Goal: Task Accomplishment & Management: Use online tool/utility

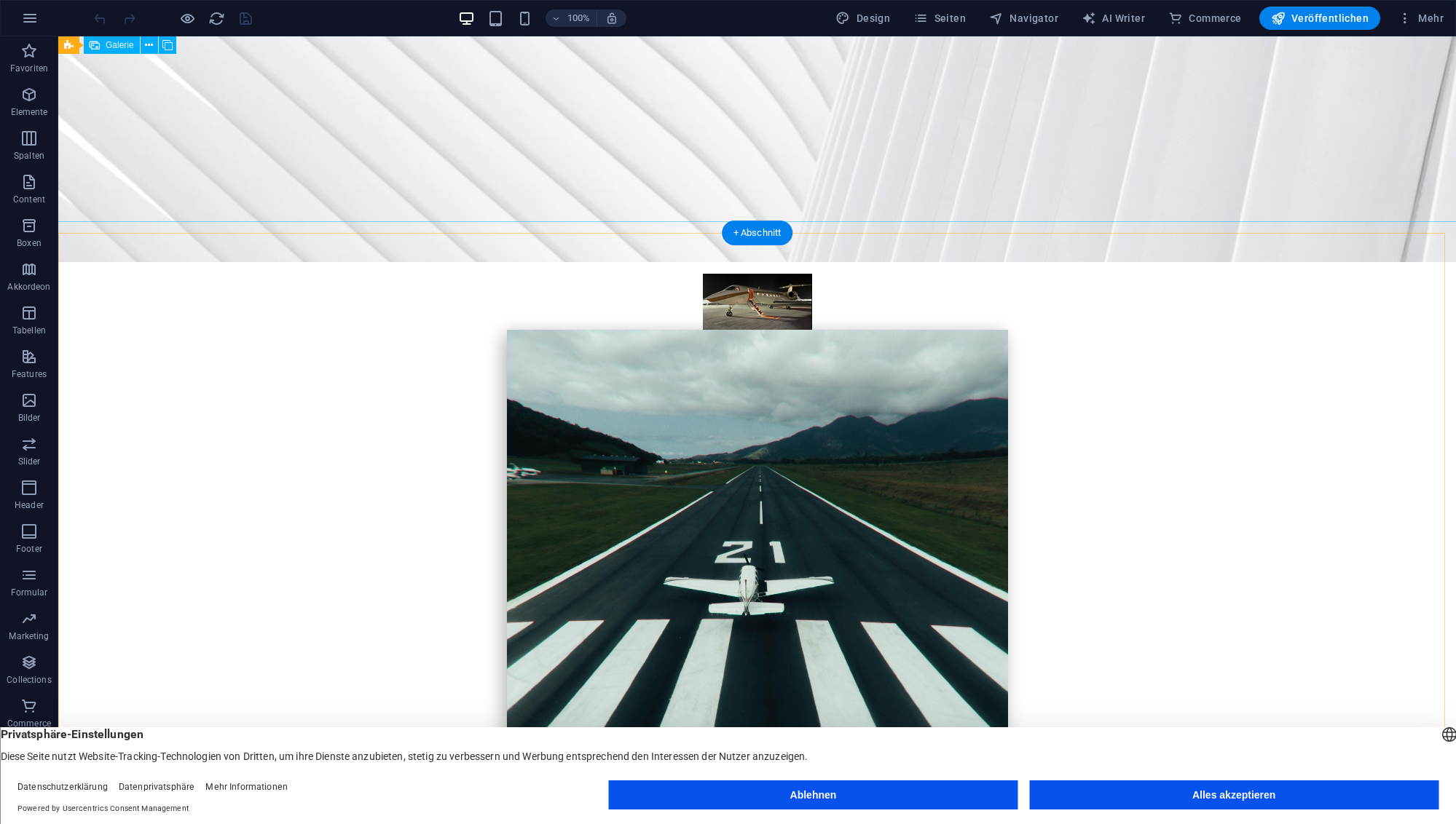
scroll to position [519, 0]
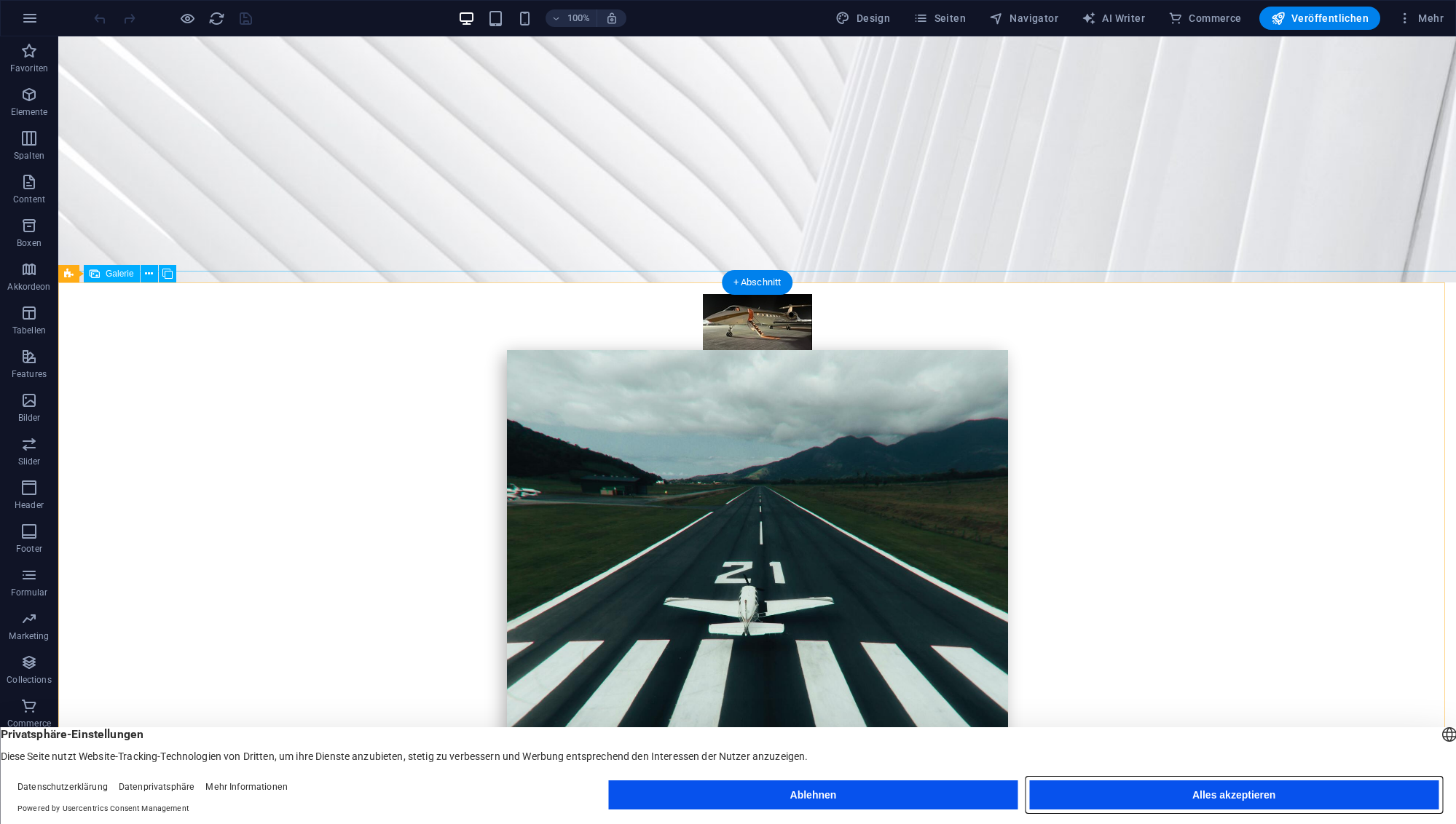
click at [1212, 801] on button "Alles akzeptieren" at bounding box center [1233, 794] width 410 height 29
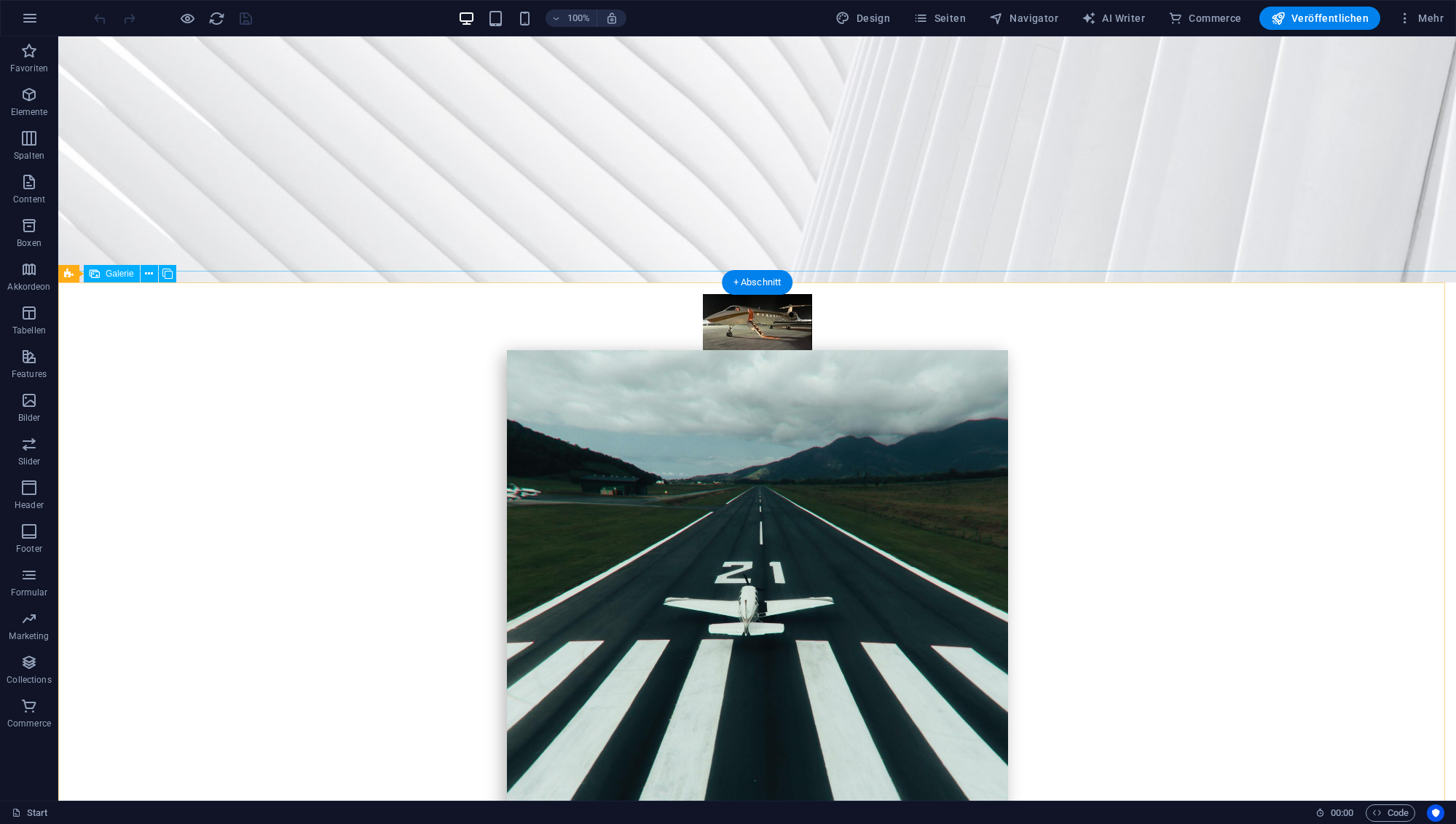
click at [113, 274] on span "Galerie" at bounding box center [120, 273] width 29 height 9
click at [69, 275] on icon at bounding box center [69, 273] width 10 height 17
click at [126, 274] on icon at bounding box center [123, 274] width 8 height 16
click at [33, 406] on icon "button" at bounding box center [29, 400] width 17 height 17
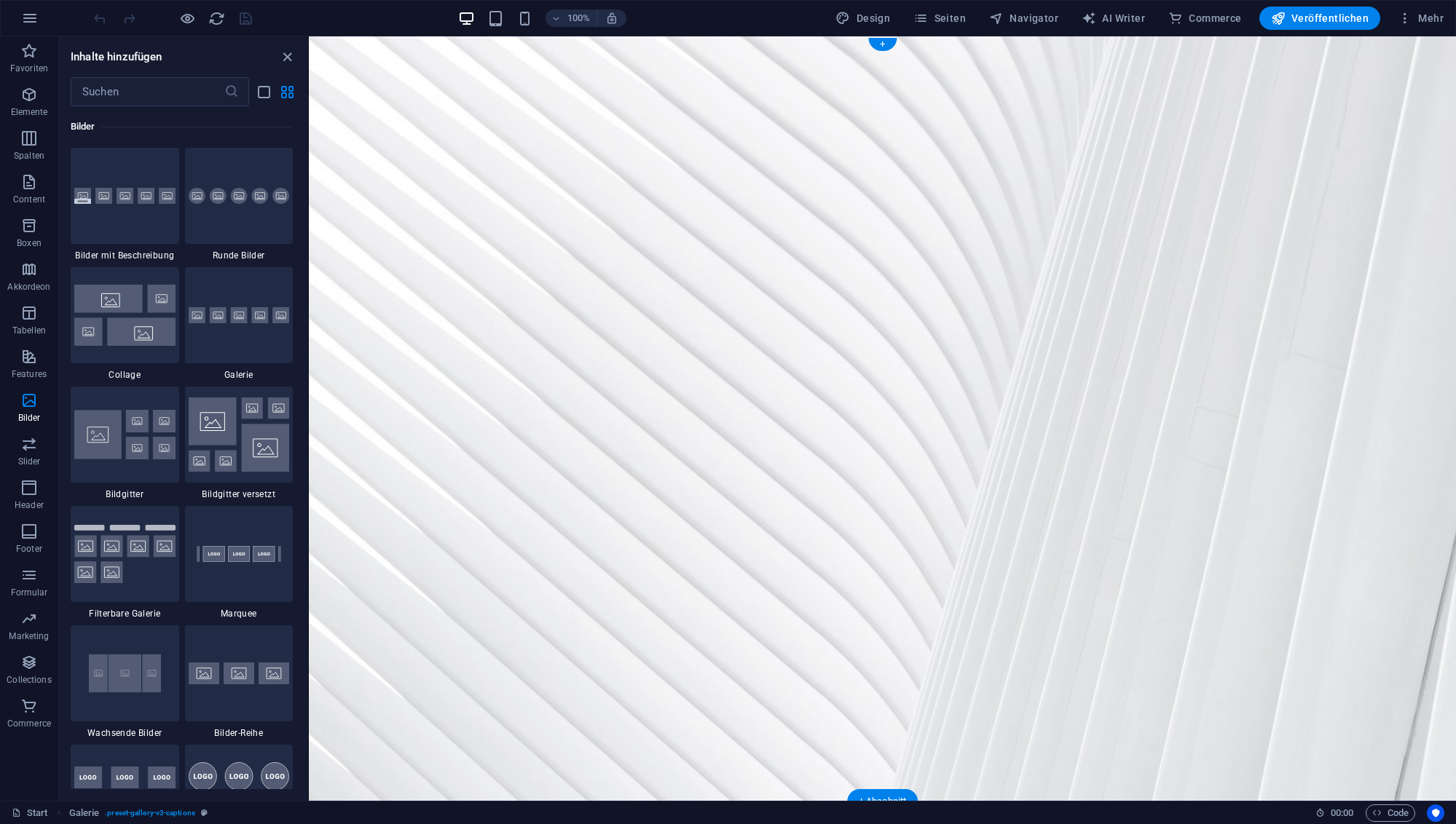
scroll to position [0, 0]
click at [31, 584] on icon "button" at bounding box center [29, 575] width 17 height 17
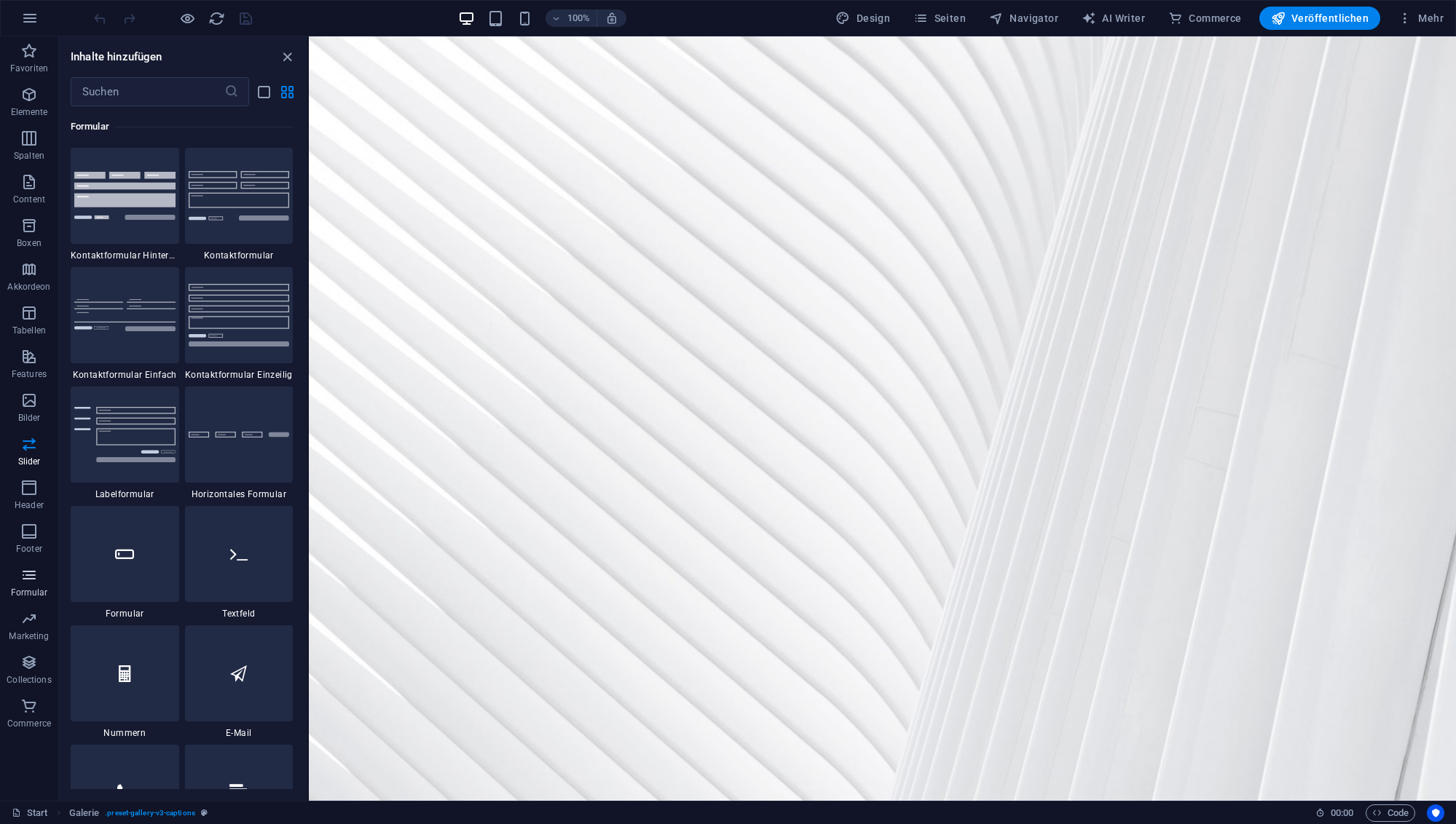
scroll to position [10629, 0]
click at [27, 667] on icon "button" at bounding box center [29, 662] width 17 height 17
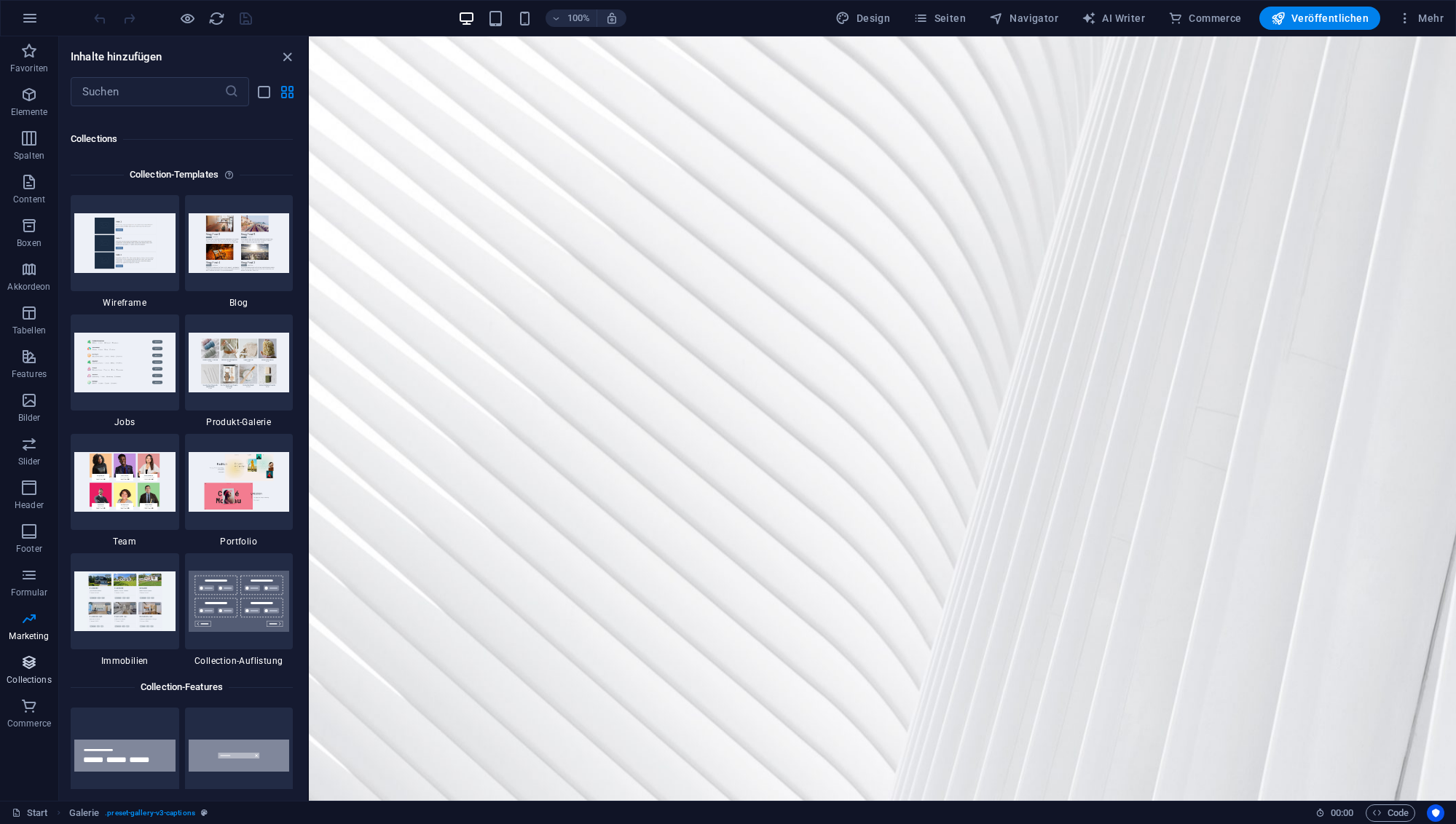
scroll to position [13327, 0]
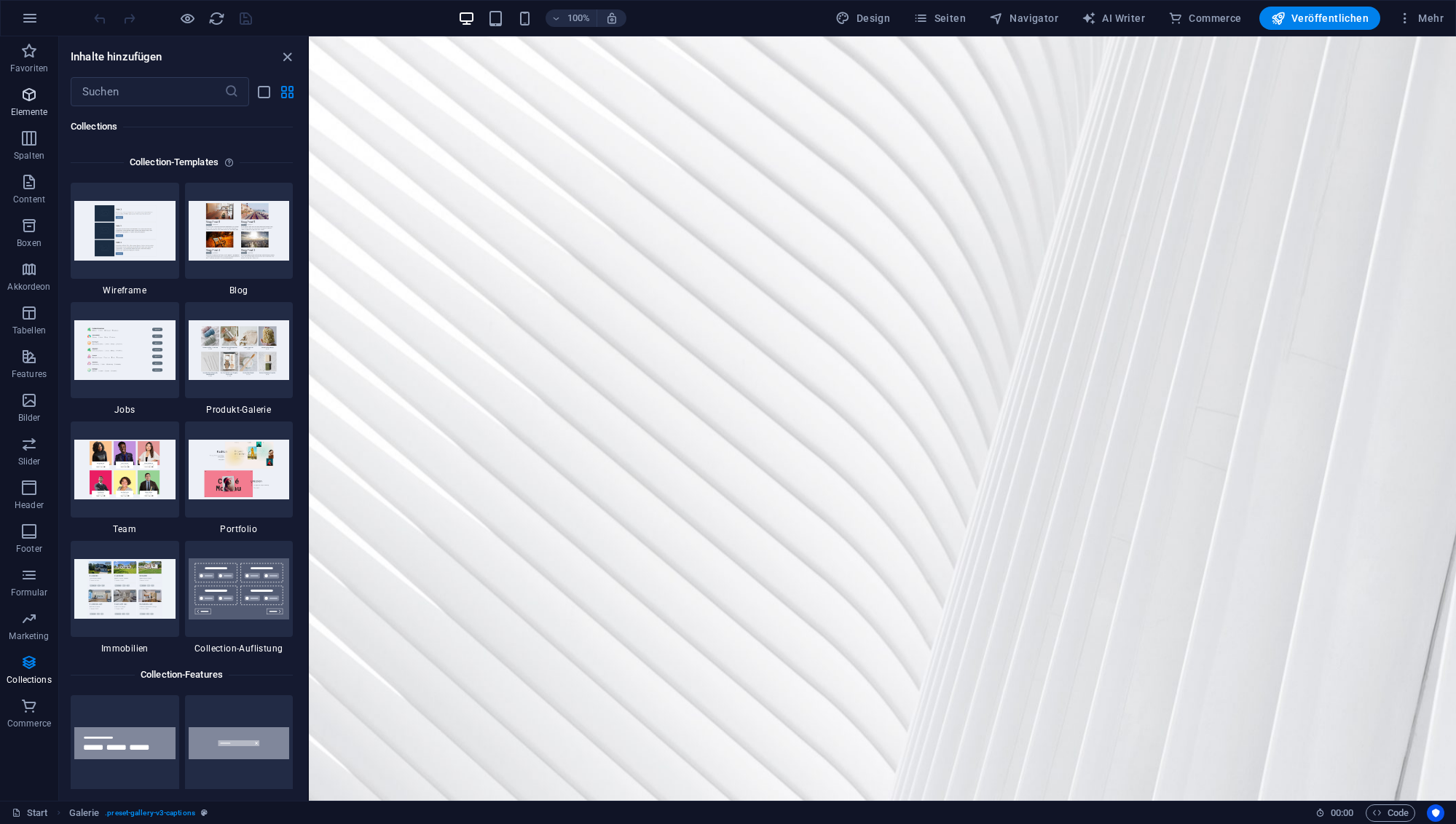
click at [34, 108] on p "Elemente" at bounding box center [29, 112] width 37 height 11
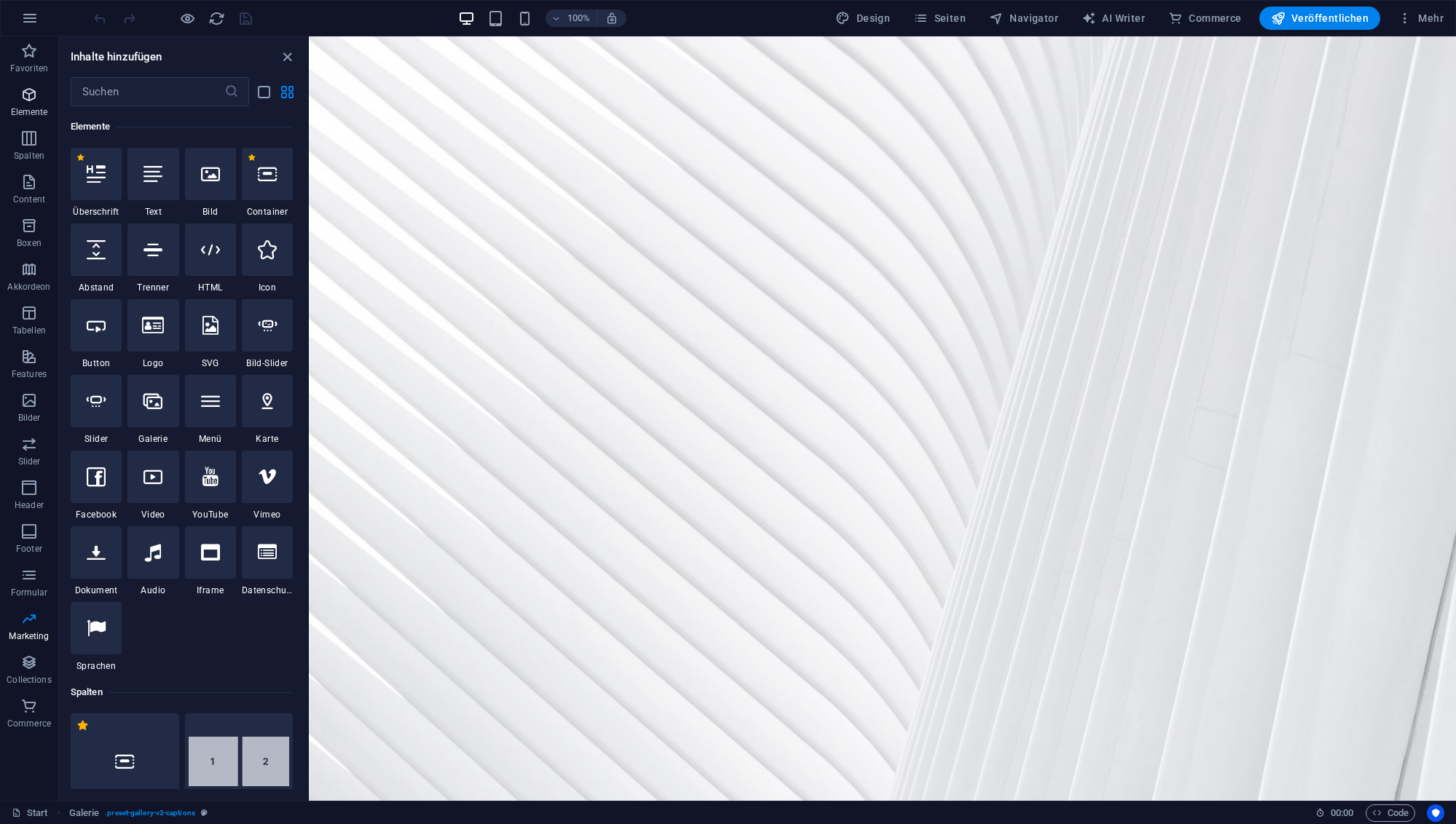
scroll to position [155, 0]
click at [105, 554] on icon at bounding box center [96, 552] width 19 height 19
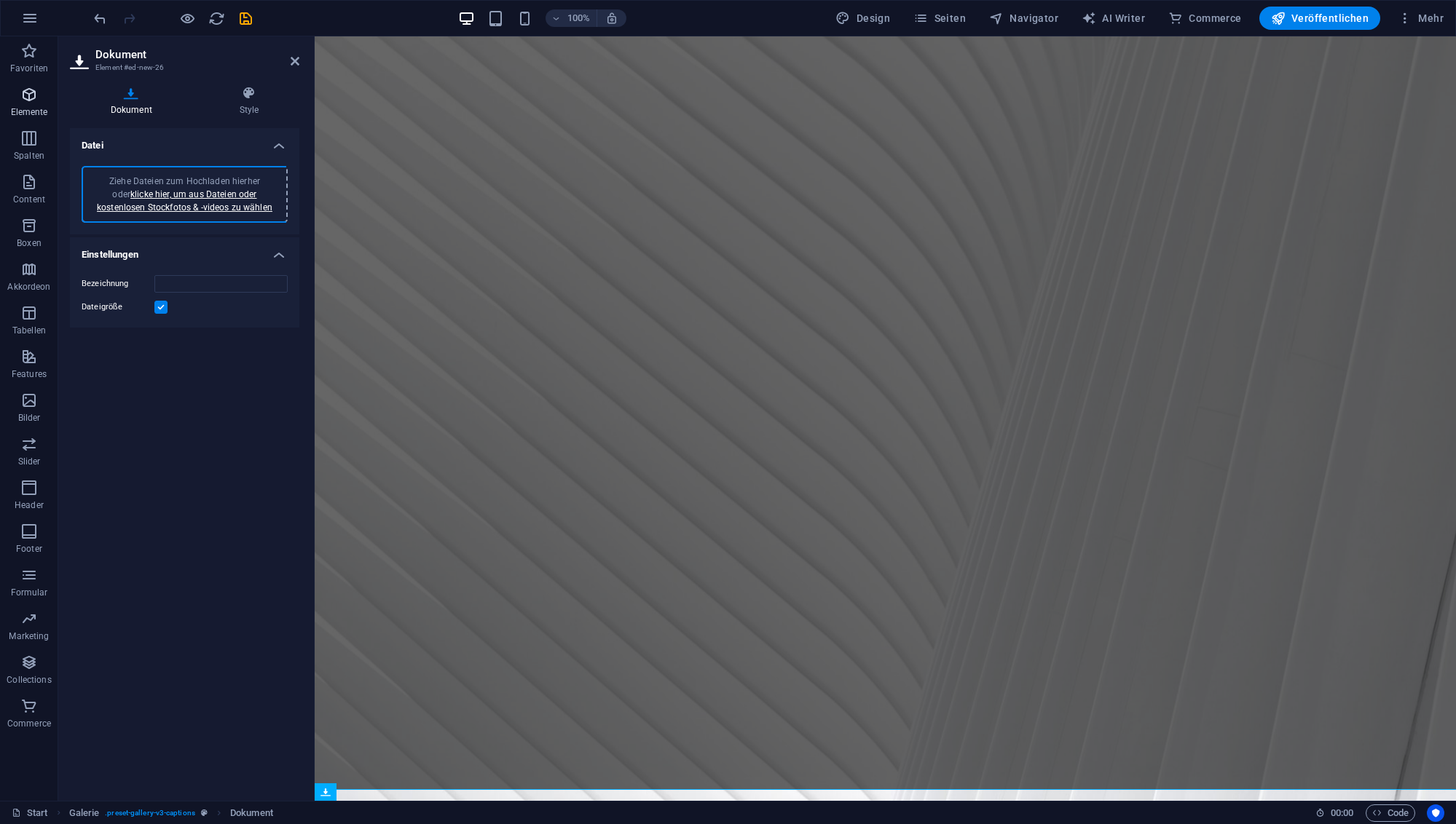
type input "SVENSCHNEELEPersonalProfile-qo0bbRIttJsdab3tR-dcyg.pdf"
click at [295, 62] on icon at bounding box center [295, 61] width 9 height 11
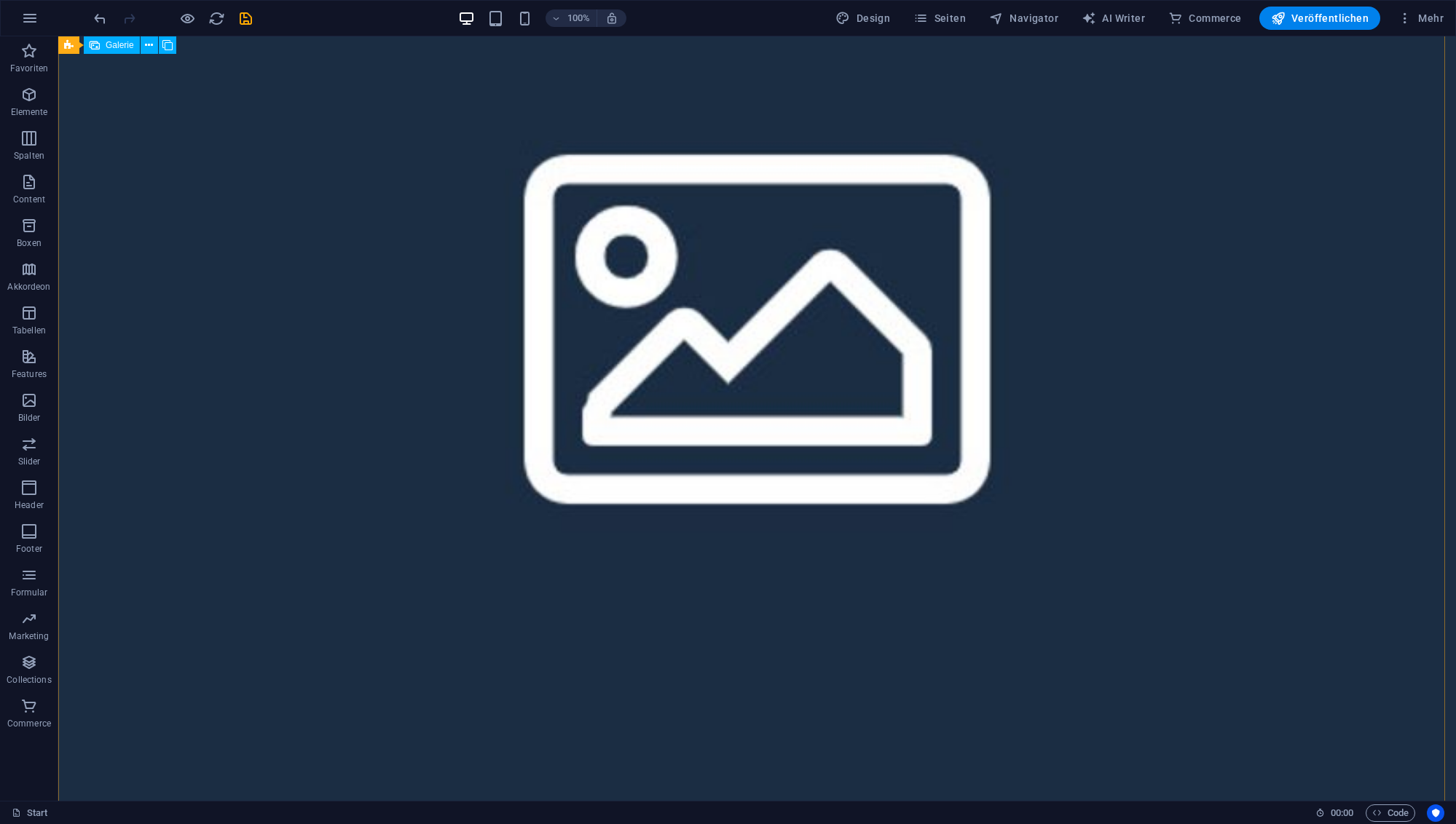
scroll to position [2233, 0]
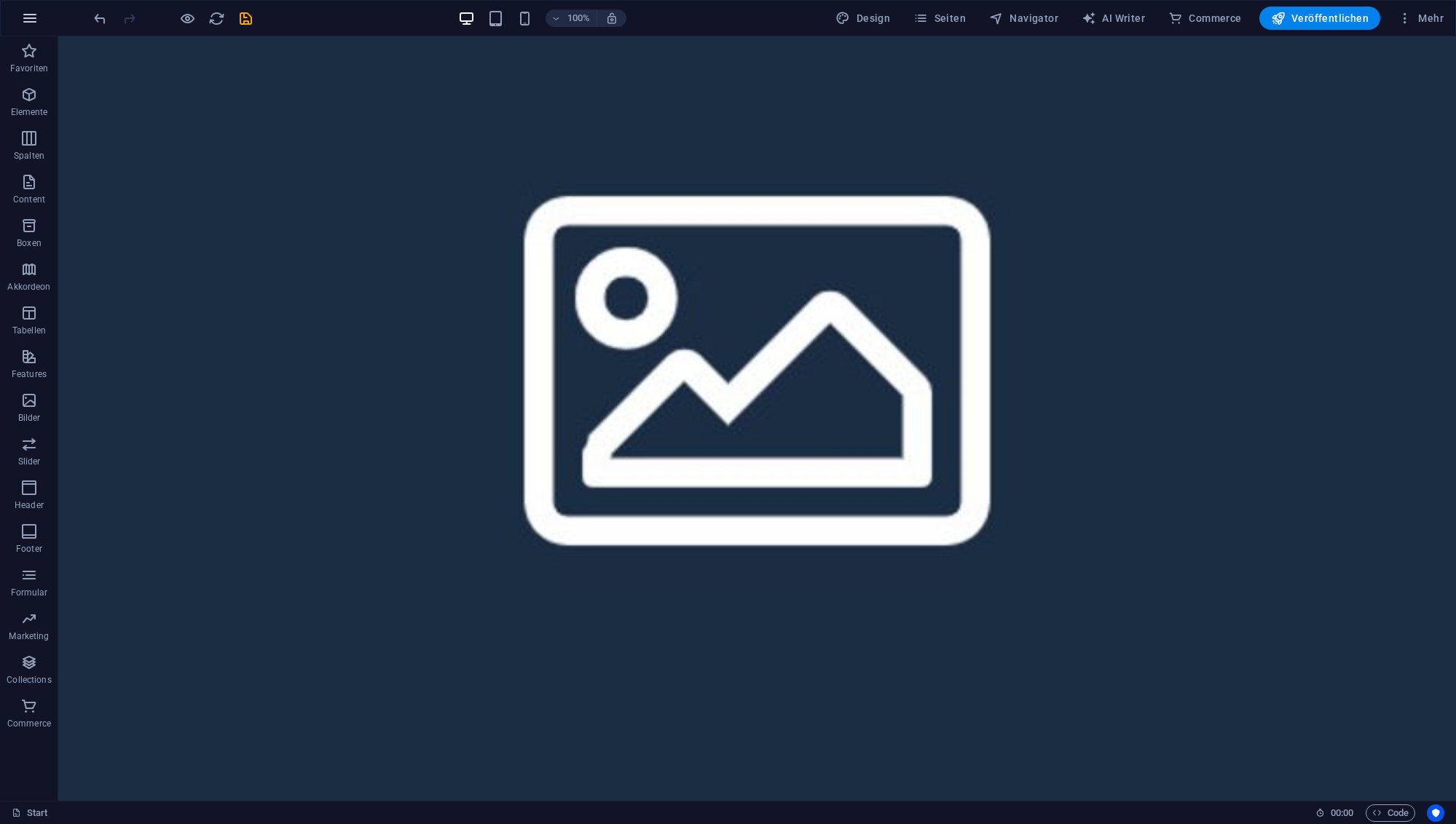
click at [28, 17] on icon "button" at bounding box center [30, 18] width 17 height 17
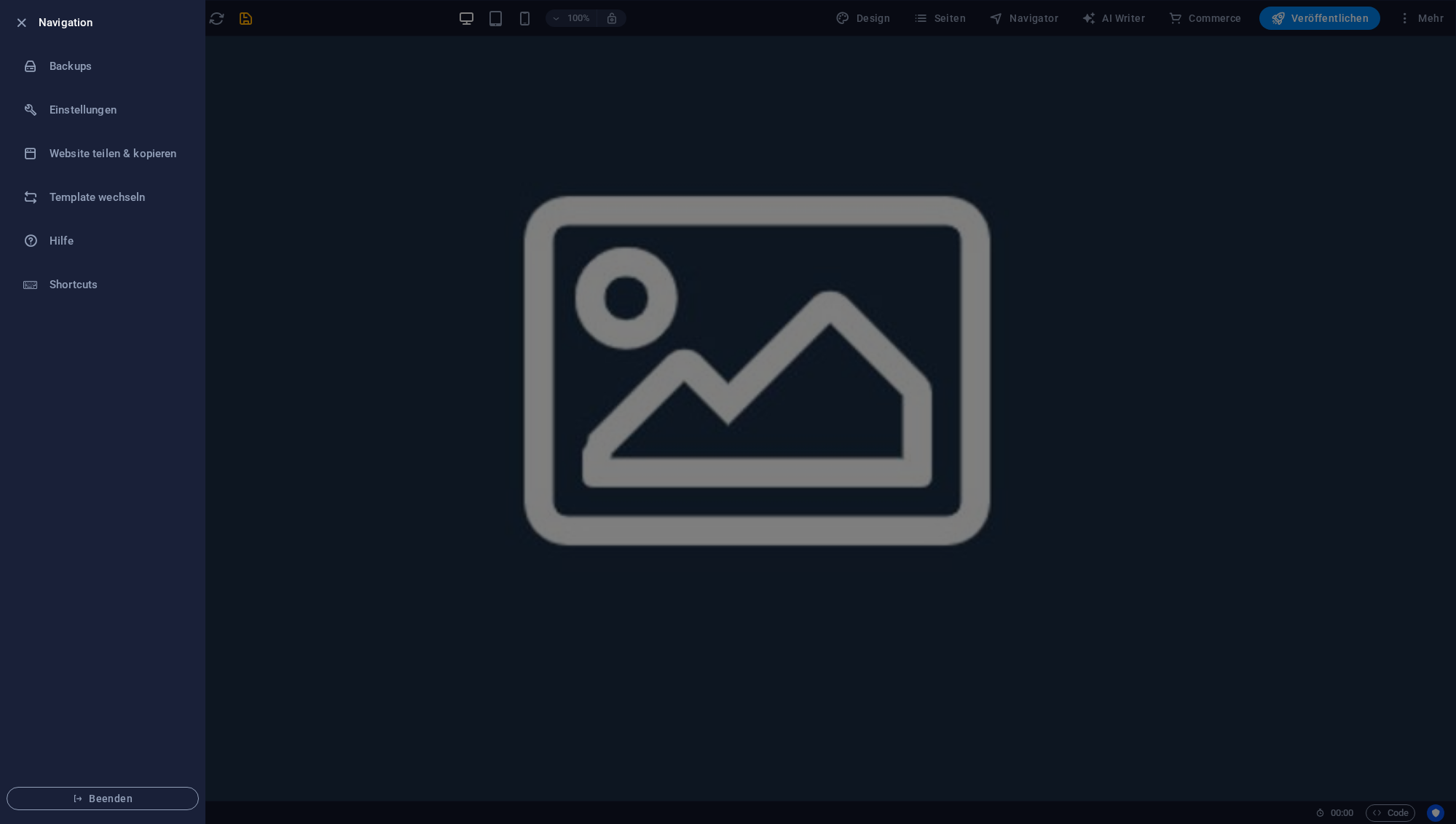
click at [22, 16] on icon "button" at bounding box center [21, 23] width 16 height 16
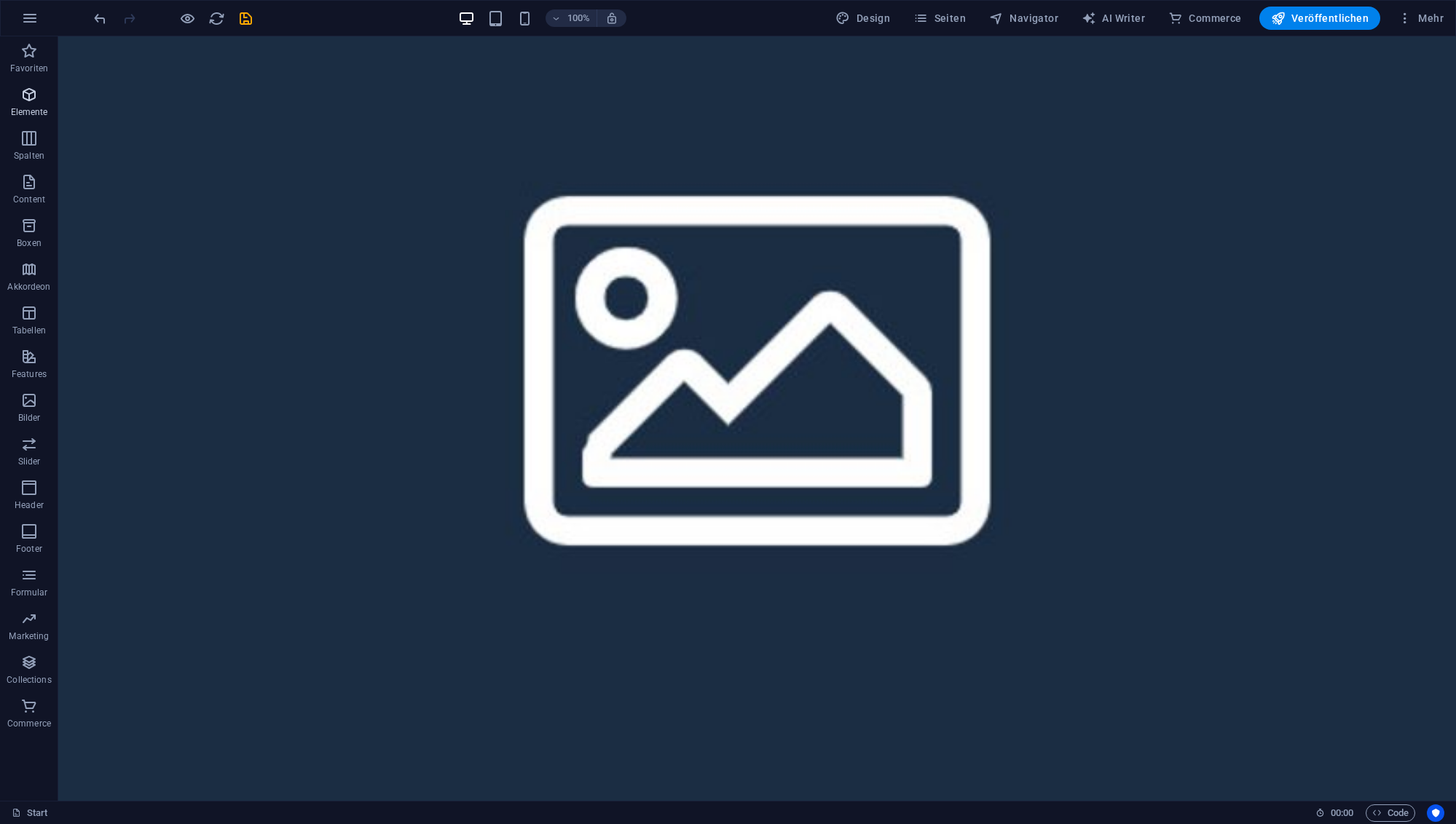
click at [31, 102] on icon "button" at bounding box center [29, 94] width 17 height 17
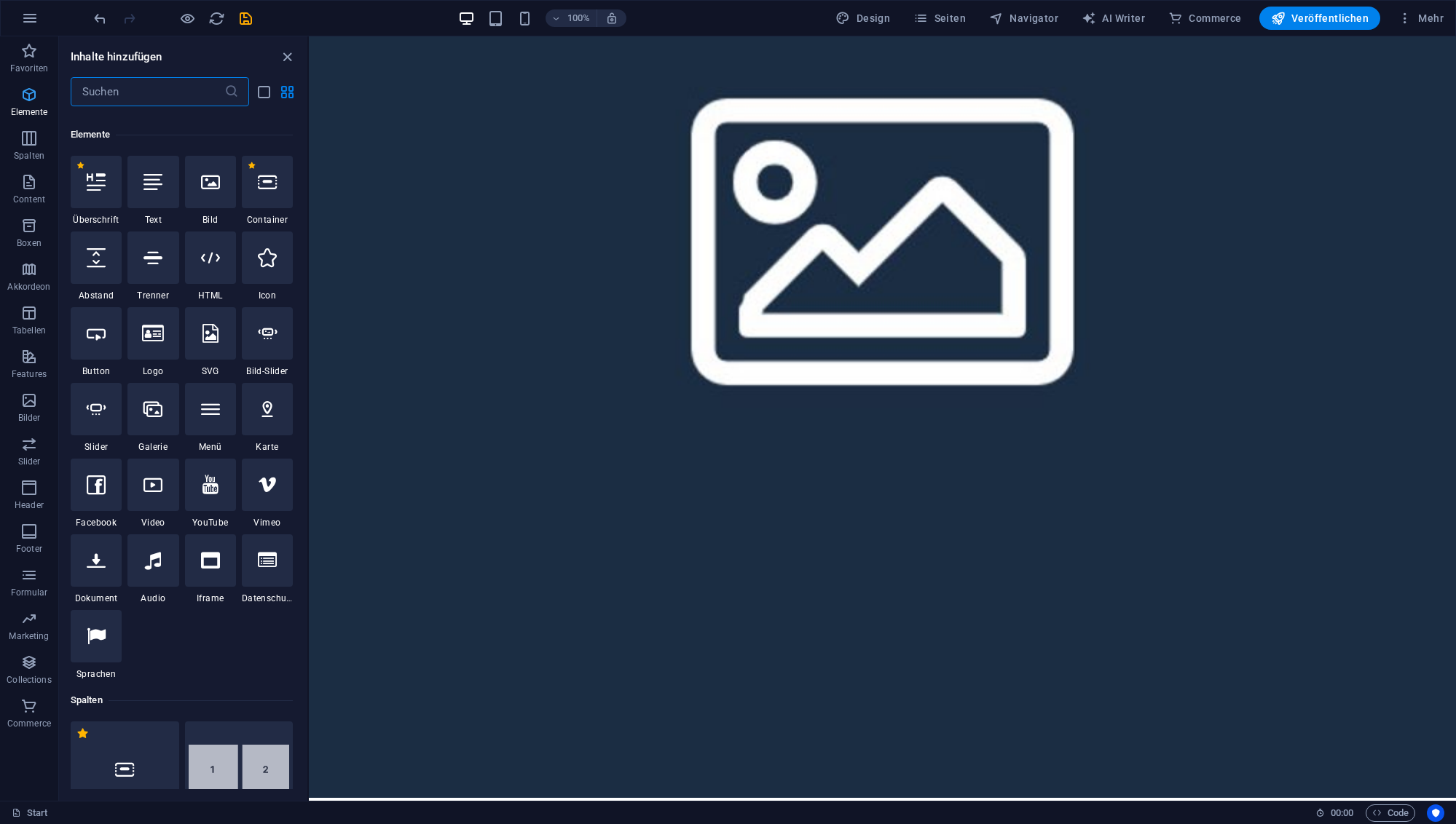
scroll to position [155, 0]
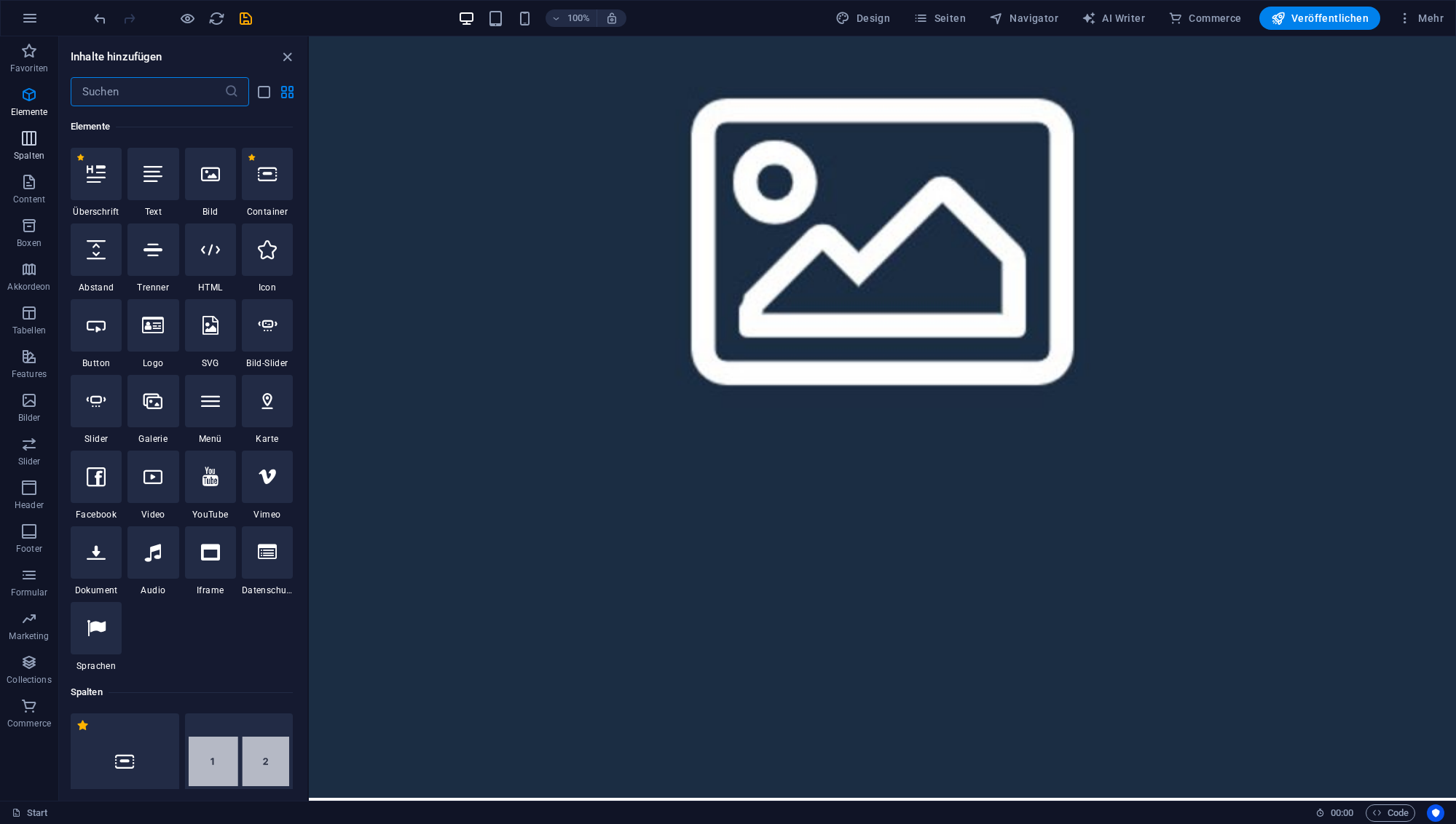
click at [30, 140] on icon "button" at bounding box center [29, 138] width 17 height 17
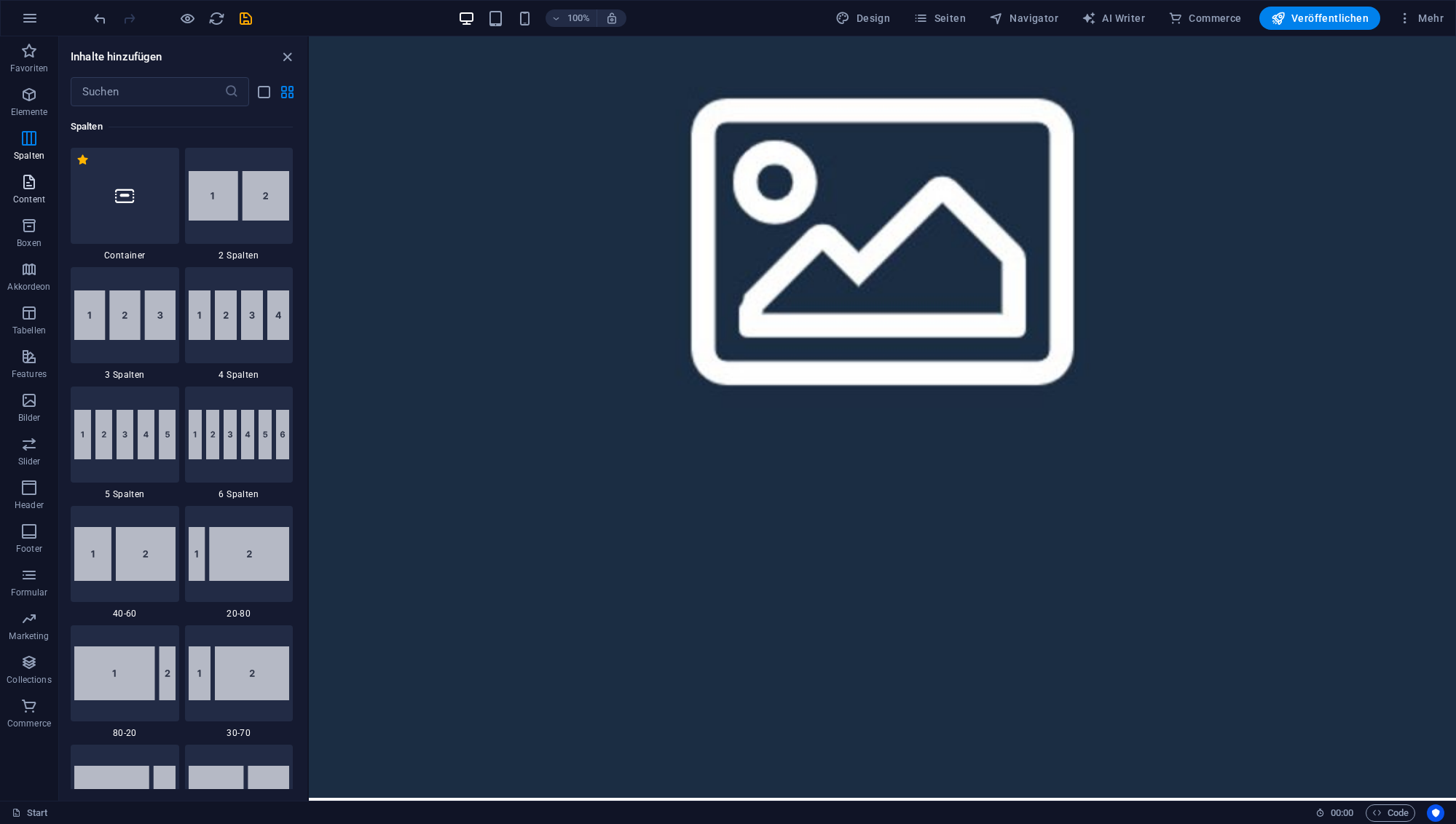
click at [30, 185] on icon "button" at bounding box center [29, 181] width 17 height 17
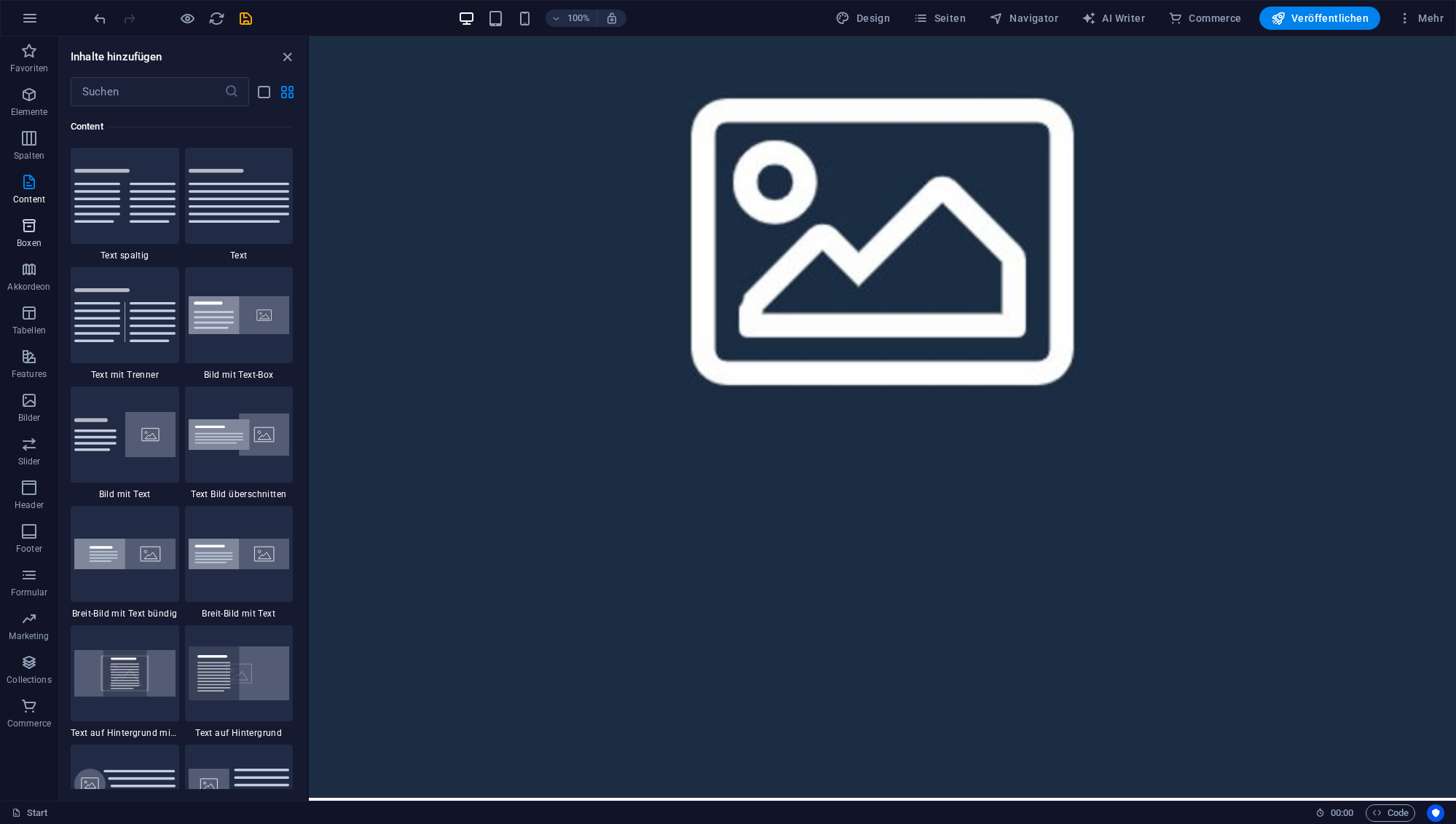
click at [30, 231] on icon "button" at bounding box center [29, 225] width 17 height 17
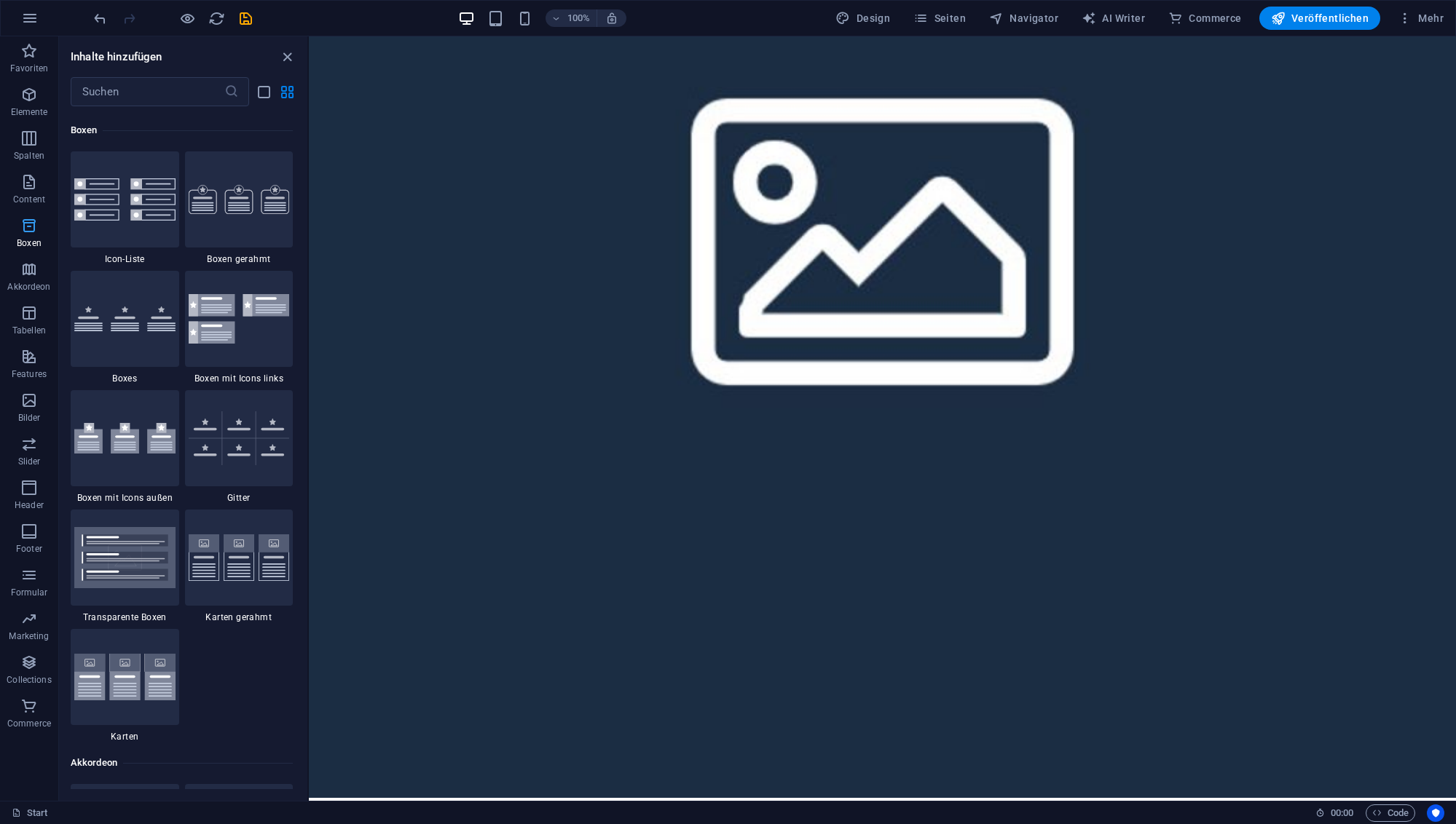
scroll to position [4016, 0]
click at [33, 404] on icon "button" at bounding box center [29, 400] width 17 height 17
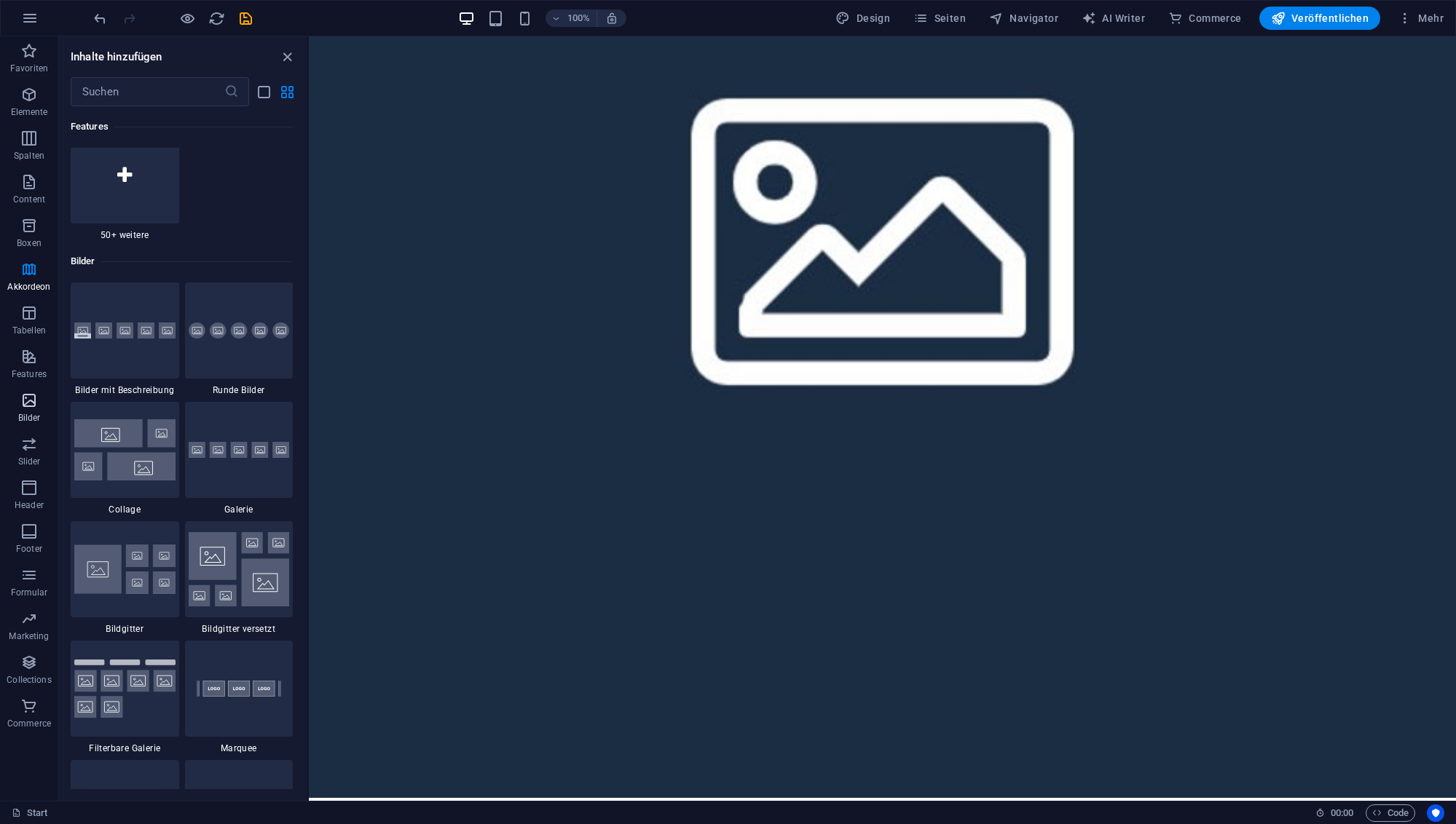
scroll to position [7382, 0]
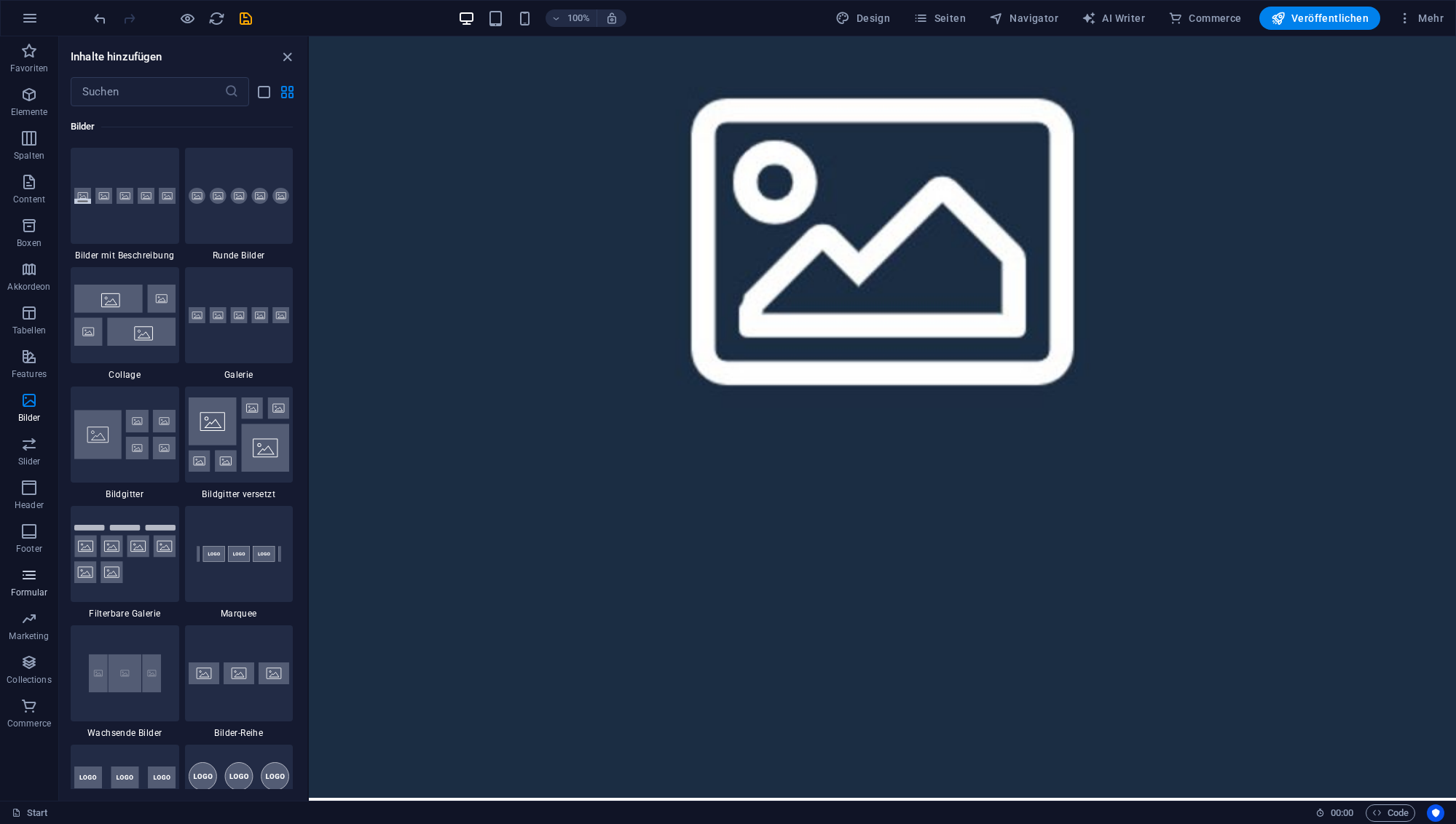
click at [30, 582] on icon "button" at bounding box center [29, 575] width 17 height 17
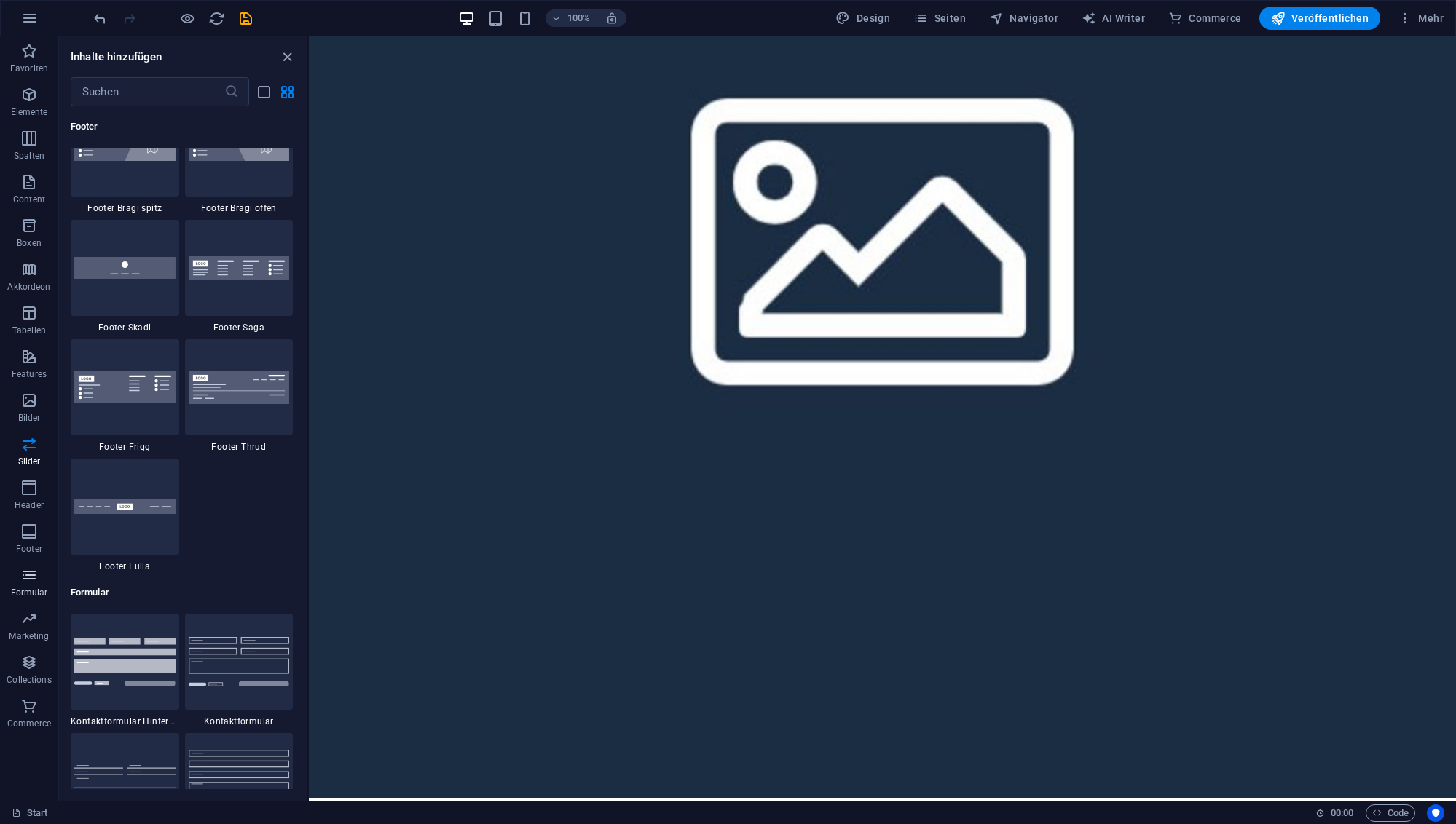
scroll to position [10629, 0]
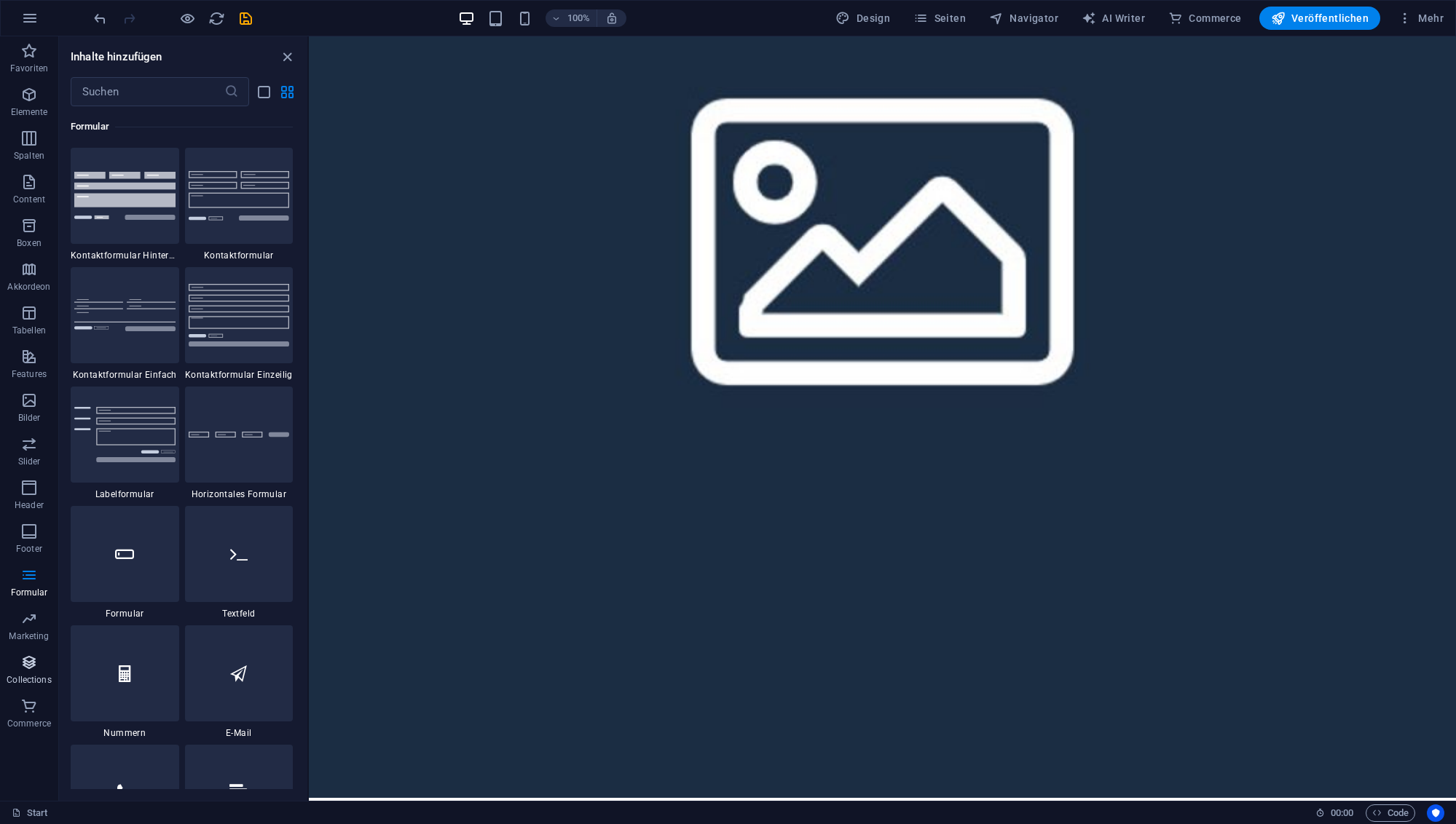
click at [30, 671] on span "Collections" at bounding box center [29, 671] width 58 height 35
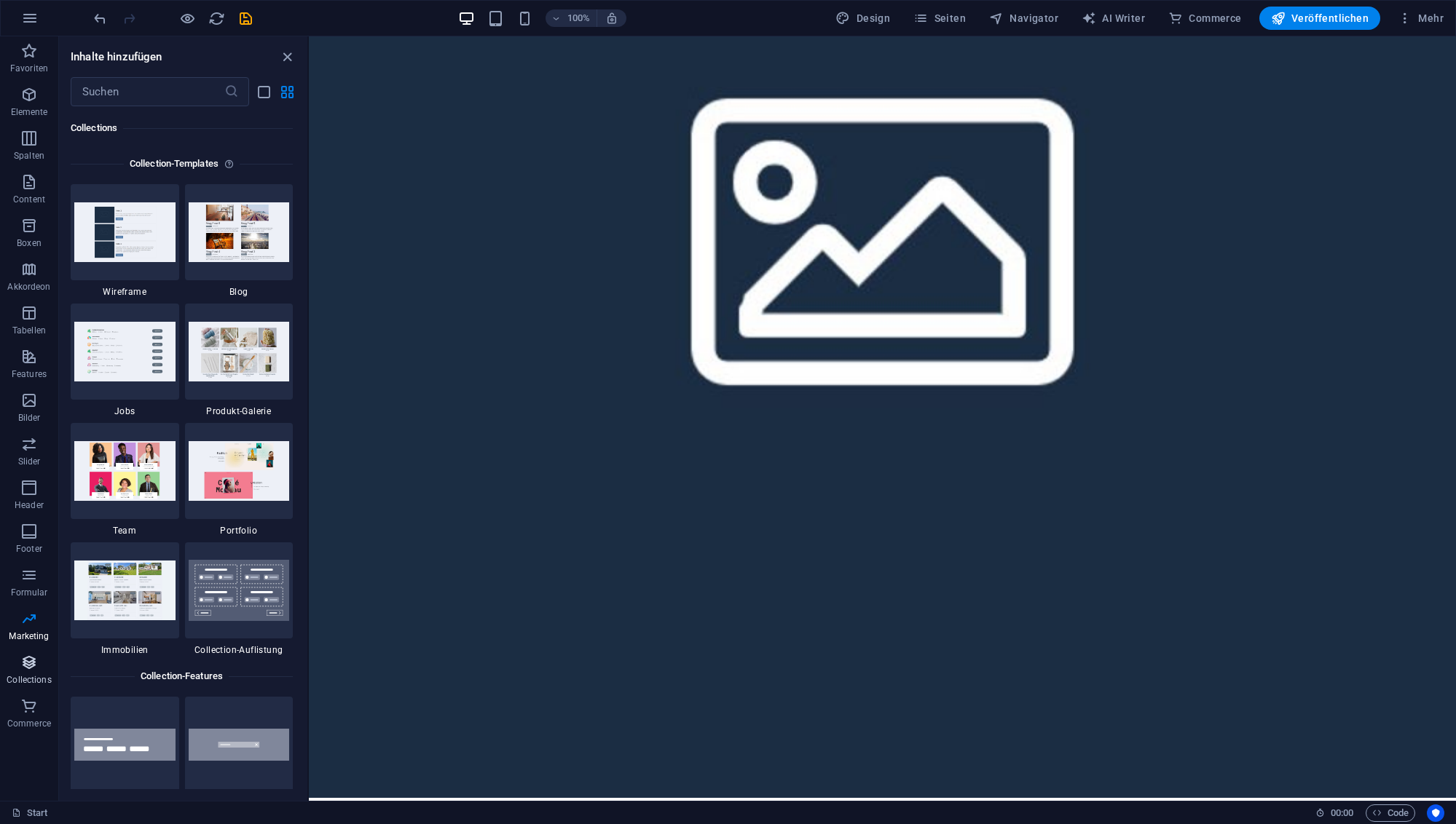
scroll to position [13327, 0]
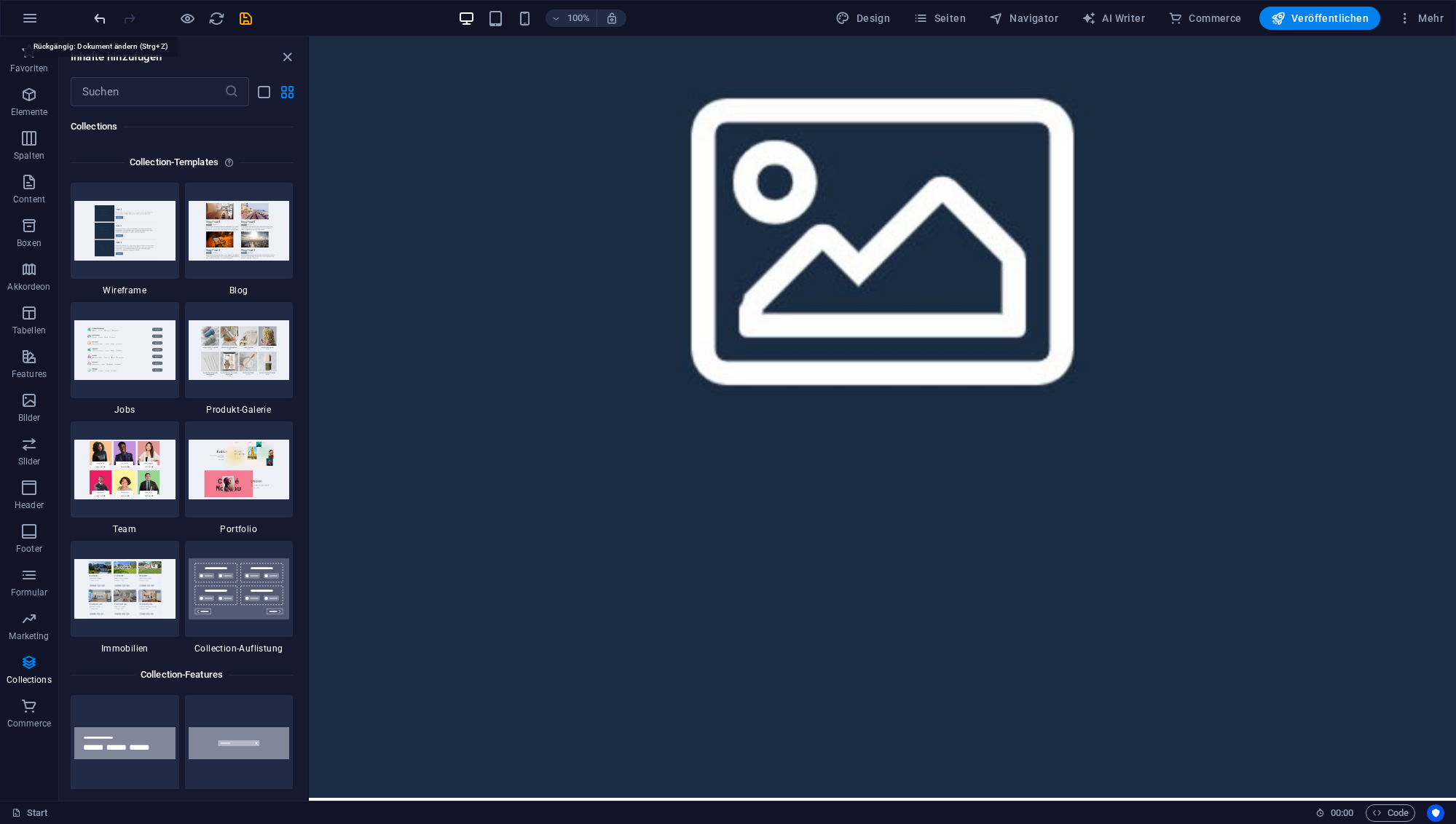
click at [104, 11] on icon "undo" at bounding box center [100, 18] width 16 height 16
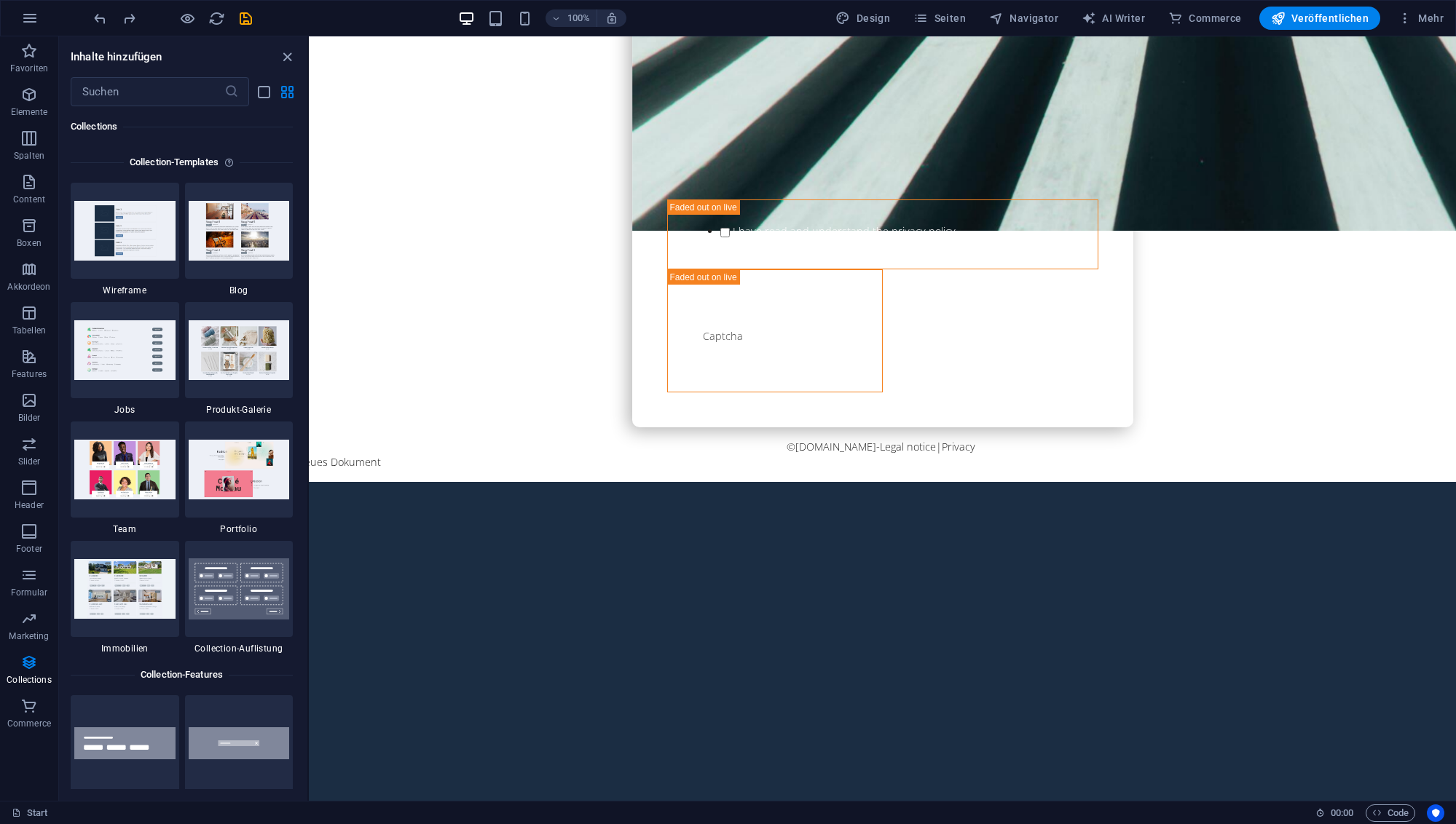
scroll to position [378, 0]
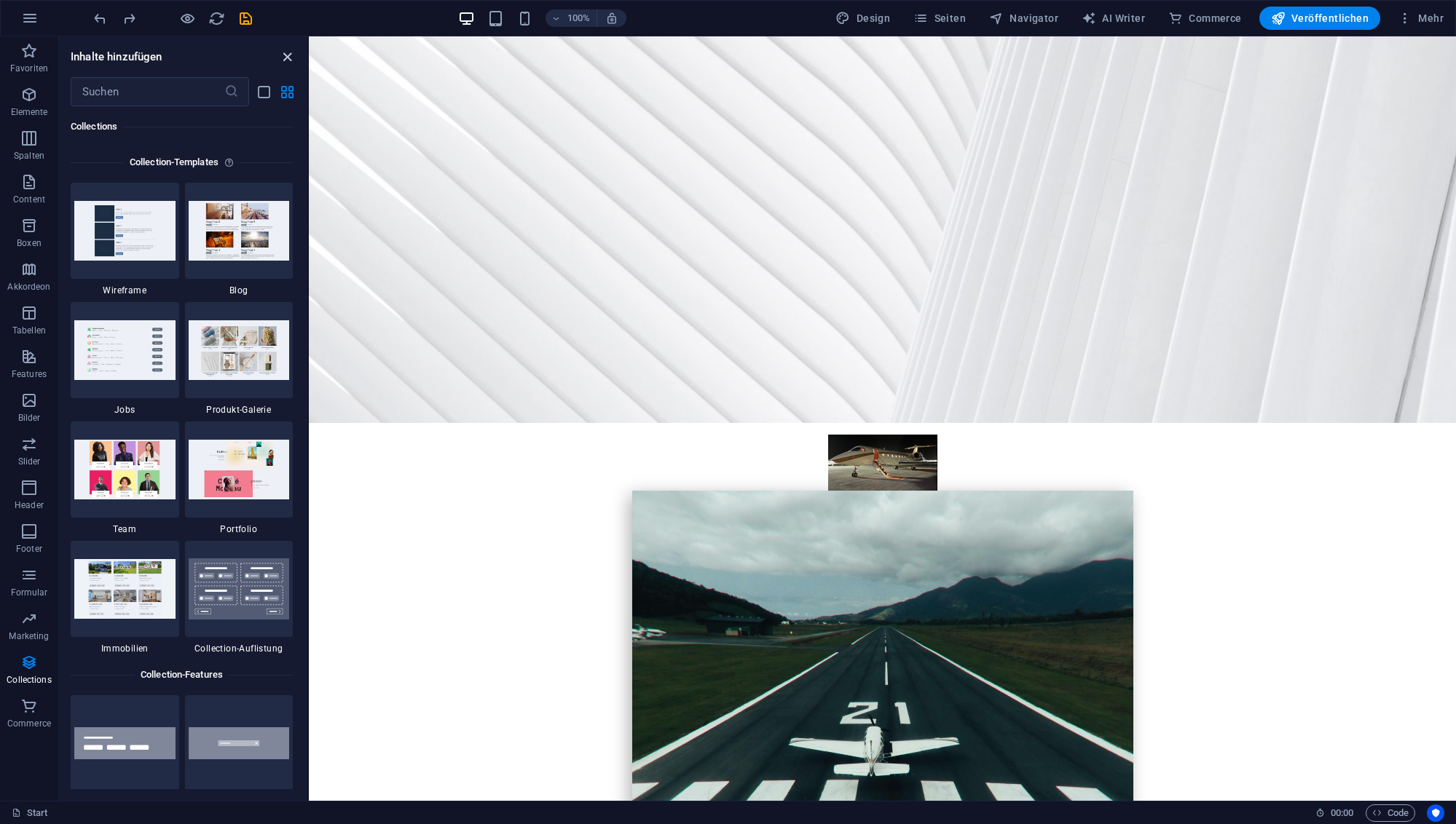
click at [287, 56] on icon "close panel" at bounding box center [287, 57] width 16 height 16
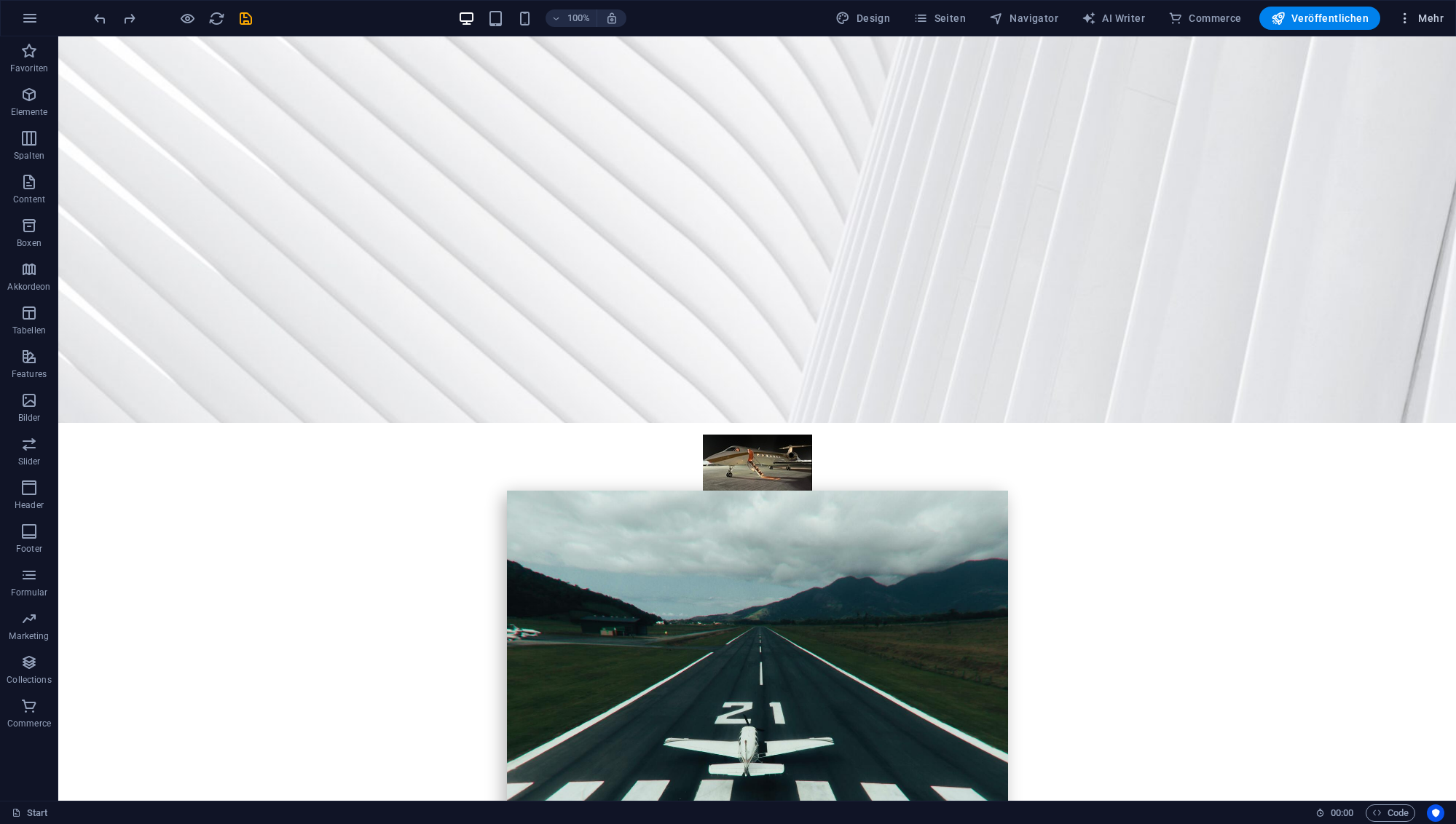
click at [1429, 19] on span "Mehr" at bounding box center [1421, 18] width 46 height 15
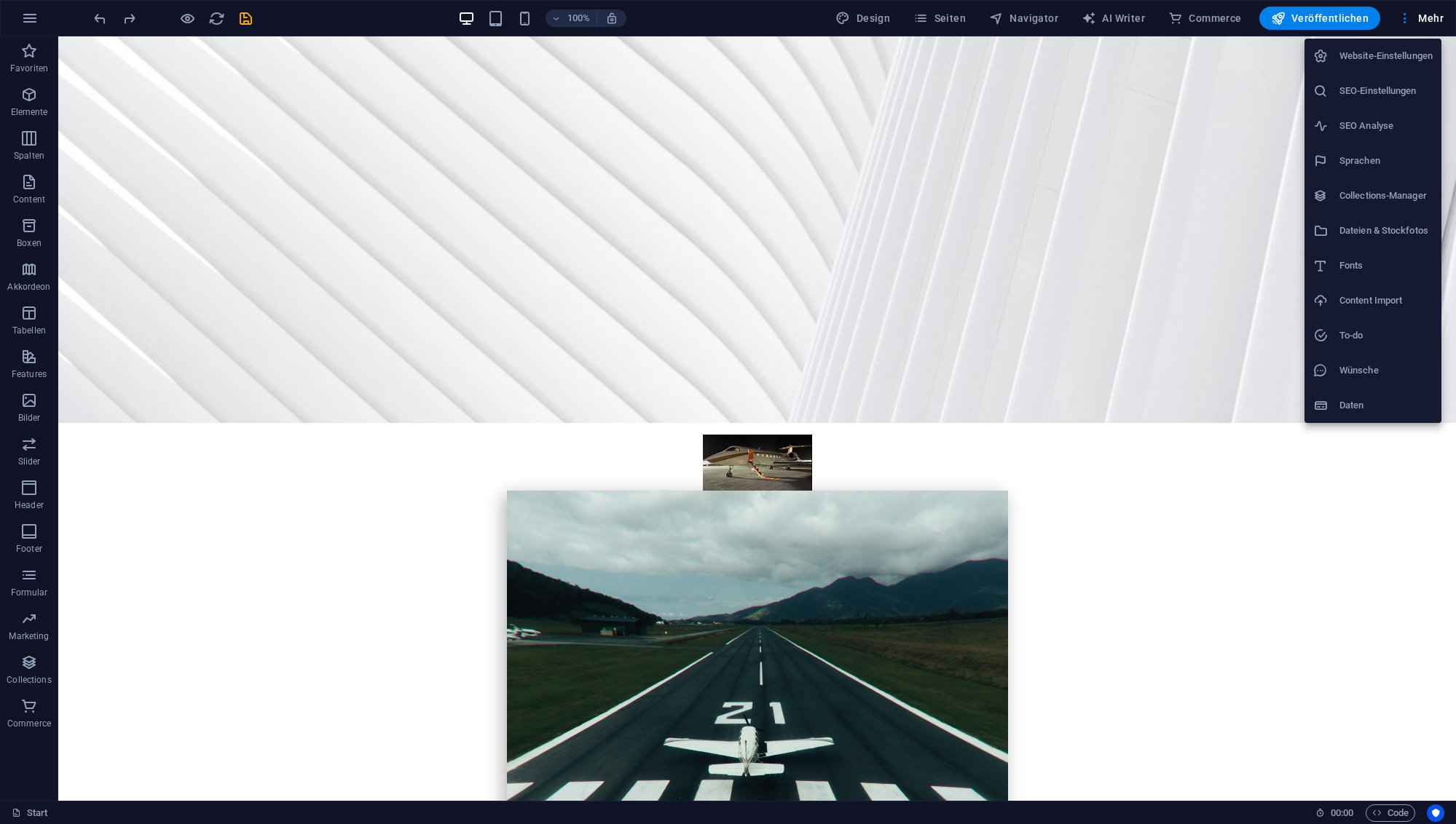
click at [29, 15] on div at bounding box center [728, 412] width 1456 height 824
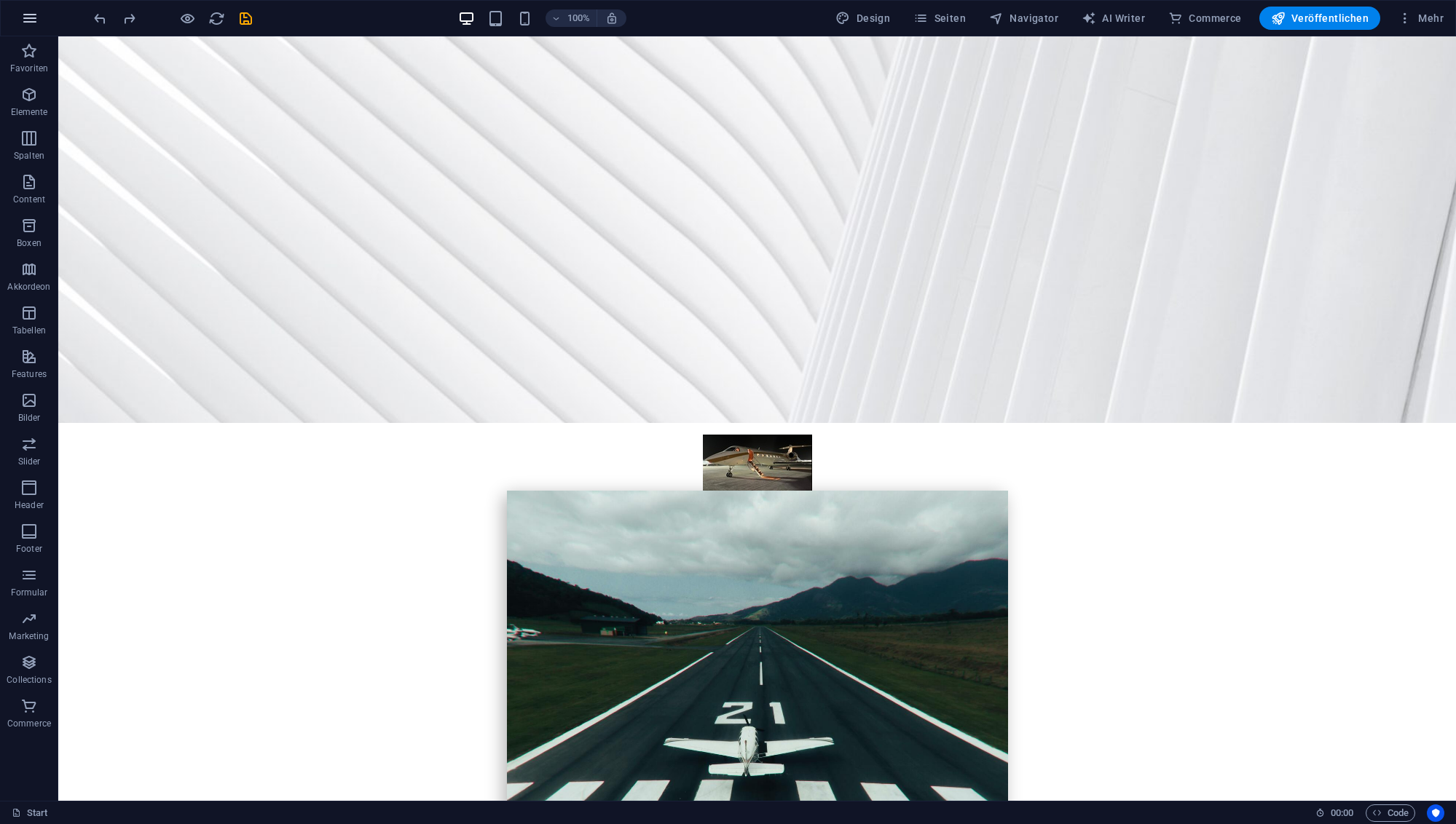
click at [29, 19] on icon "button" at bounding box center [30, 18] width 17 height 17
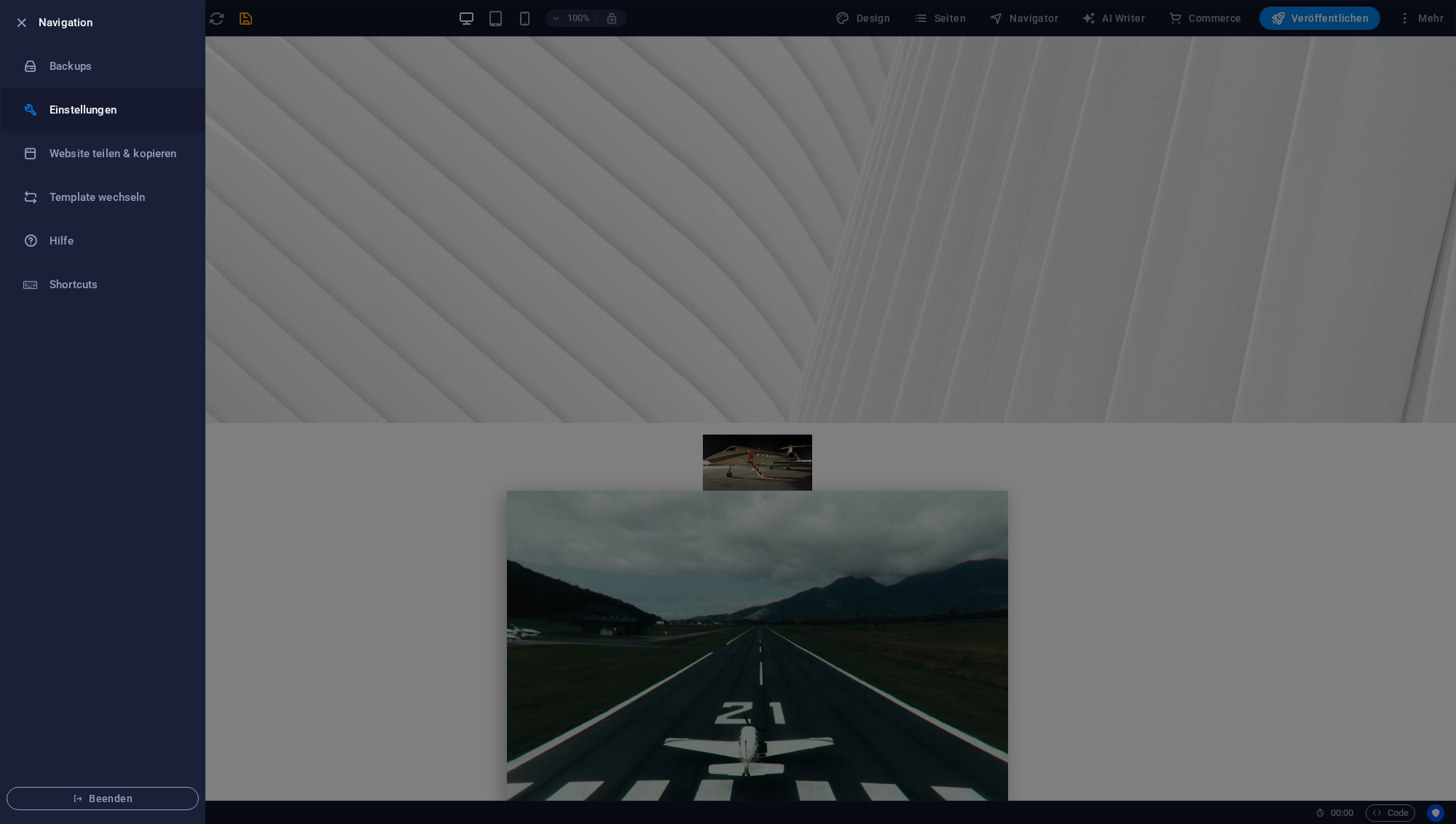
click at [94, 110] on h6 "Einstellungen" at bounding box center [117, 109] width 135 height 17
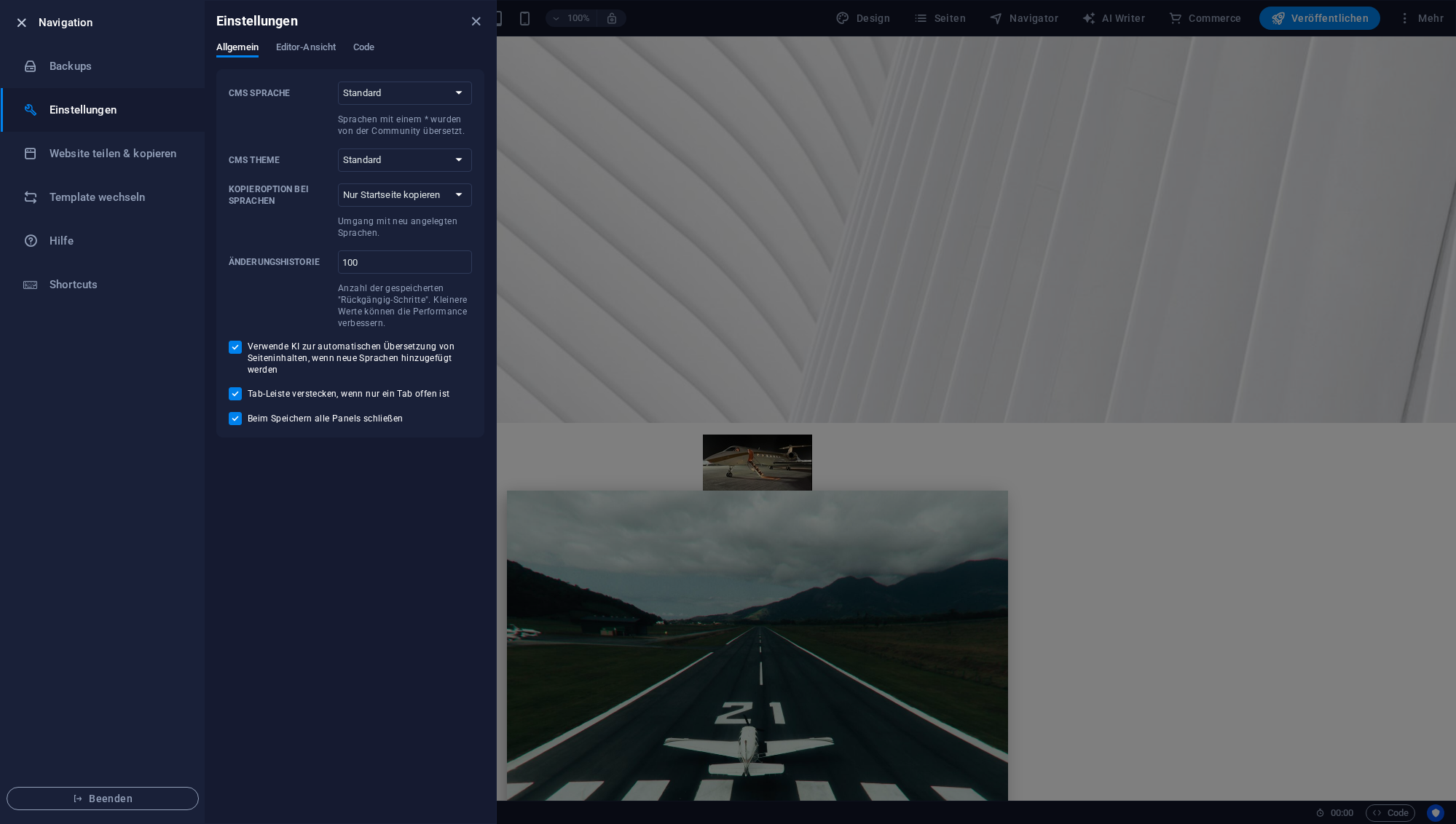
click at [18, 22] on icon "button" at bounding box center [21, 23] width 16 height 16
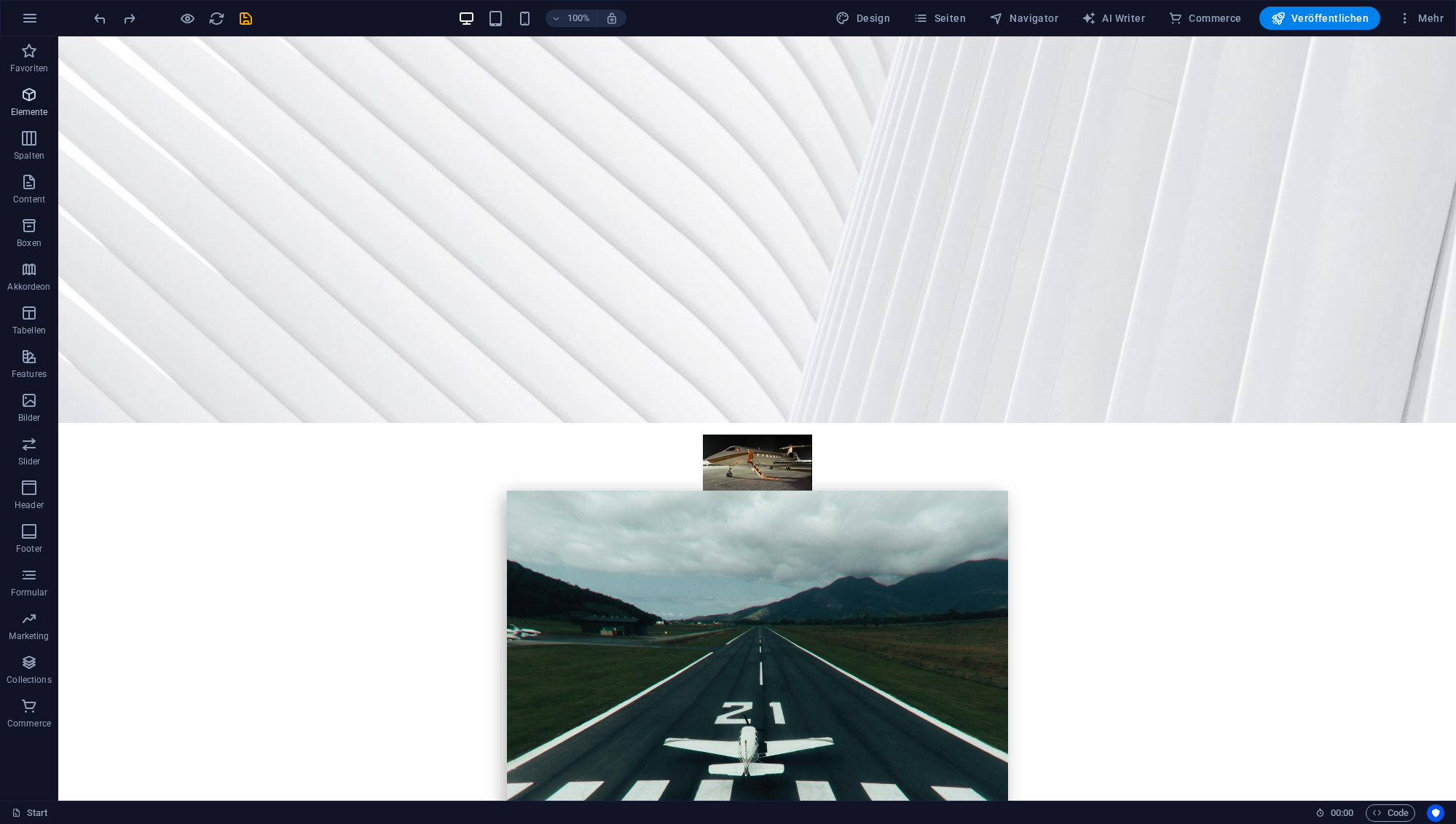
click at [25, 96] on icon "button" at bounding box center [29, 94] width 17 height 17
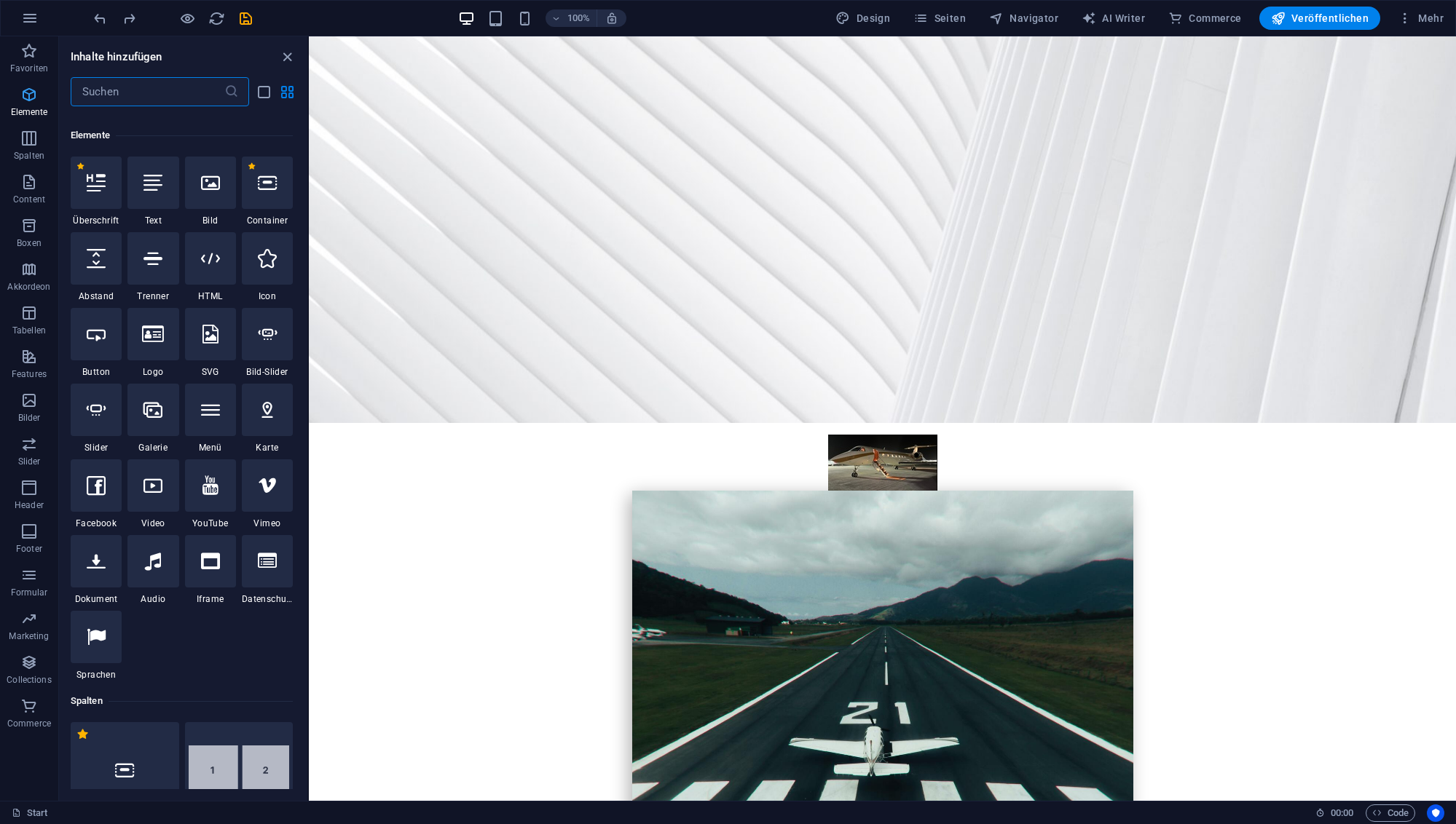
scroll to position [155, 0]
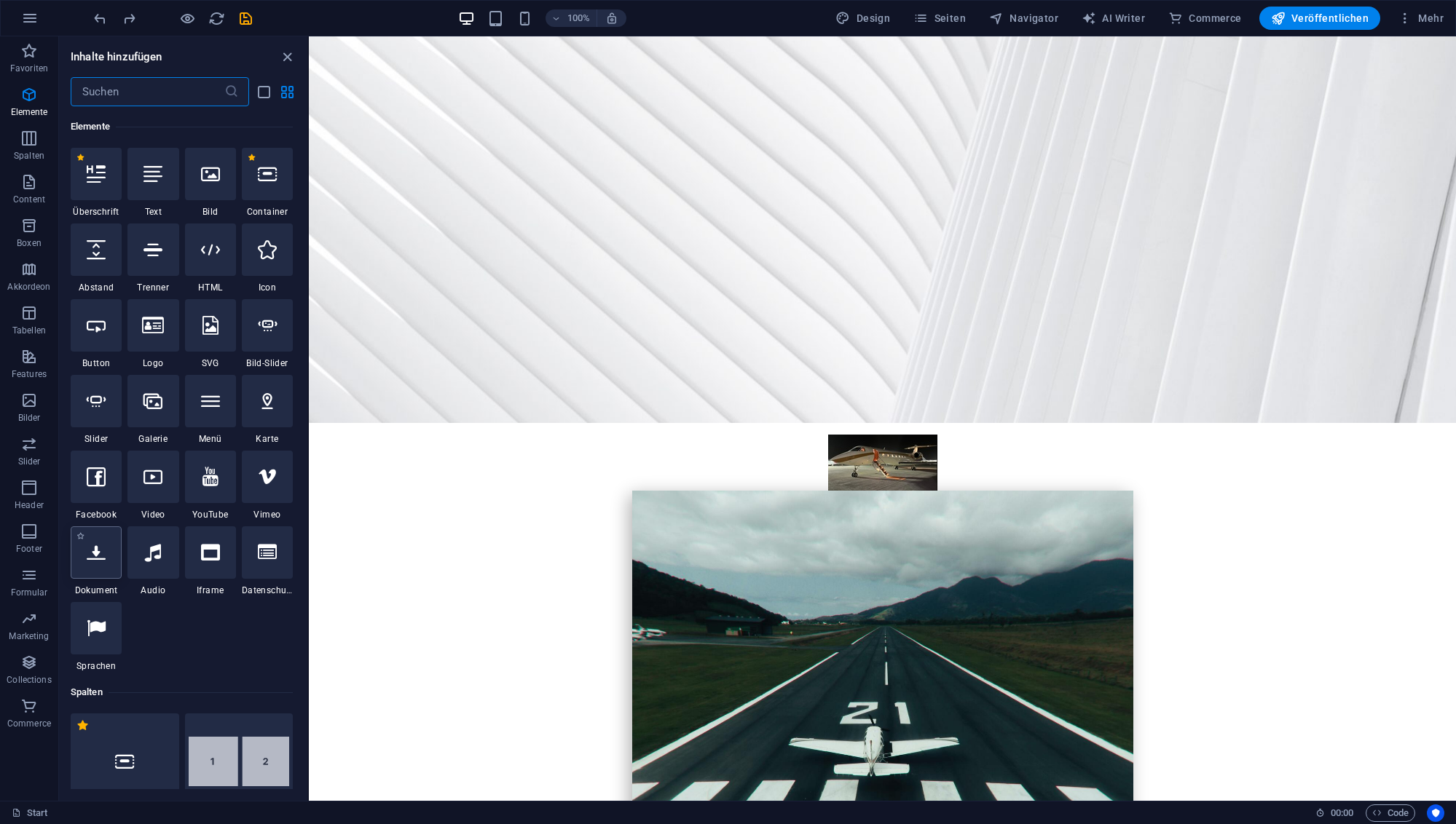
click at [100, 548] on icon at bounding box center [96, 552] width 19 height 19
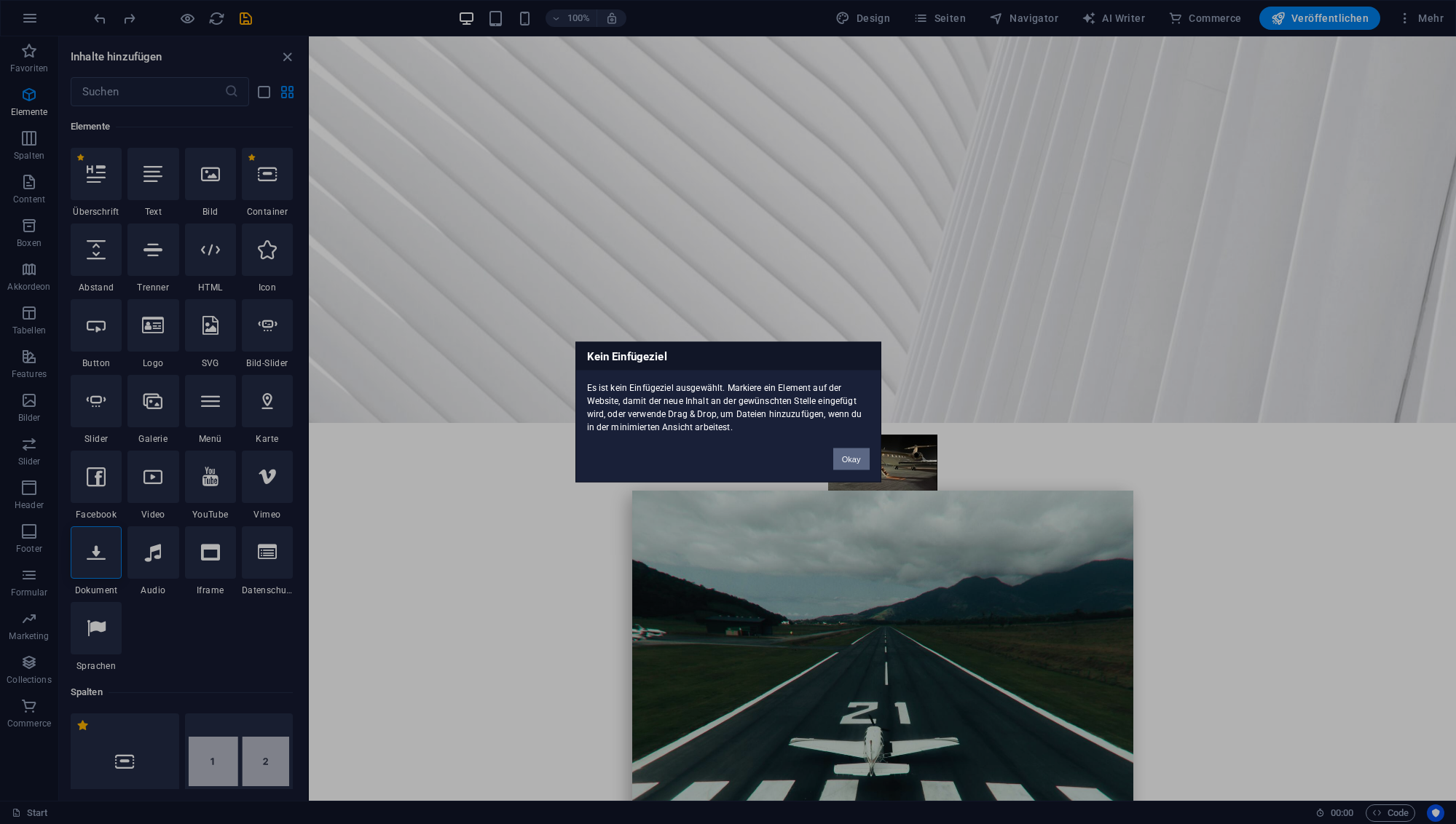
click at [856, 462] on button "Okay" at bounding box center [852, 459] width 36 height 22
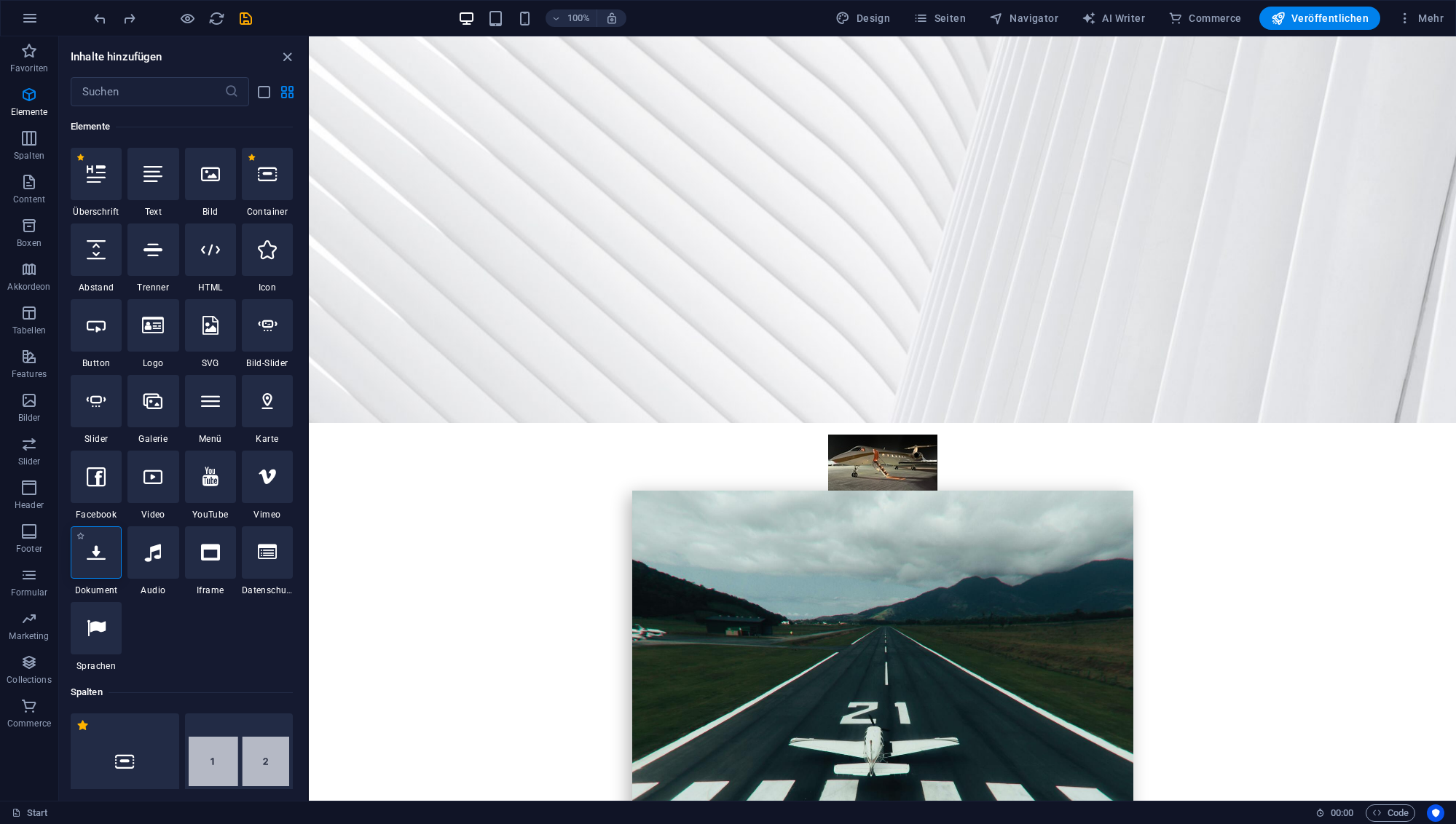
click at [99, 556] on icon at bounding box center [96, 552] width 19 height 19
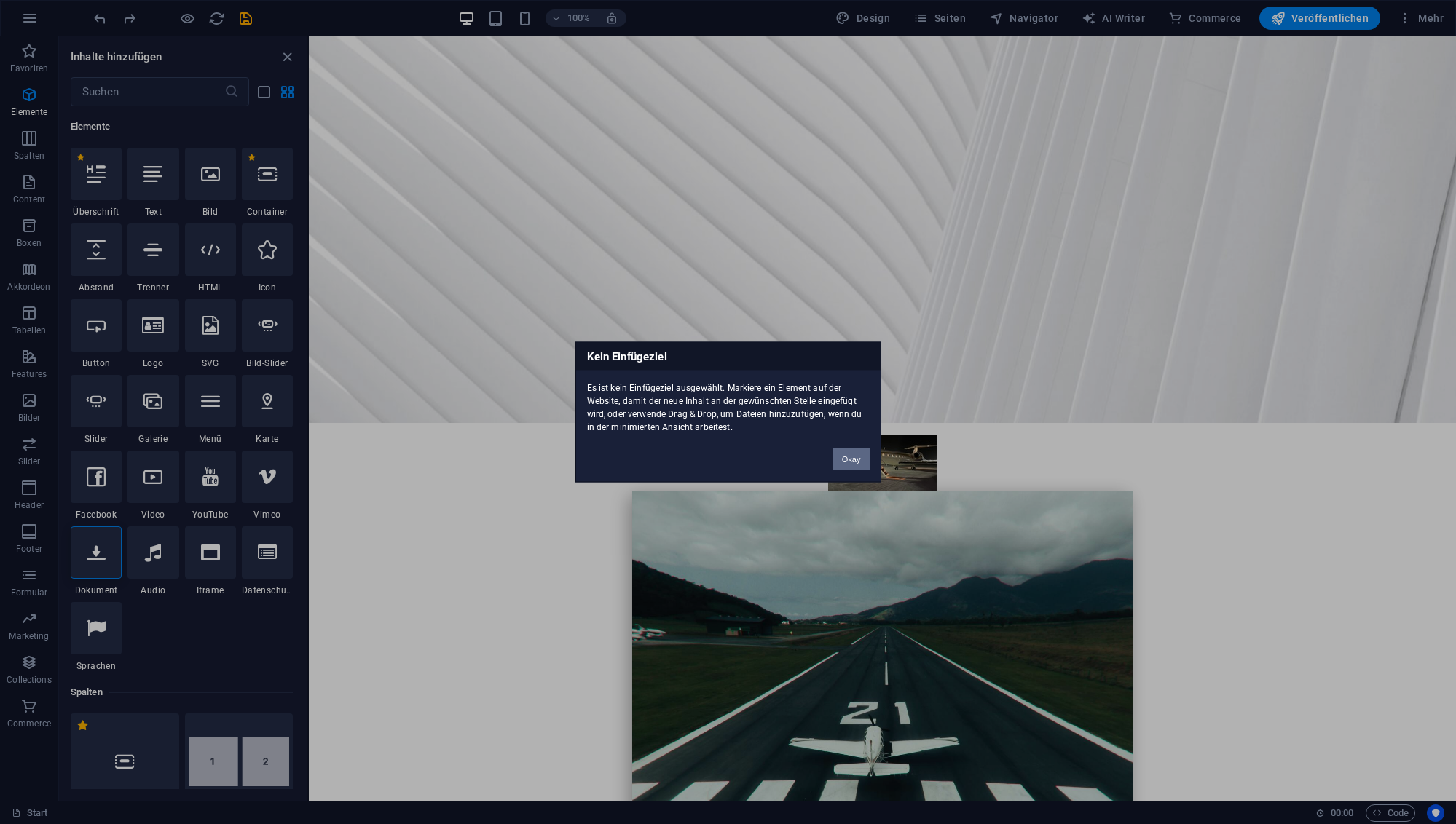
click at [850, 457] on button "Okay" at bounding box center [852, 459] width 36 height 22
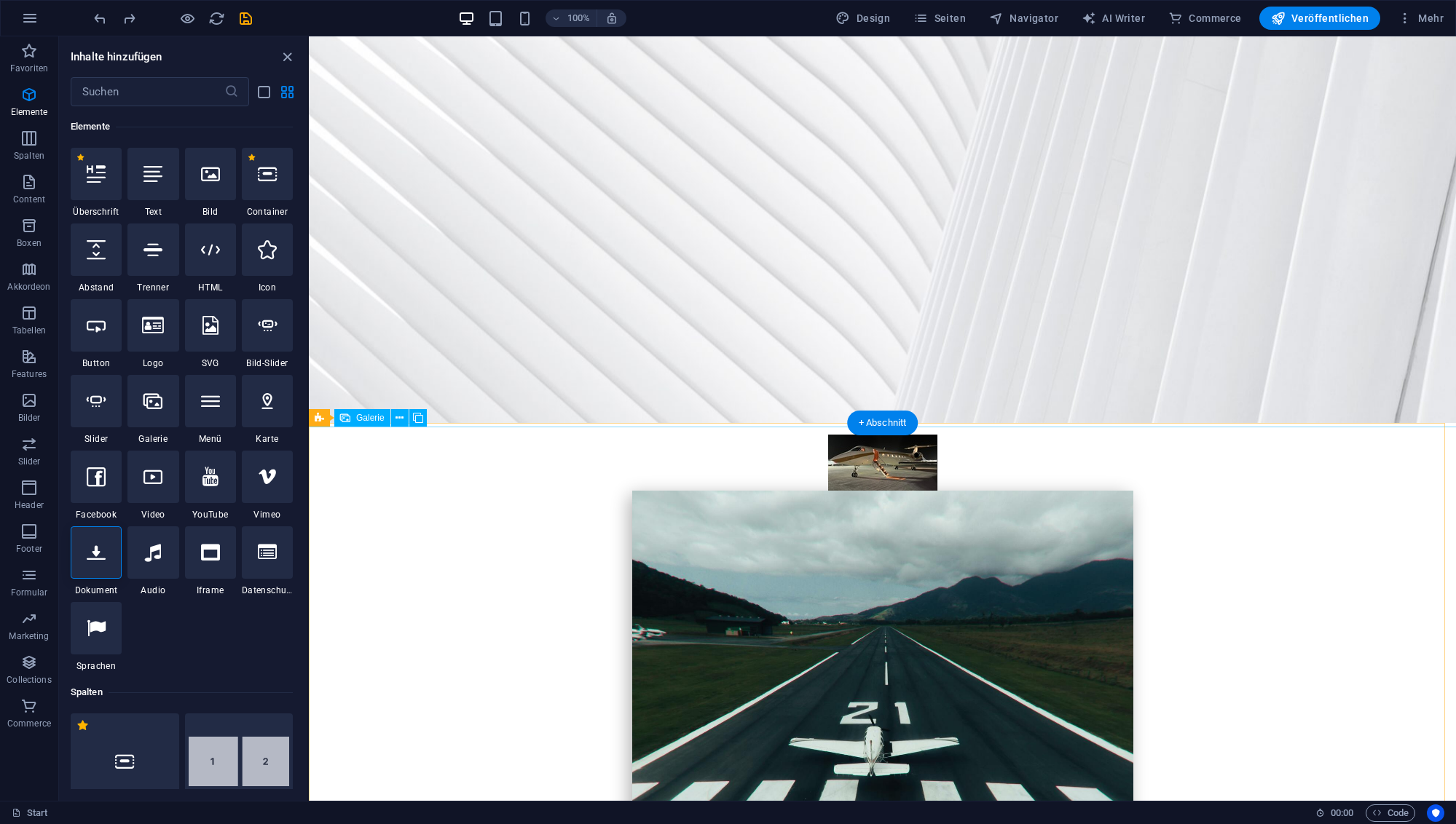
click at [87, 555] on icon at bounding box center [96, 552] width 19 height 19
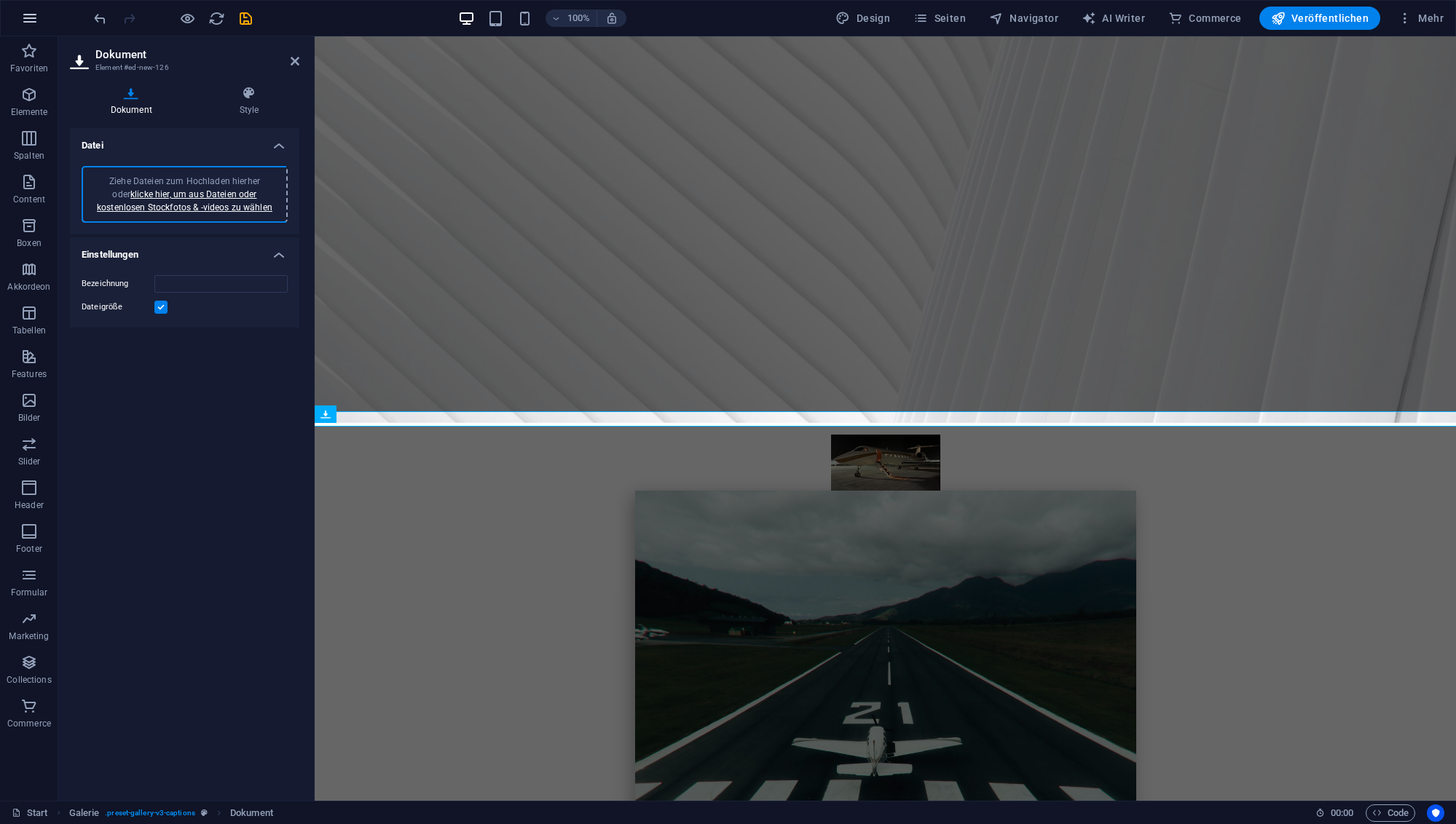
type input "SVENSCHNEELEAviationTrainingandSupportingDocumentation-GOae3KytHHbTz9Yop0vSsQ.p…"
click at [85, 63] on icon at bounding box center [80, 62] width 22 height 23
click at [149, 106] on h4 "Dokument" at bounding box center [134, 101] width 129 height 30
click at [132, 96] on icon at bounding box center [131, 94] width 123 height 15
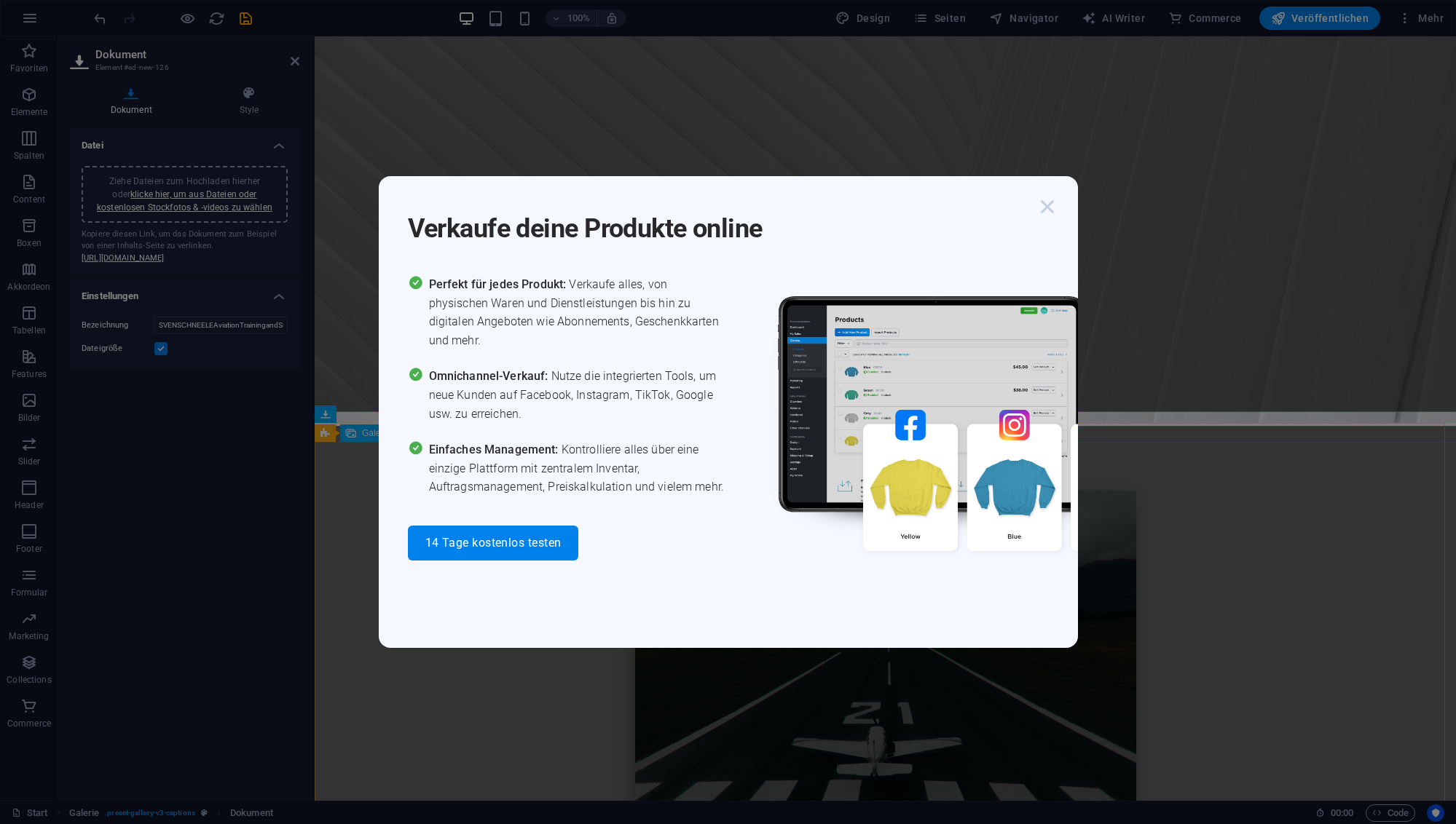
click at [1052, 217] on icon "button" at bounding box center [1048, 207] width 26 height 26
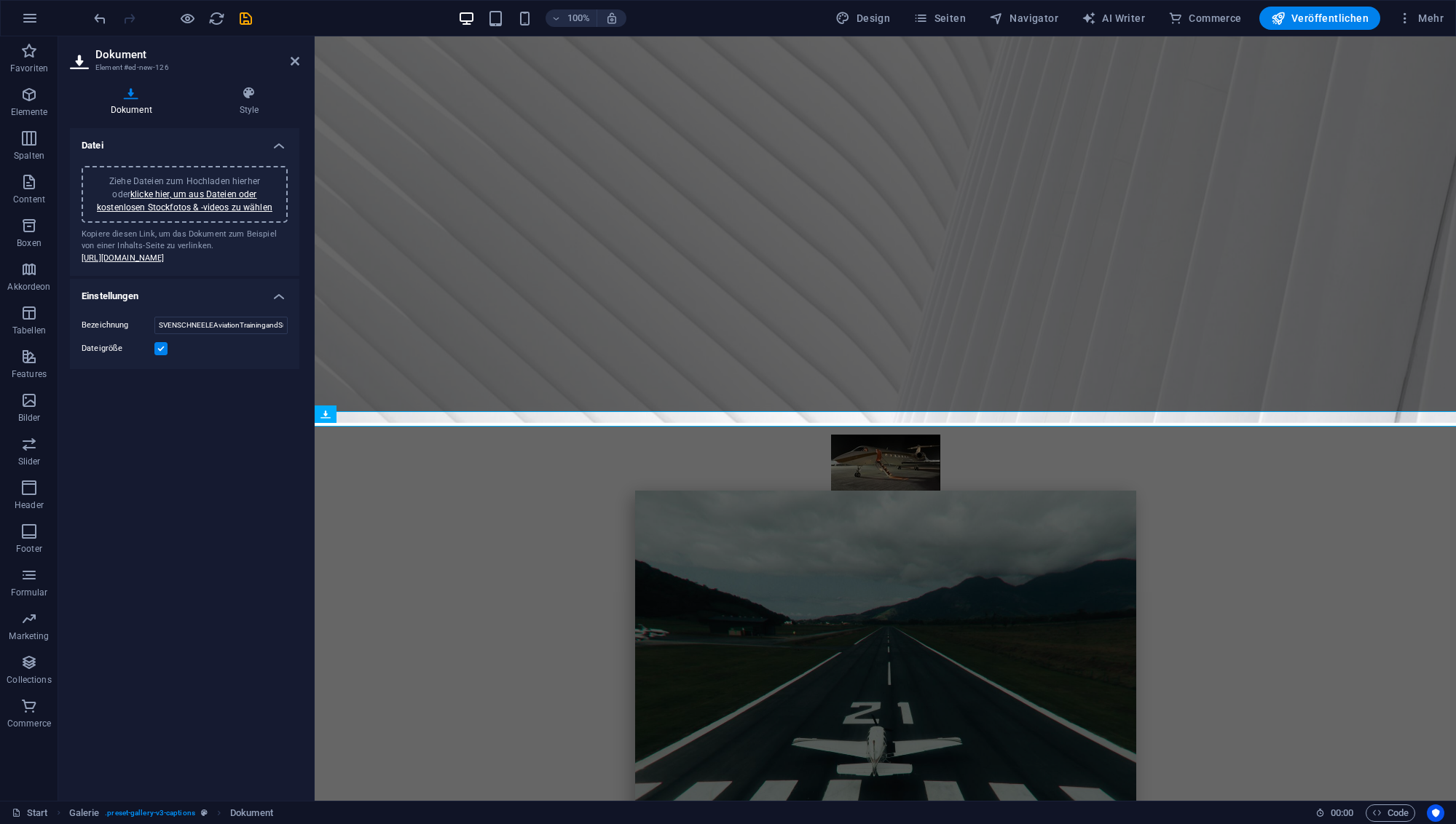
click at [480, 313] on figure at bounding box center [885, 40] width 1141 height 764
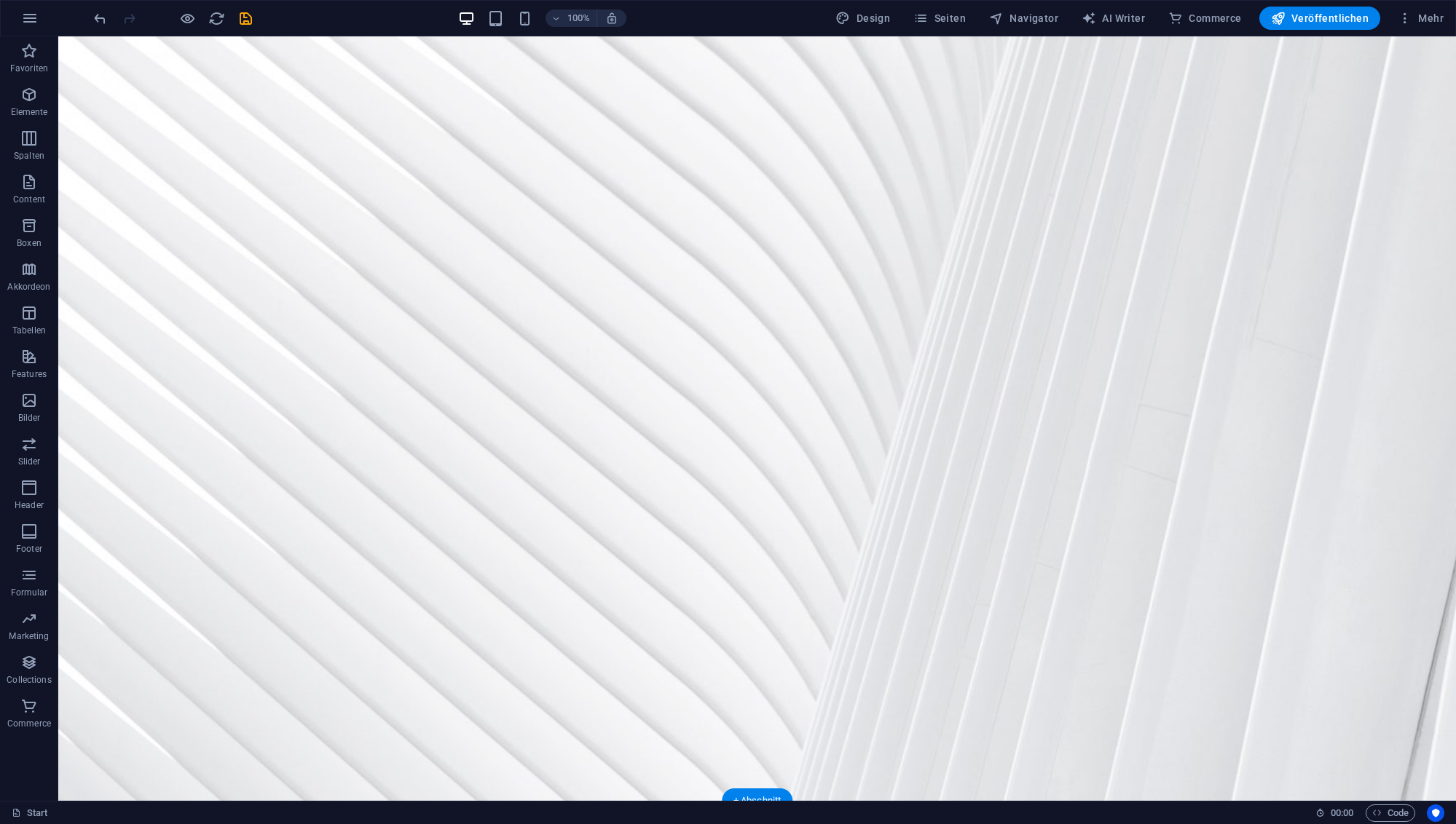
scroll to position [0, 0]
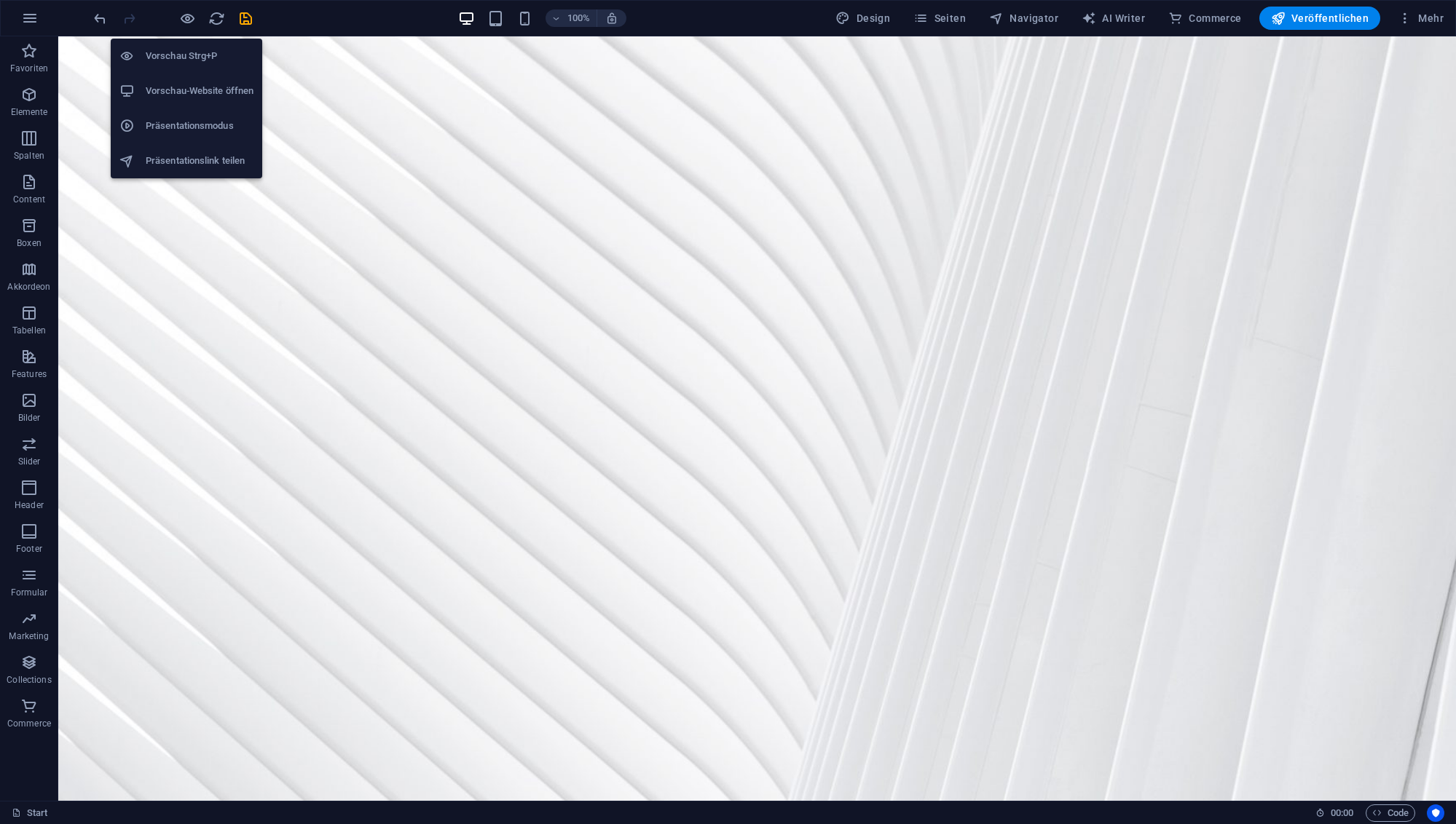
click at [183, 57] on h6 "Vorschau Strg+P" at bounding box center [199, 56] width 108 height 17
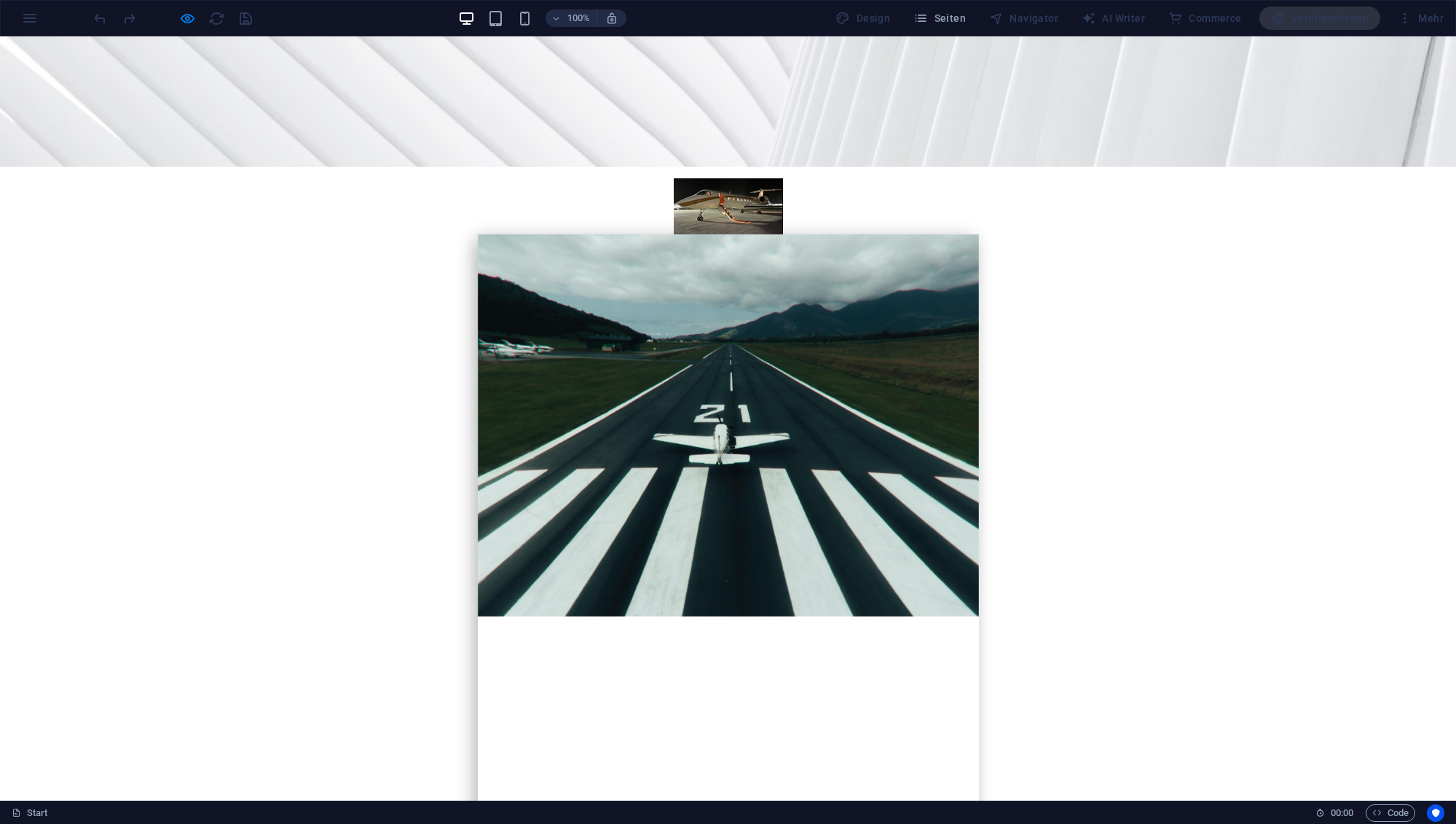
scroll to position [654, 0]
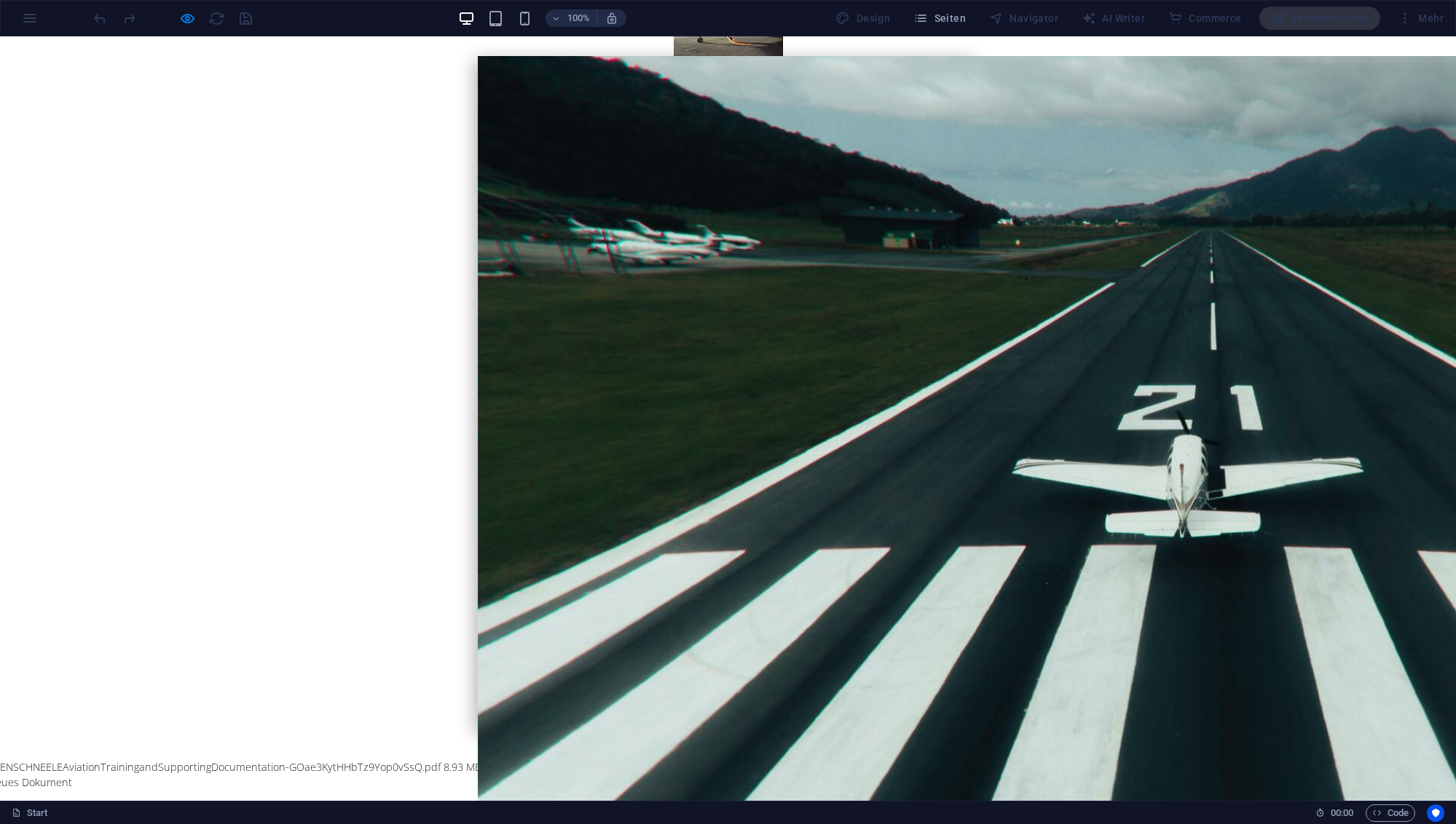
scroll to position [816, 0]
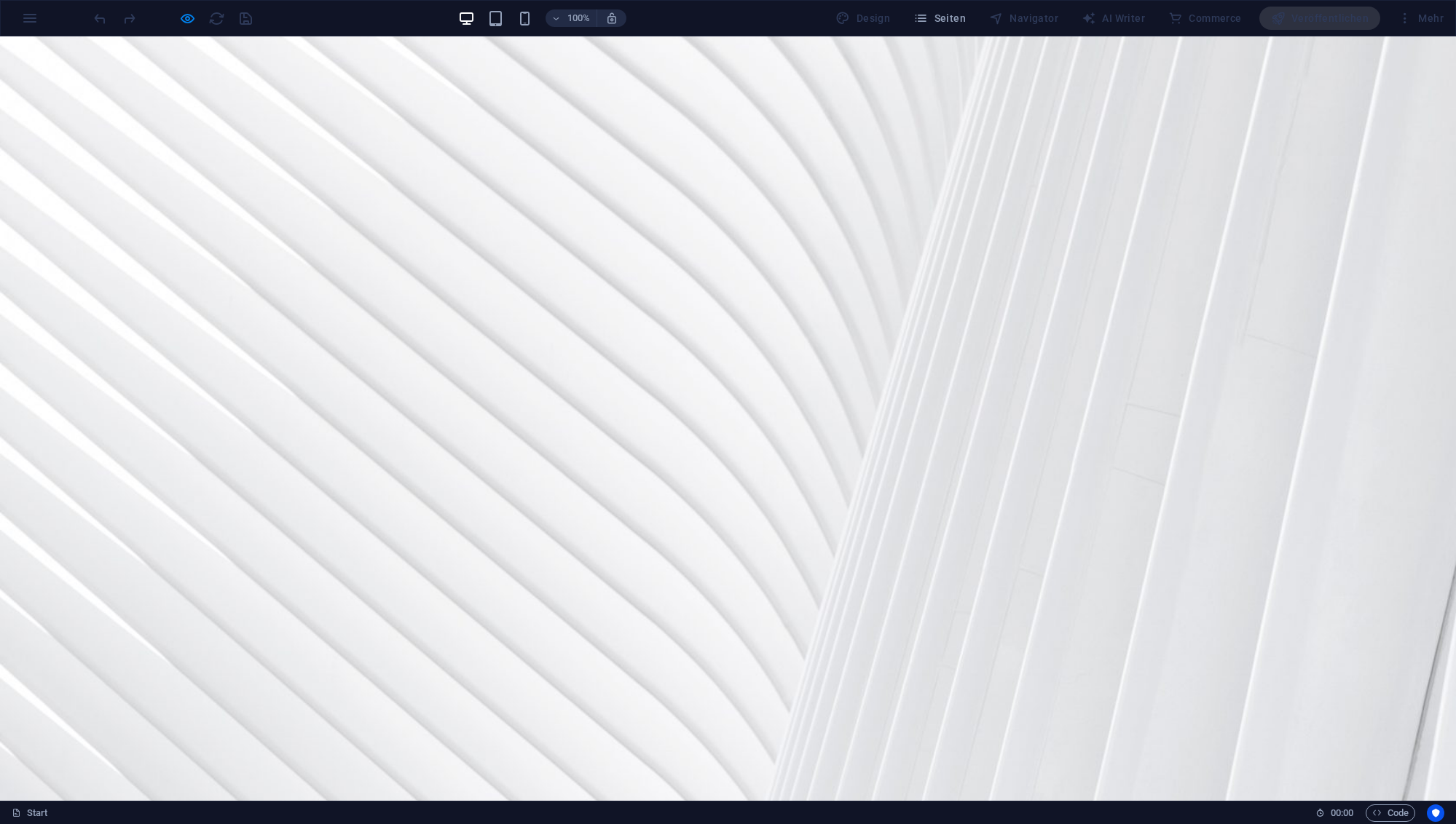
scroll to position [0, 0]
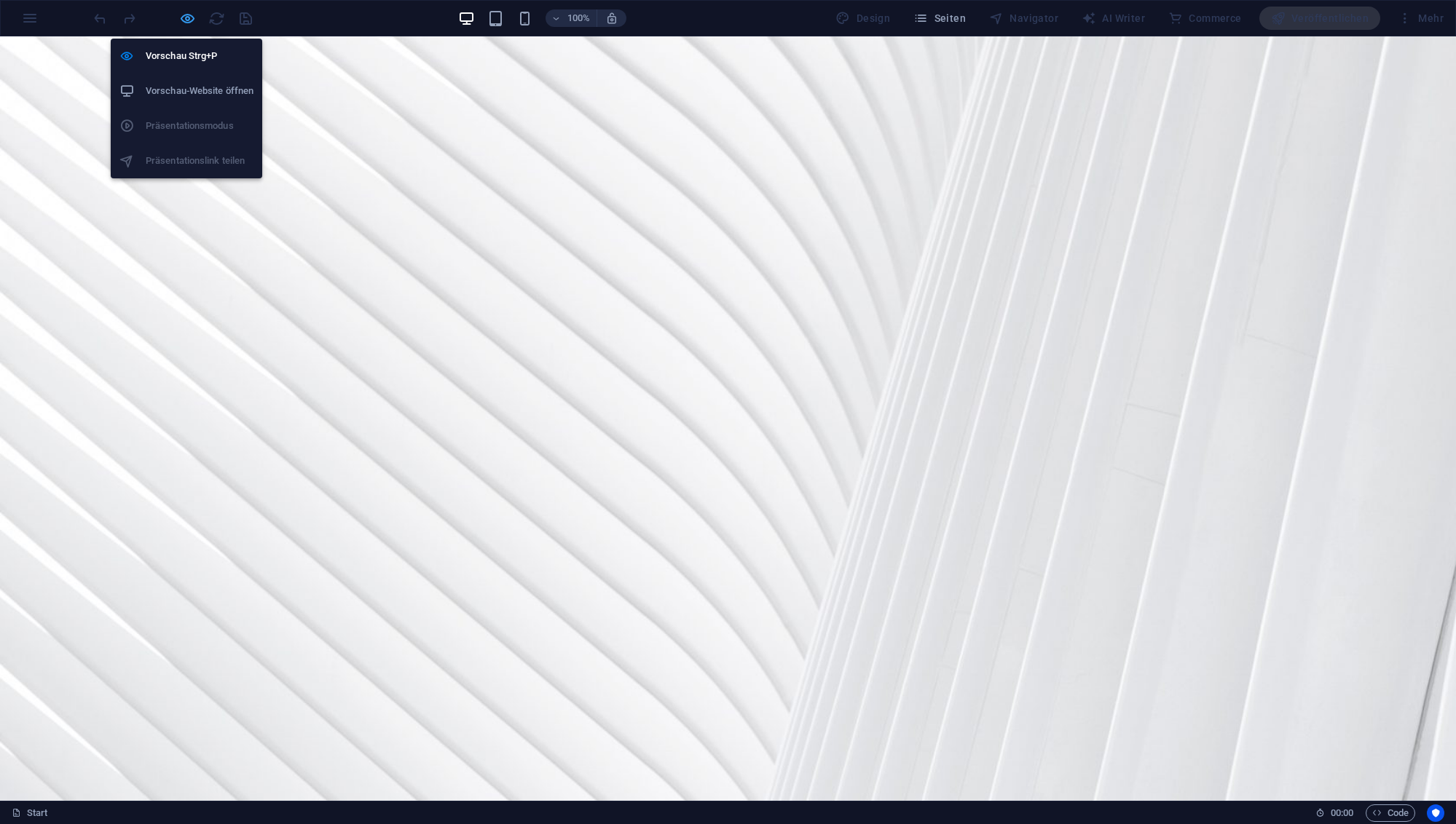
click at [187, 19] on icon "button" at bounding box center [187, 18] width 16 height 16
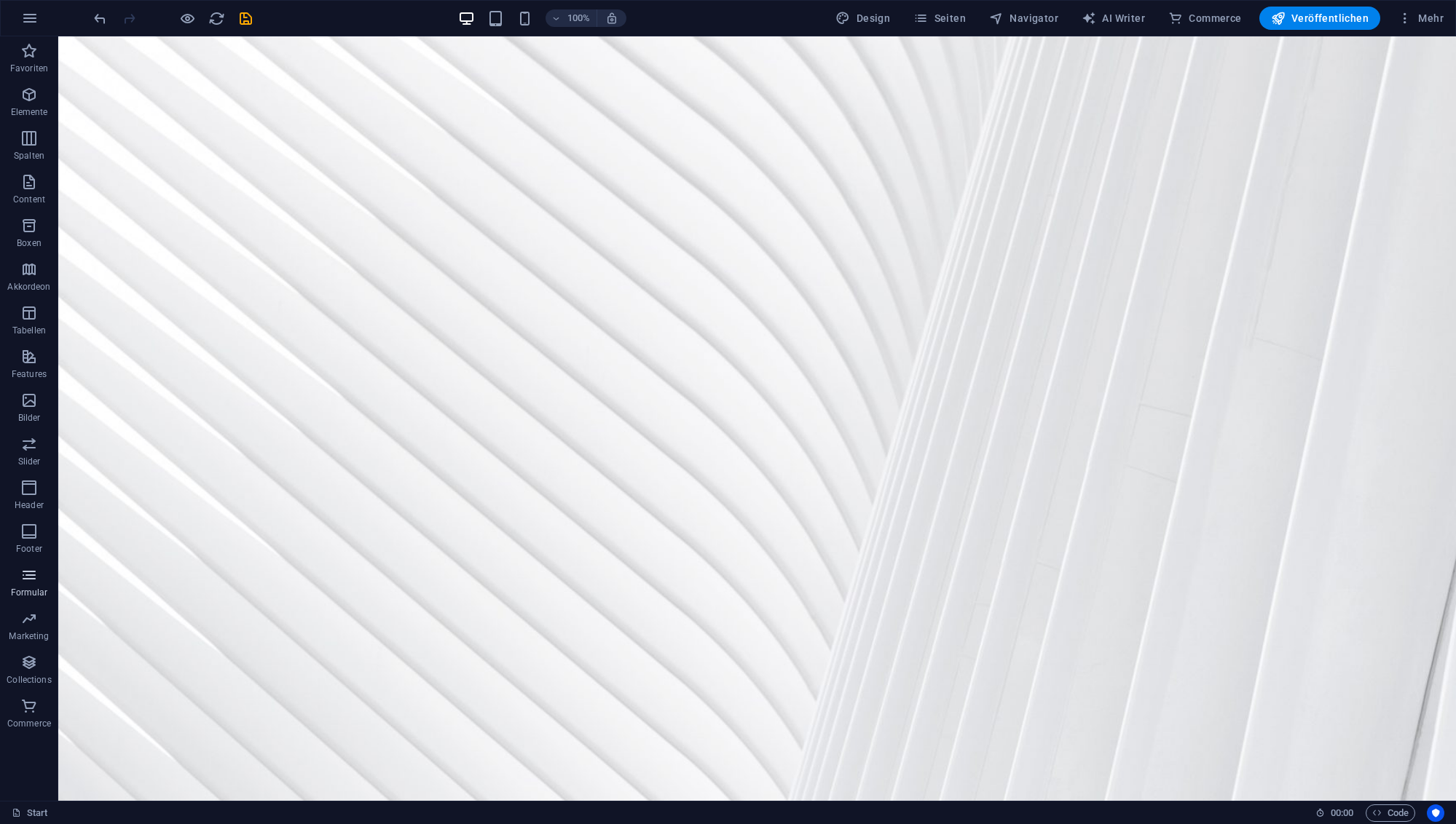
click at [32, 578] on icon "button" at bounding box center [29, 575] width 17 height 17
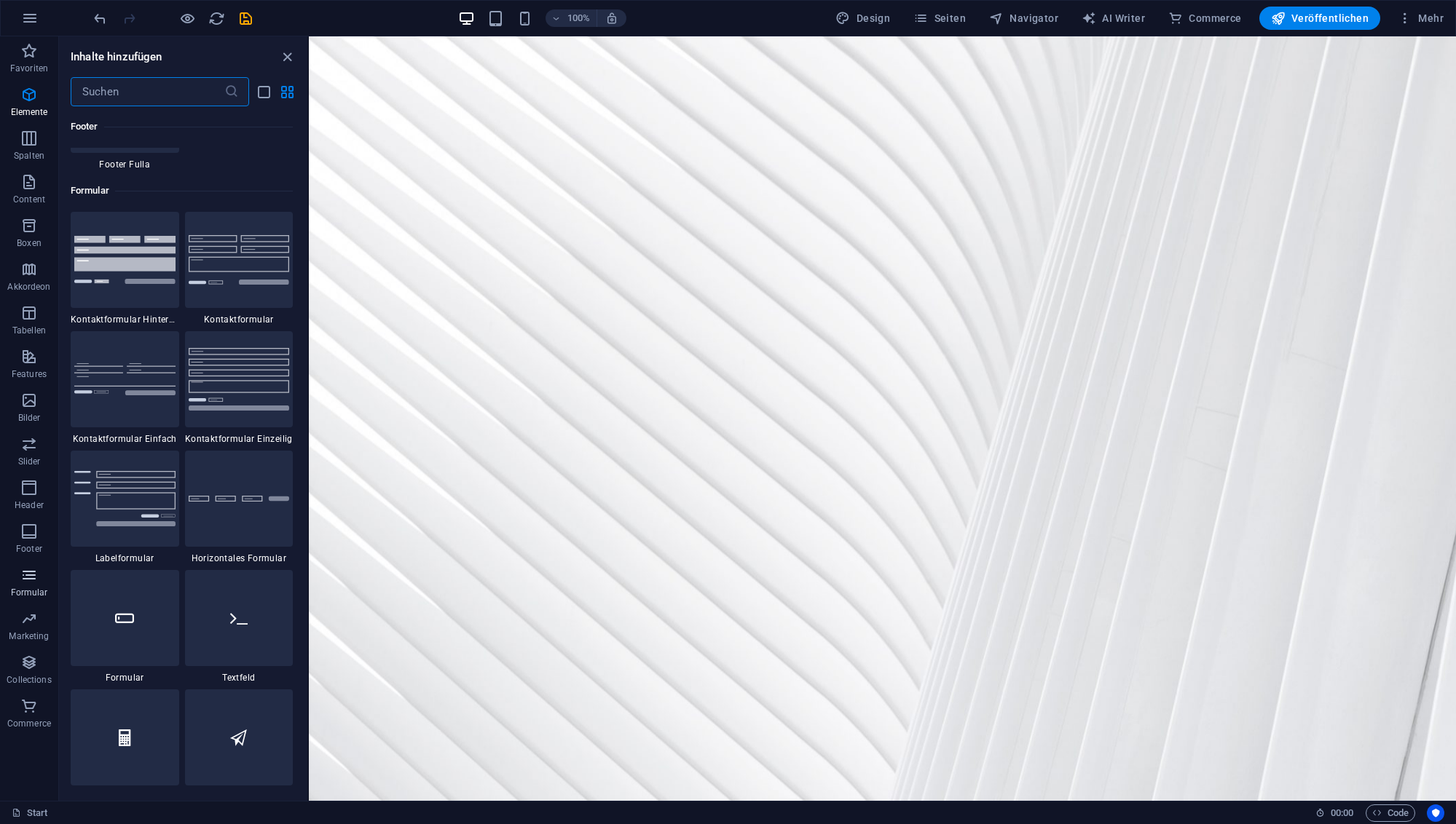
scroll to position [10629, 0]
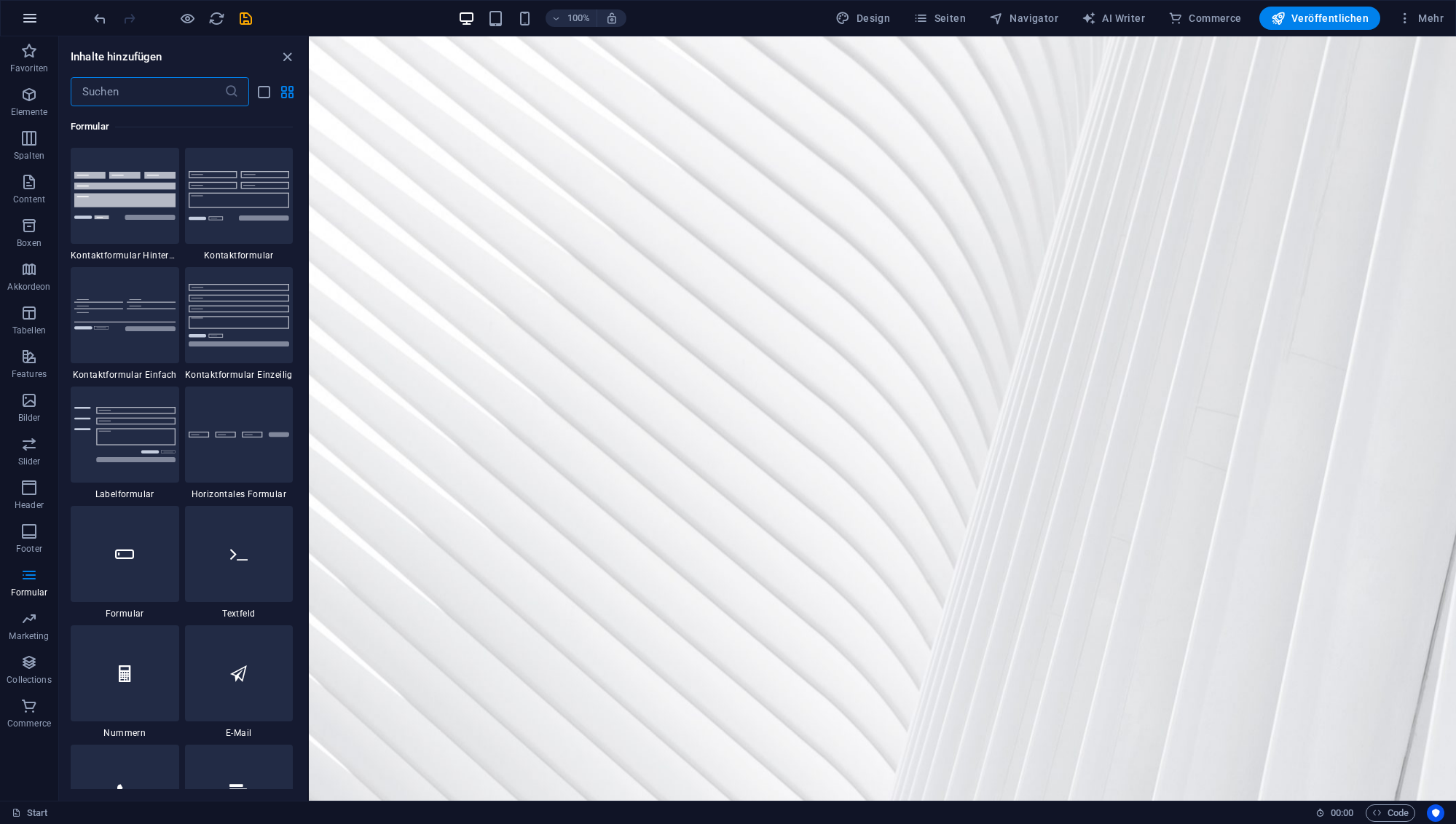
click at [30, 14] on icon "button" at bounding box center [30, 18] width 17 height 17
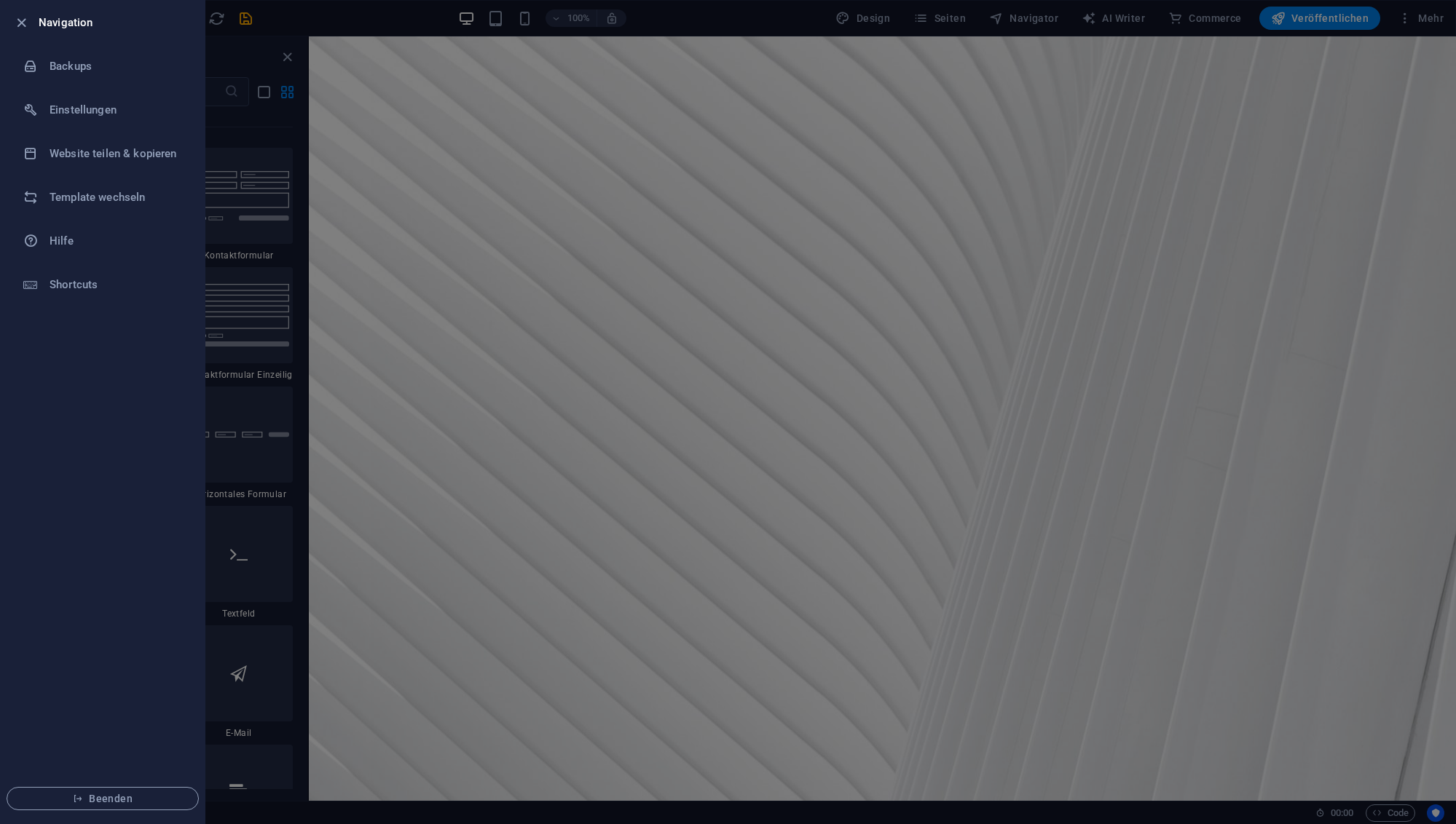
click at [239, 332] on div at bounding box center [728, 412] width 1456 height 824
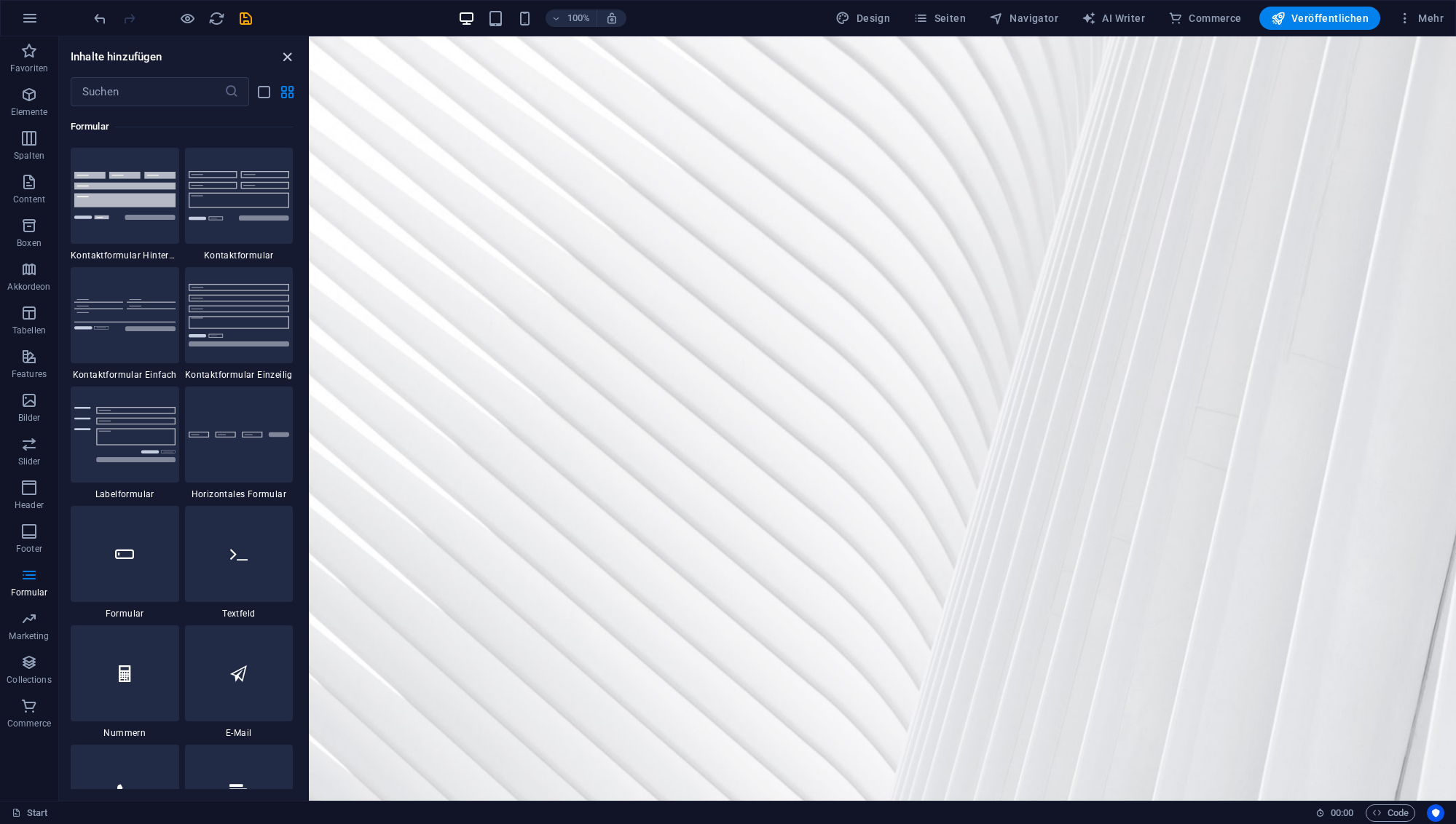
click at [291, 55] on icon "close panel" at bounding box center [287, 57] width 16 height 16
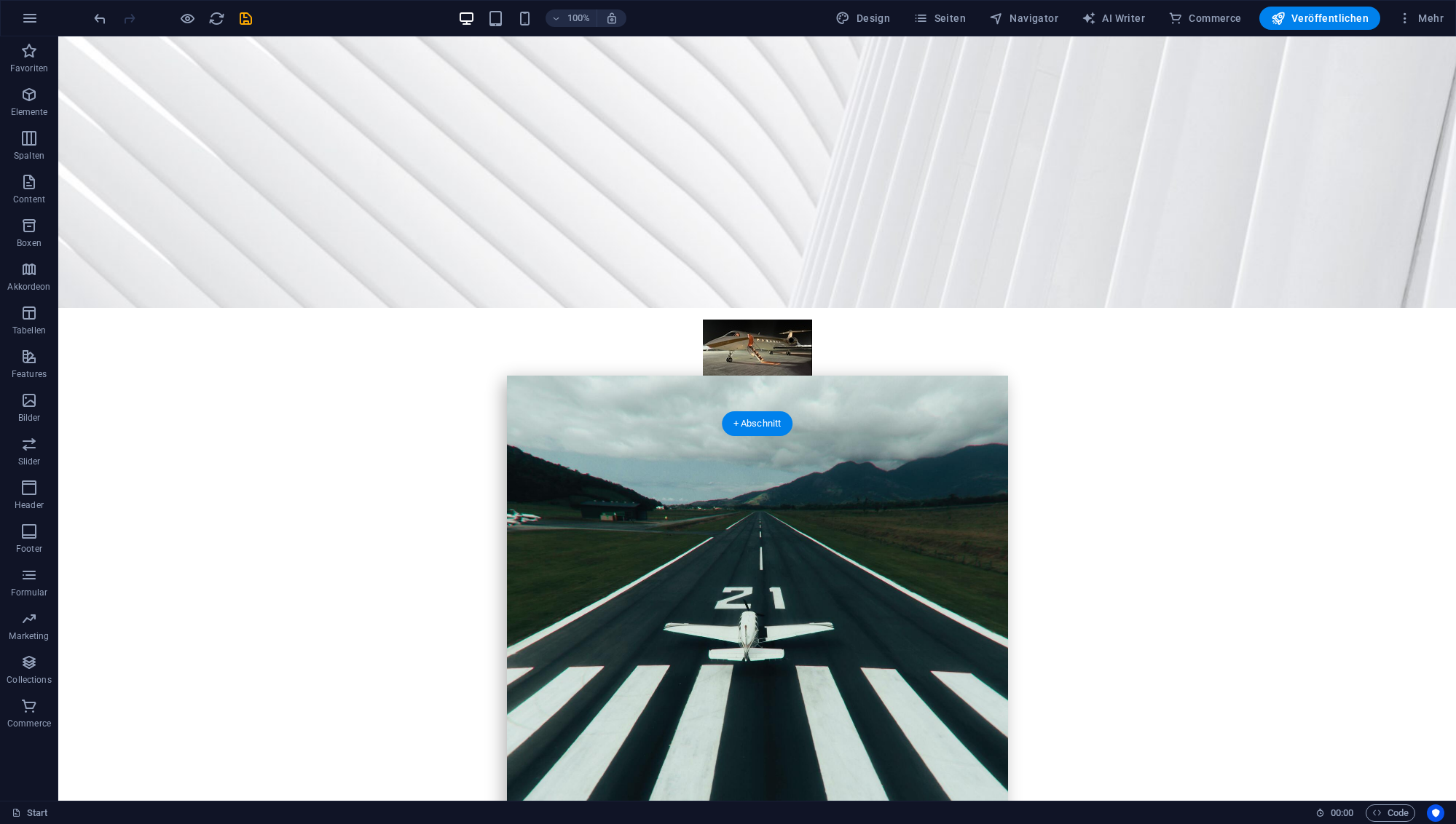
scroll to position [634, 0]
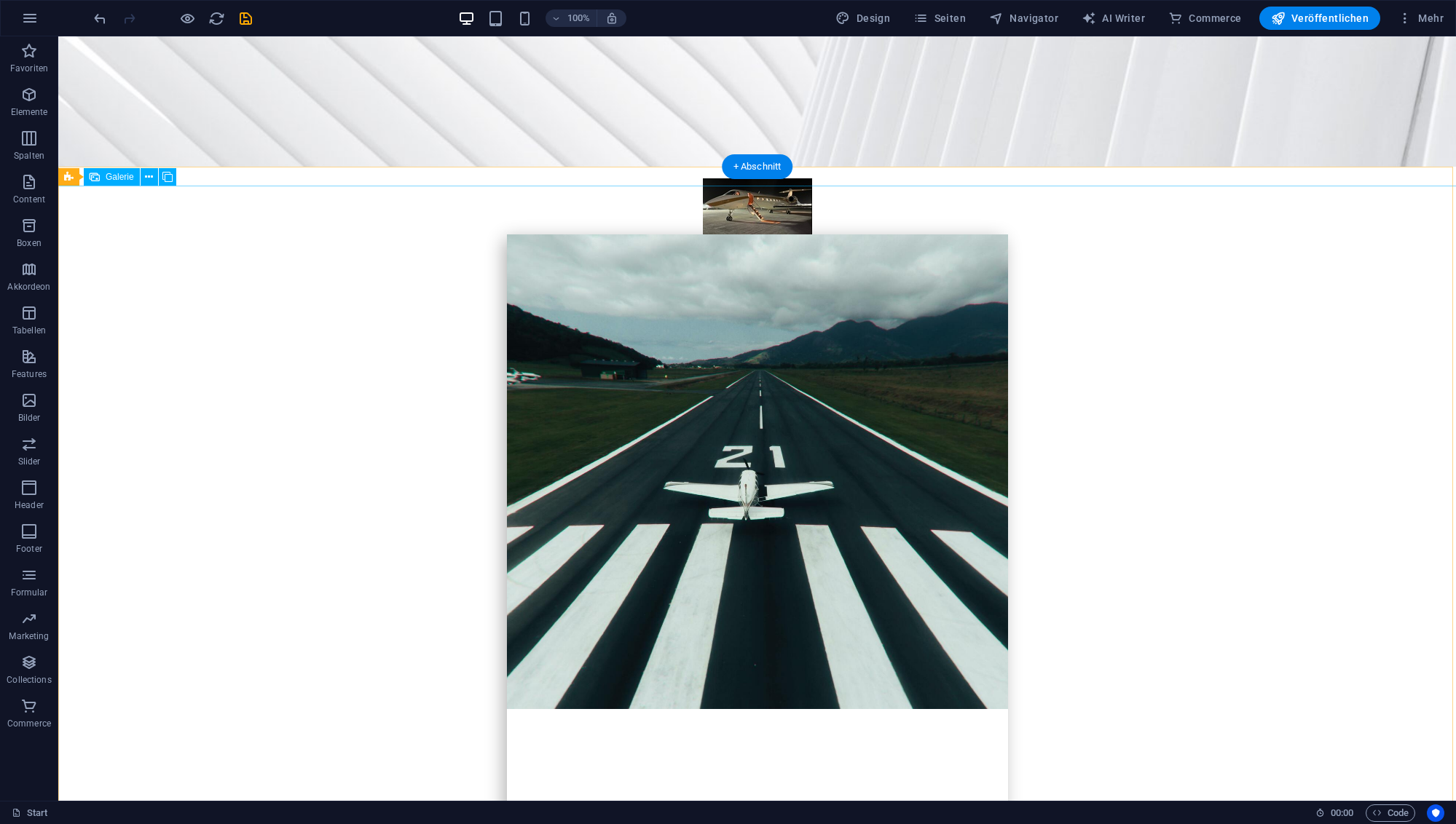
click at [149, 177] on icon at bounding box center [149, 177] width 8 height 16
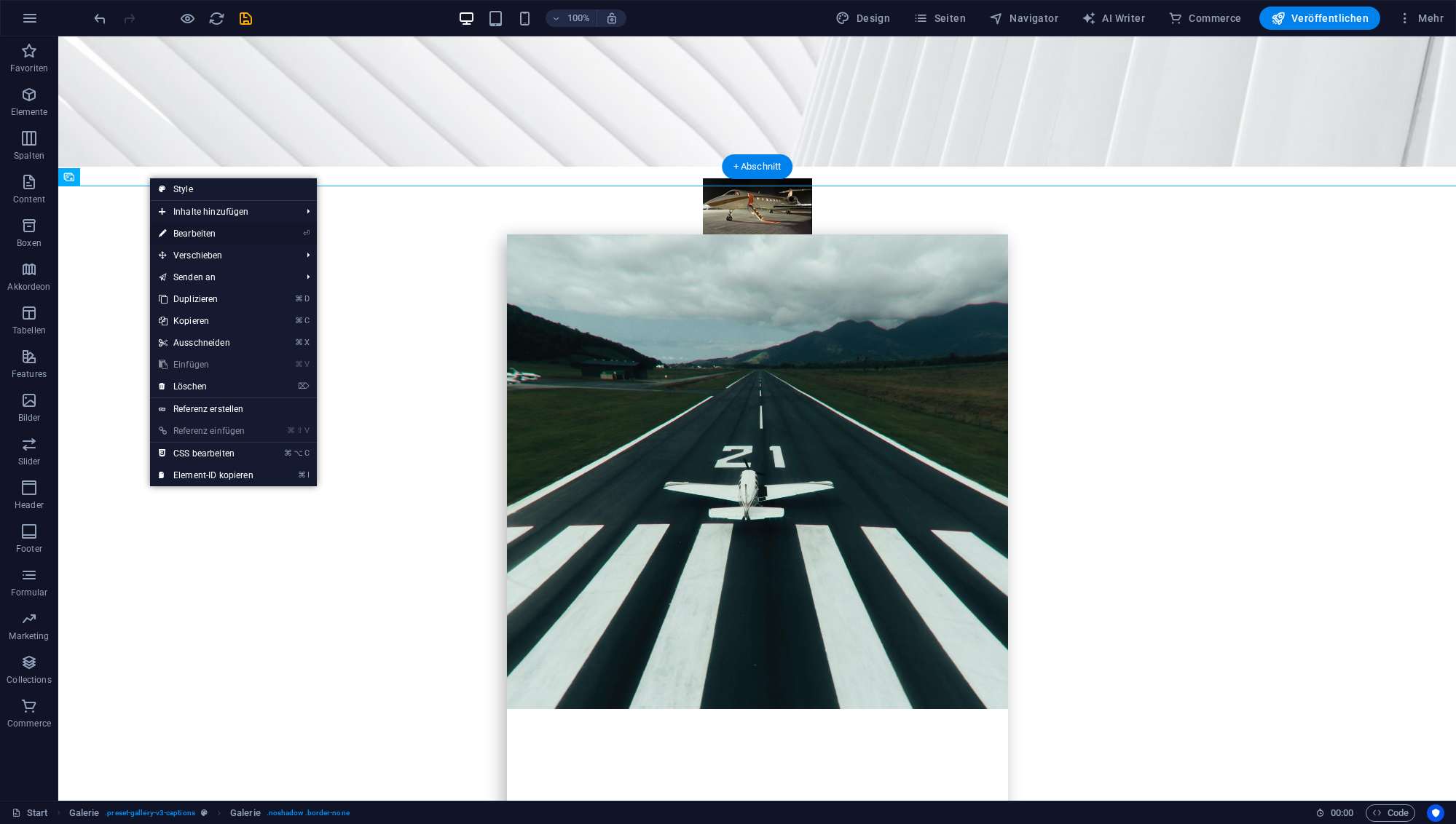
click at [209, 234] on link "⏎ Bearbeiten" at bounding box center [206, 233] width 113 height 22
select select "4"
select select "px"
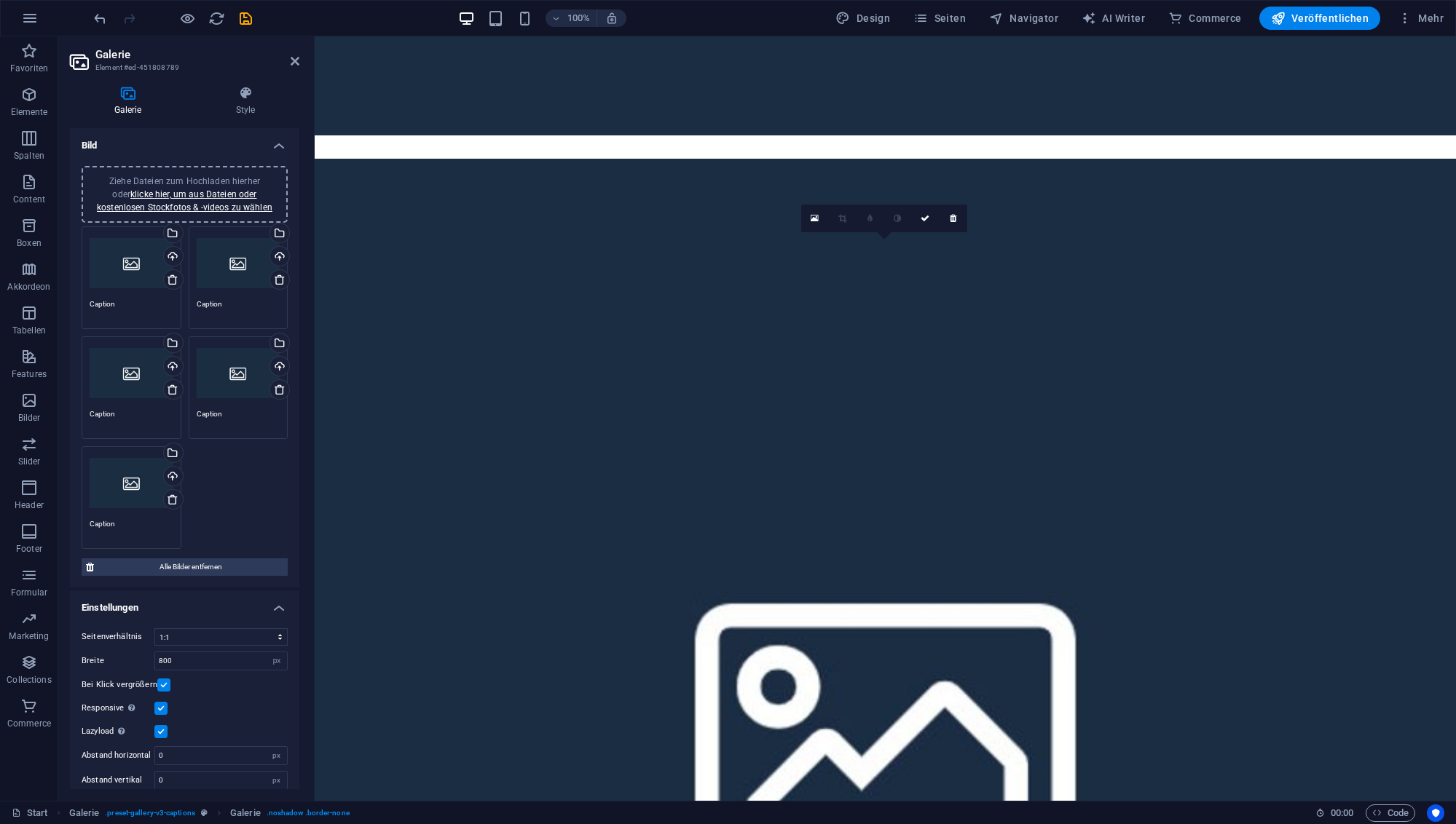
scroll to position [5230, 0]
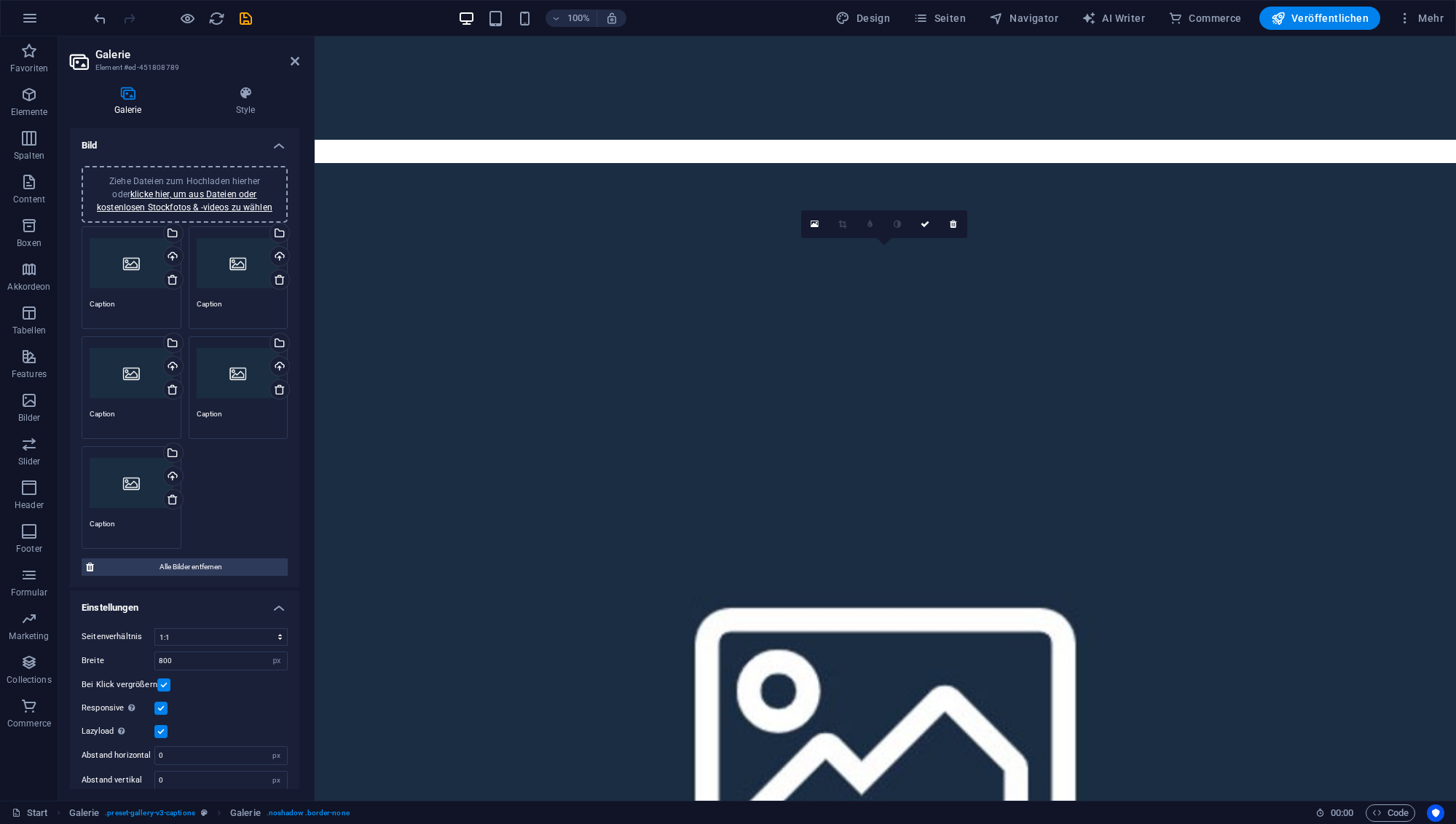
click at [814, 224] on icon at bounding box center [815, 224] width 8 height 10
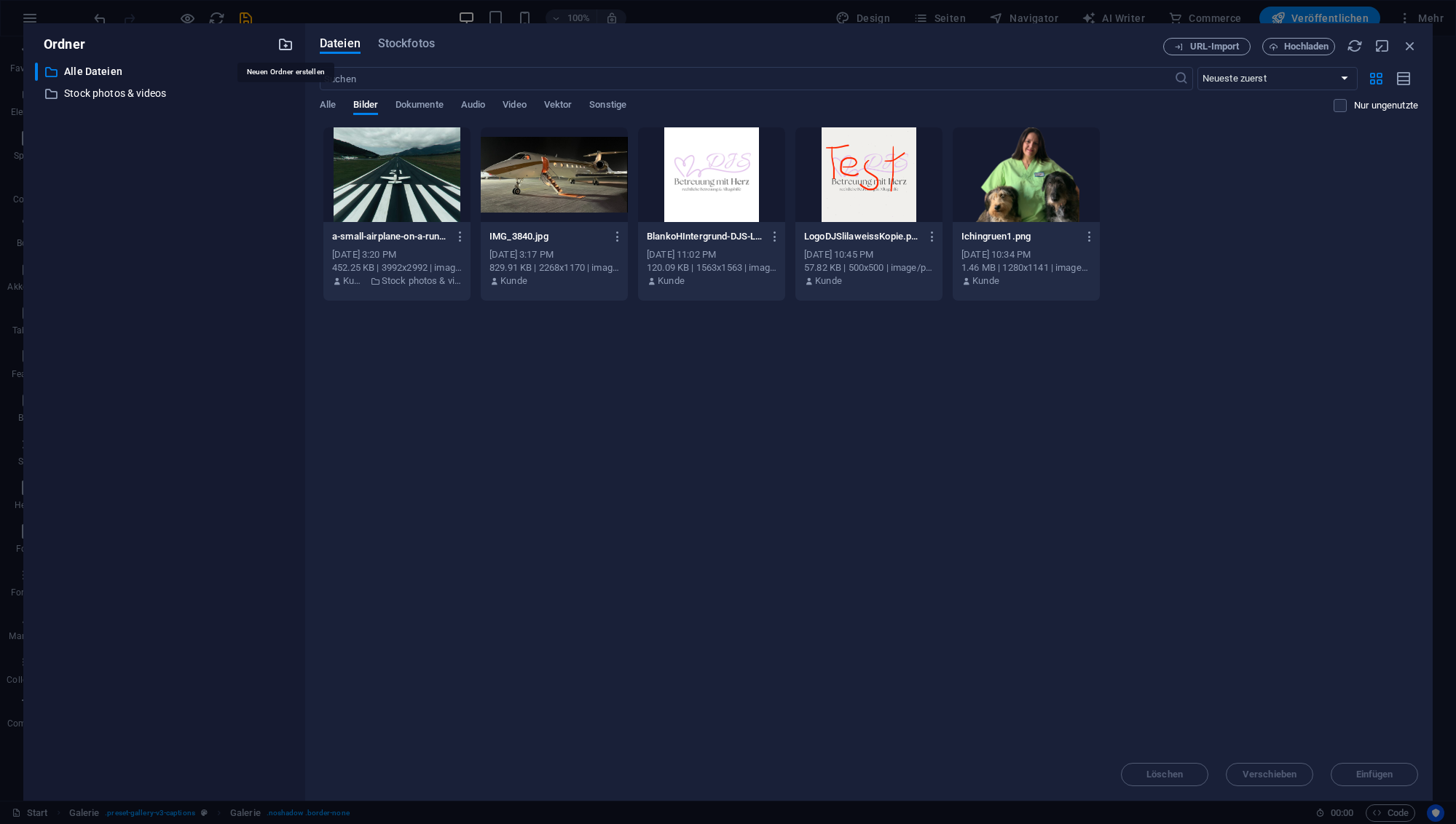
click at [287, 47] on icon "button" at bounding box center [286, 44] width 16 height 16
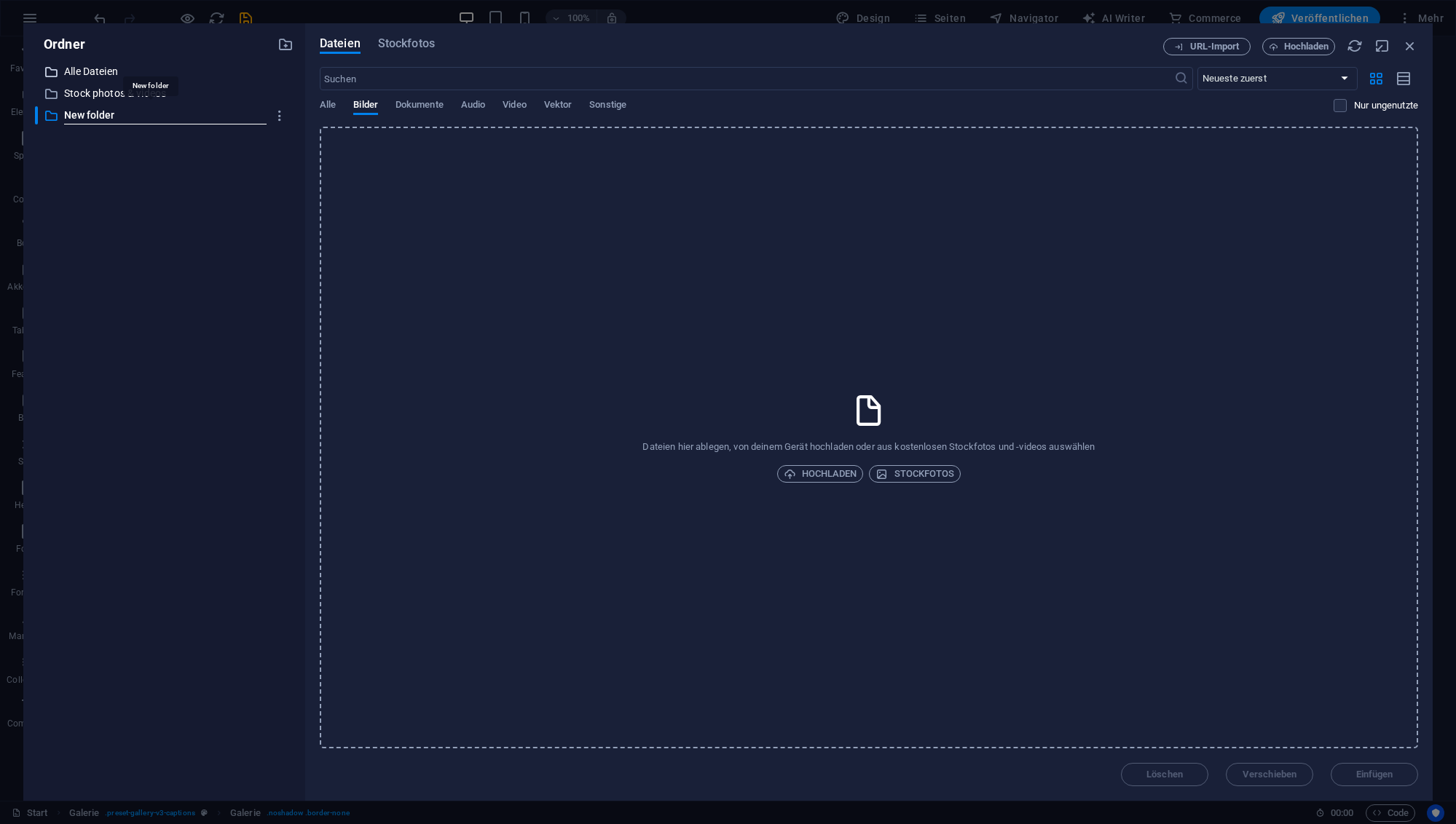
click at [97, 72] on p "Alle Dateien" at bounding box center [165, 71] width 203 height 16
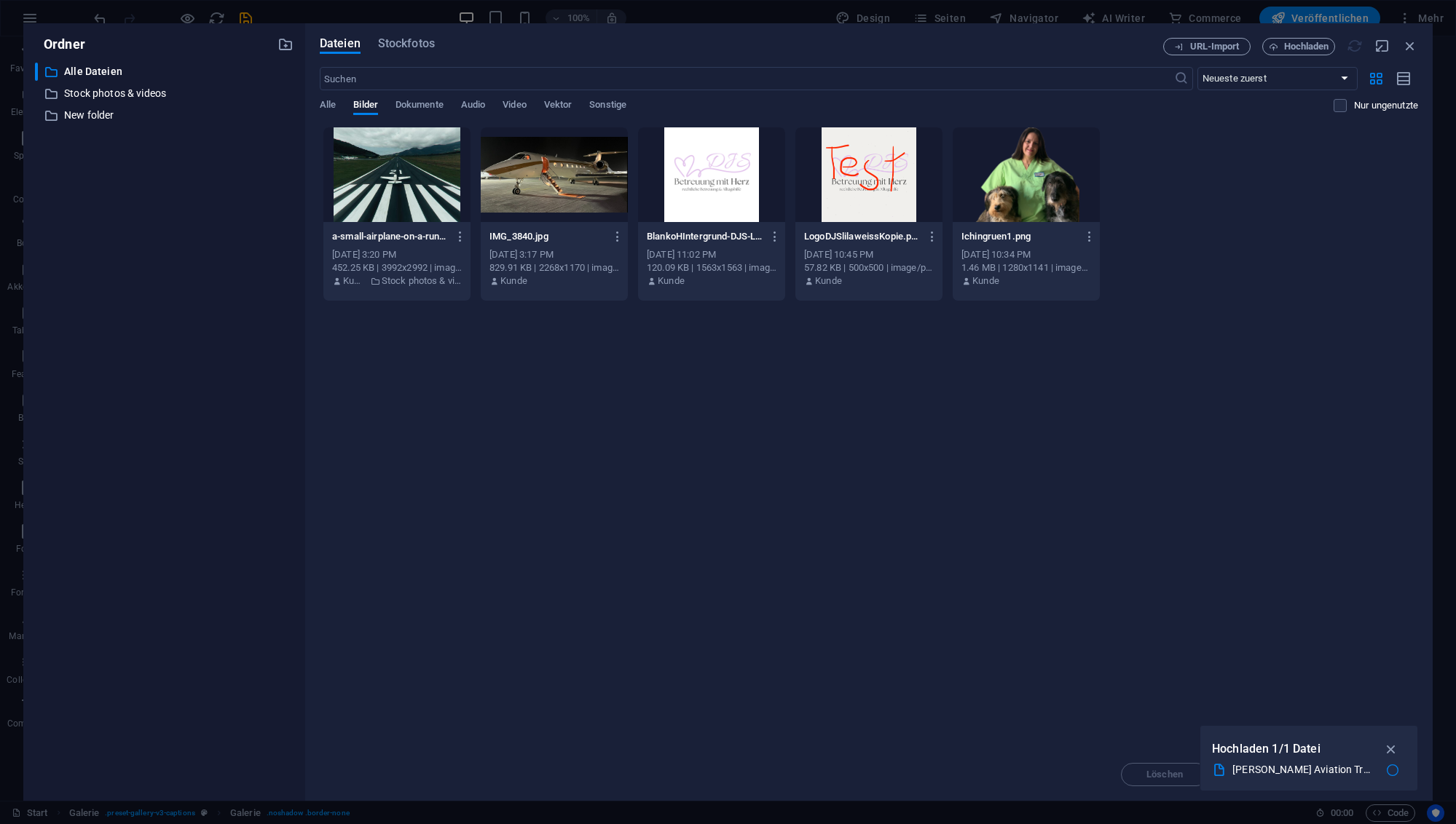
scroll to position [3264, 0]
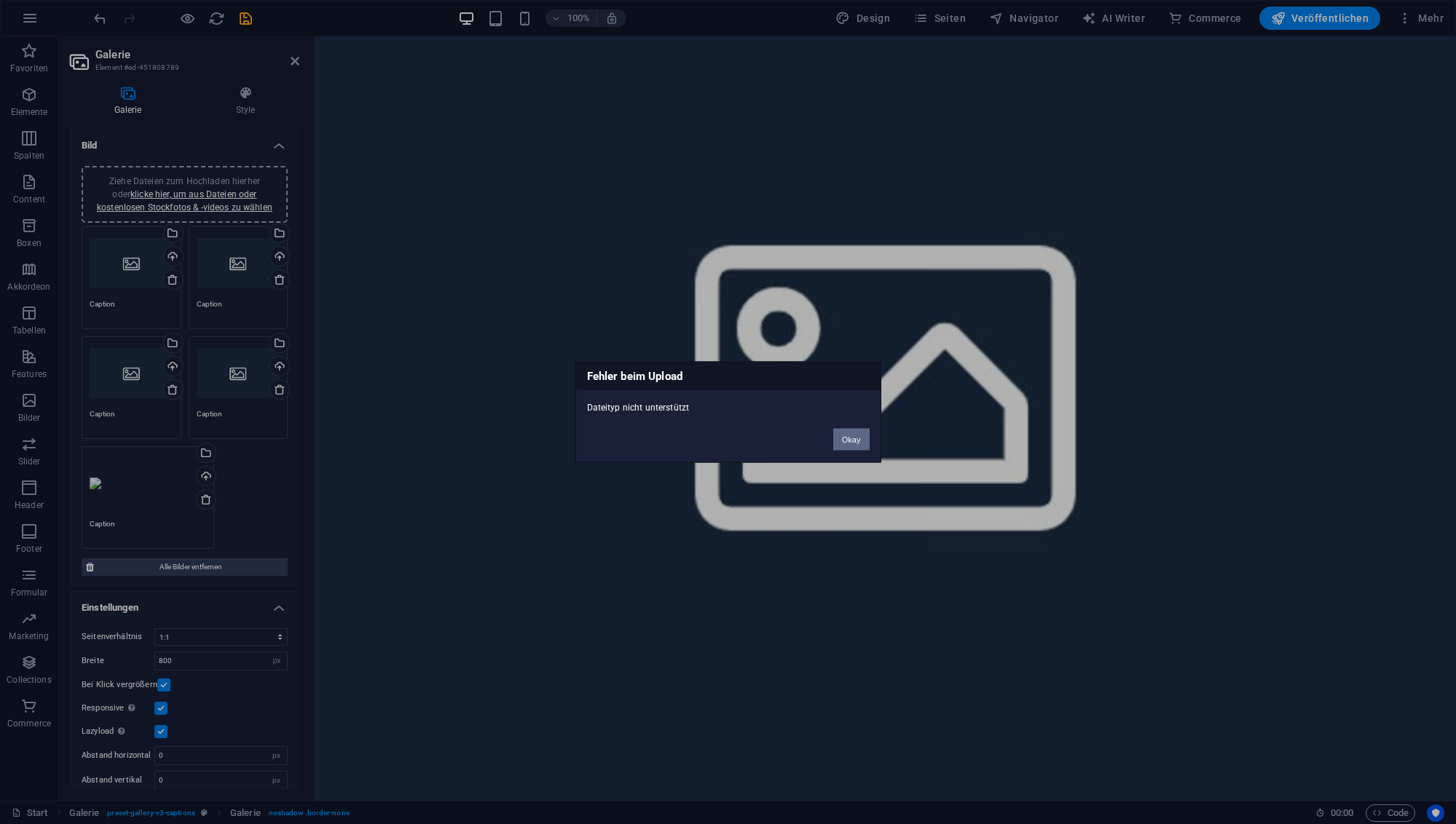
click at [845, 447] on button "Okay" at bounding box center [852, 439] width 36 height 22
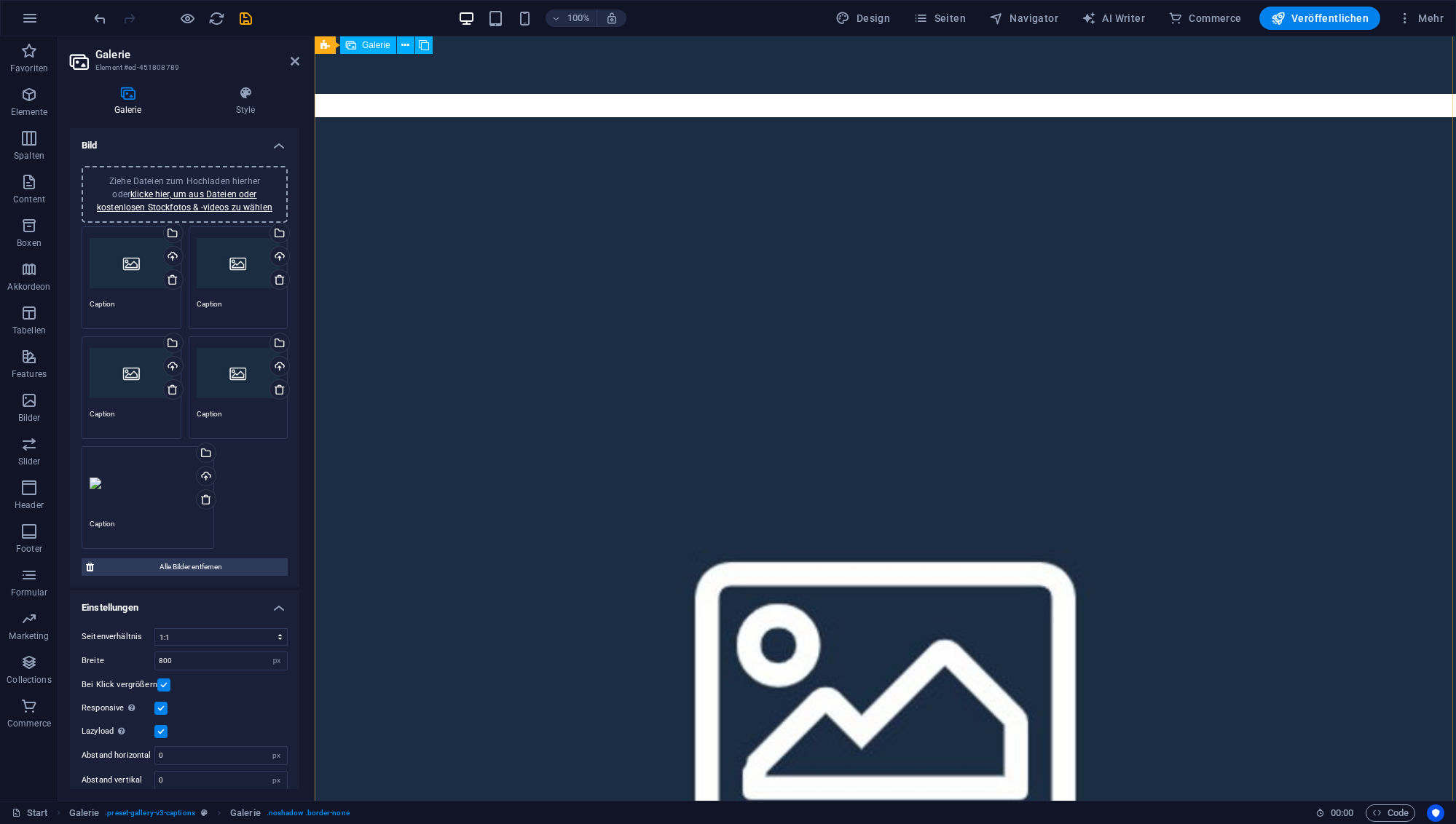
scroll to position [4096, 0]
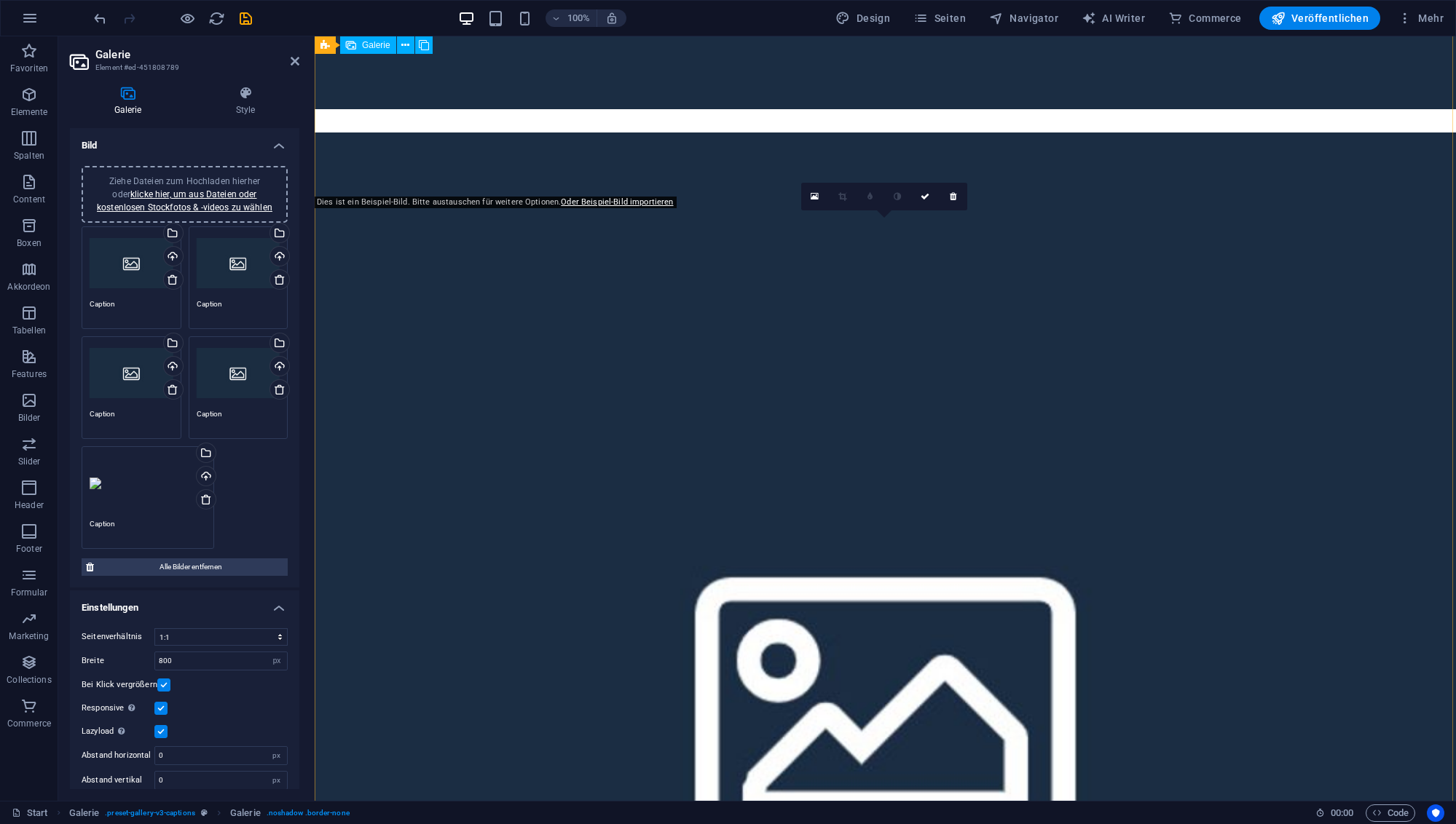
click at [814, 197] on icon at bounding box center [815, 196] width 8 height 10
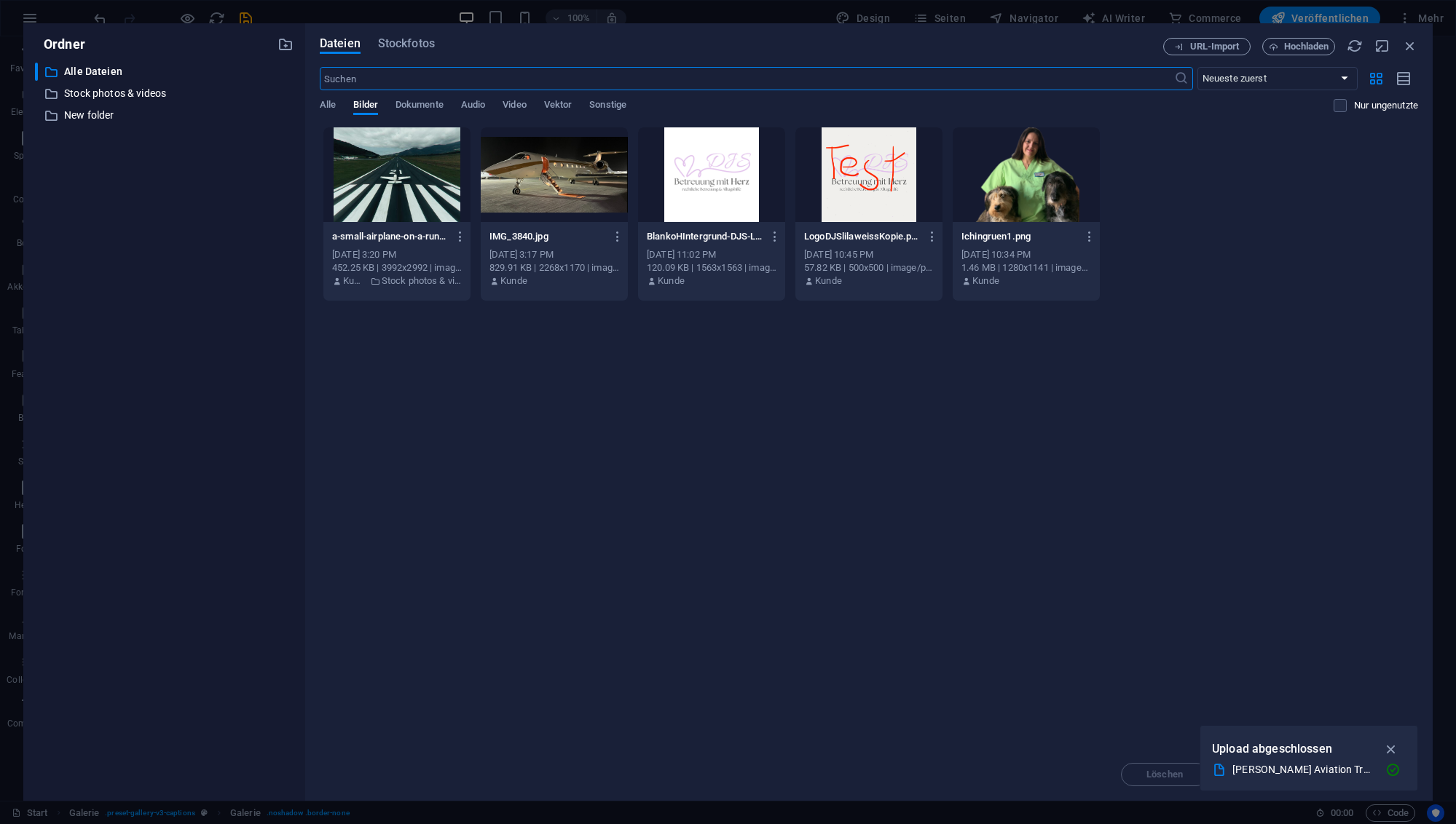
scroll to position [3688, 0]
click at [420, 103] on span "Dokumente" at bounding box center [420, 106] width 48 height 21
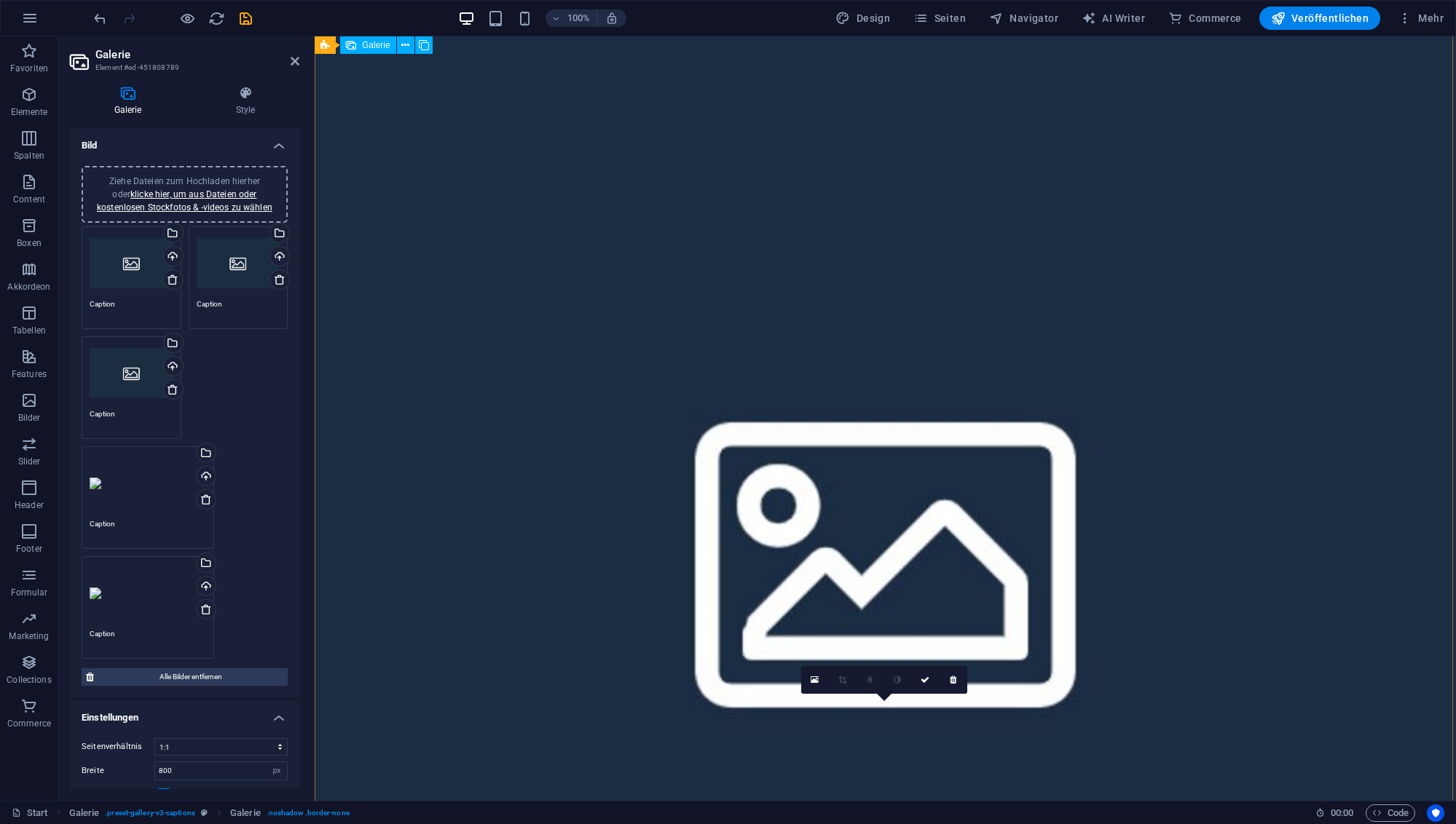
scroll to position [4238, 0]
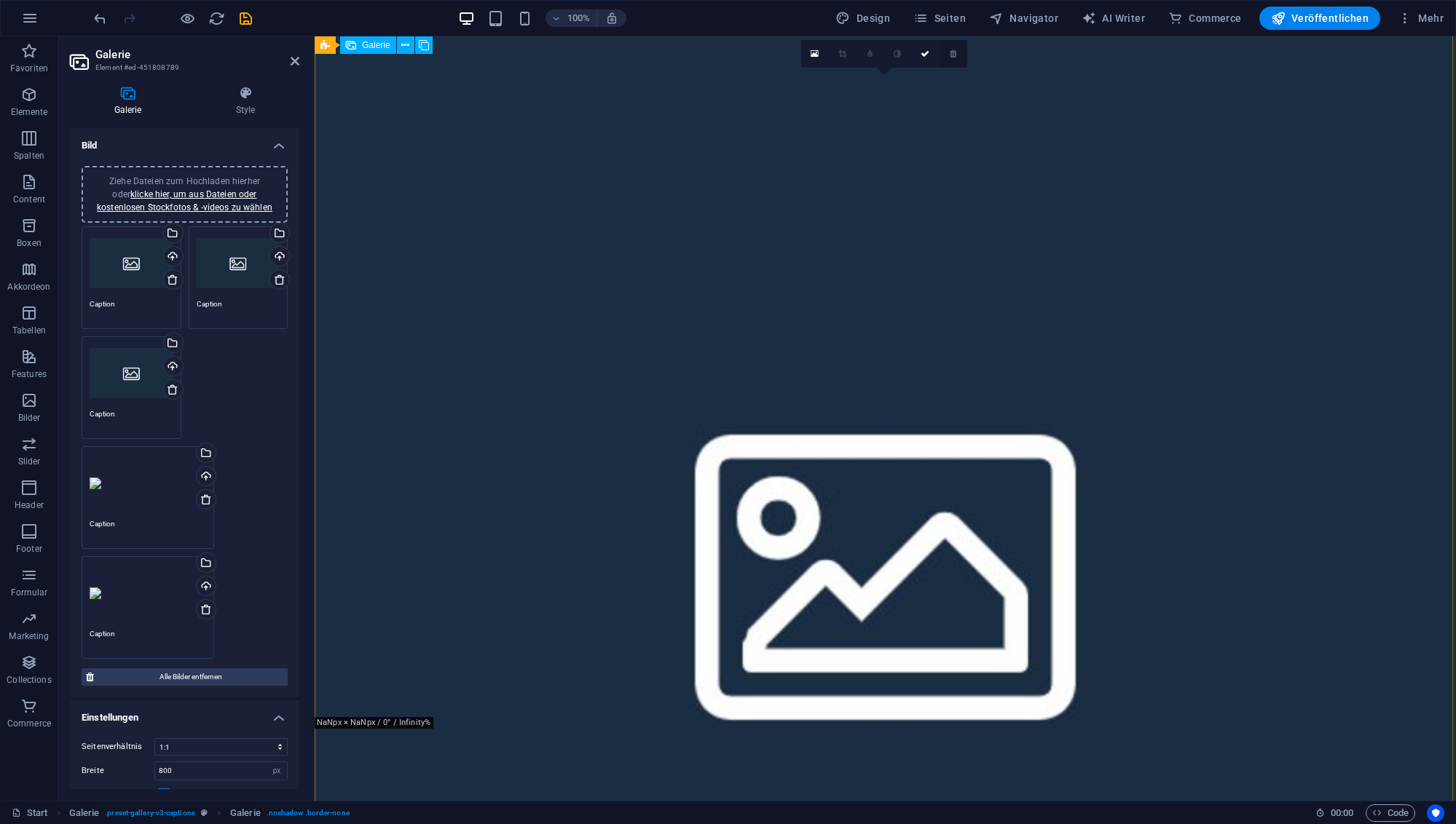
click at [957, 53] on icon at bounding box center [953, 53] width 7 height 9
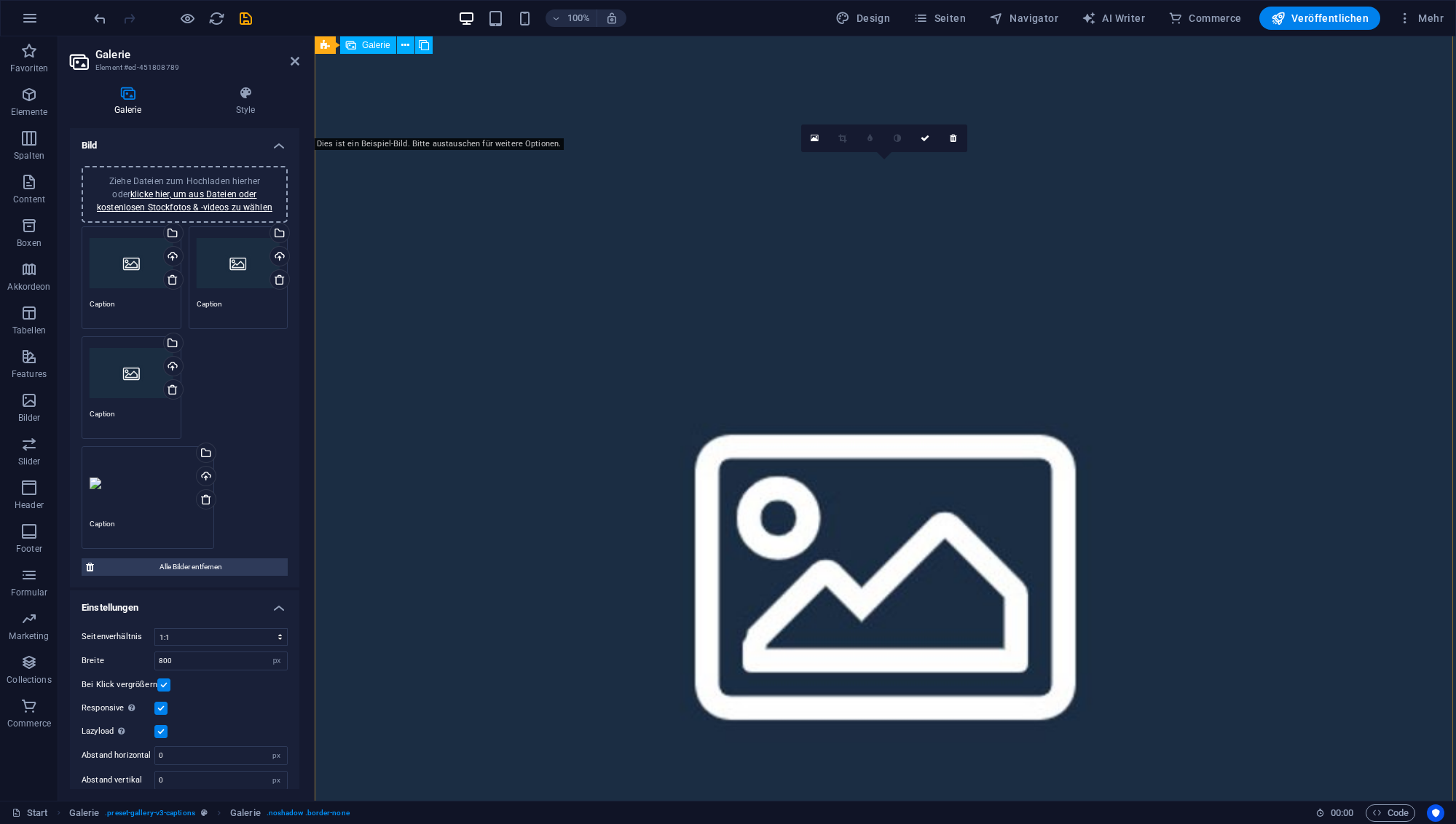
scroll to position [4154, 0]
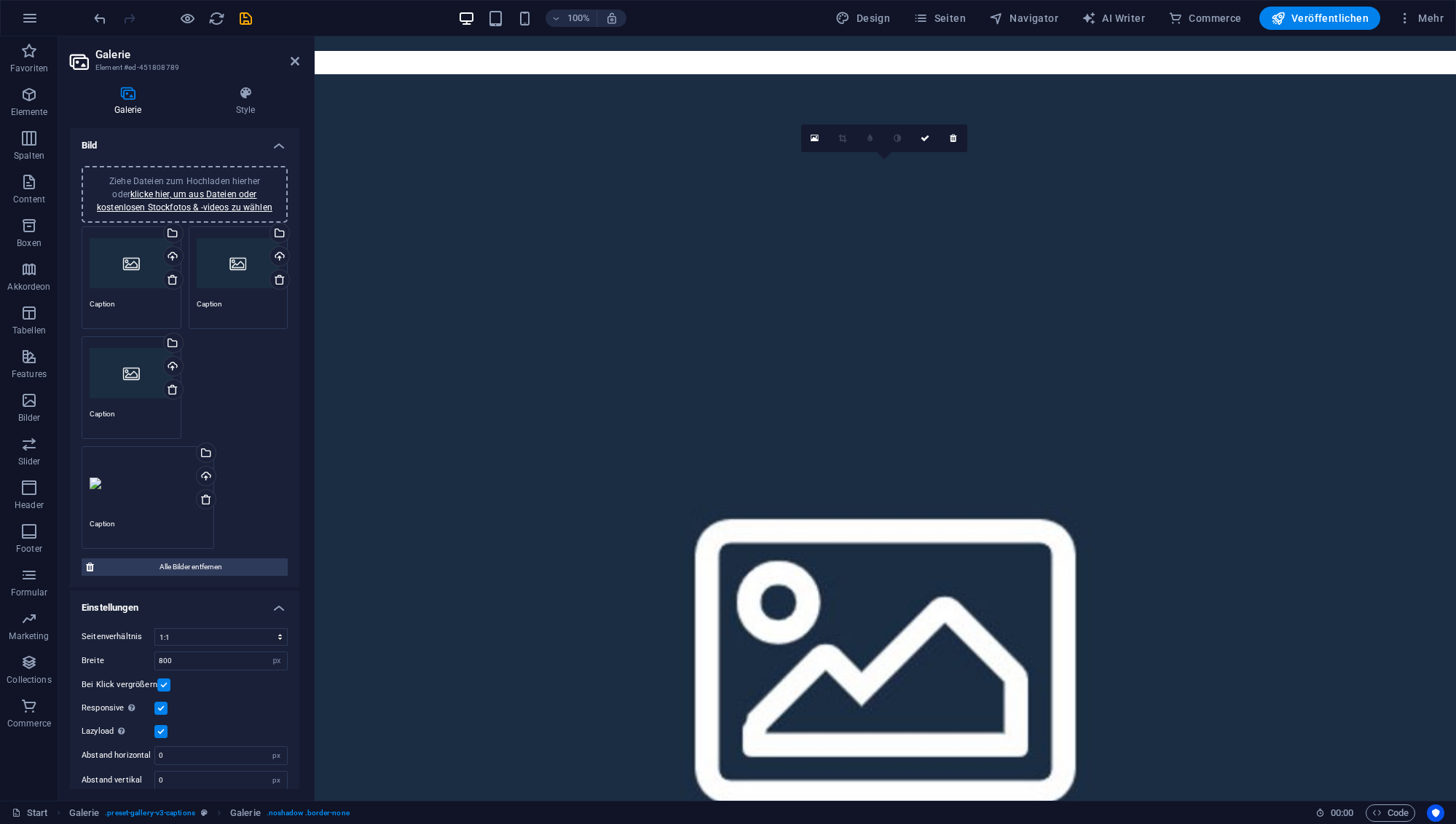
click at [132, 101] on h4 "Galerie" at bounding box center [131, 101] width 122 height 30
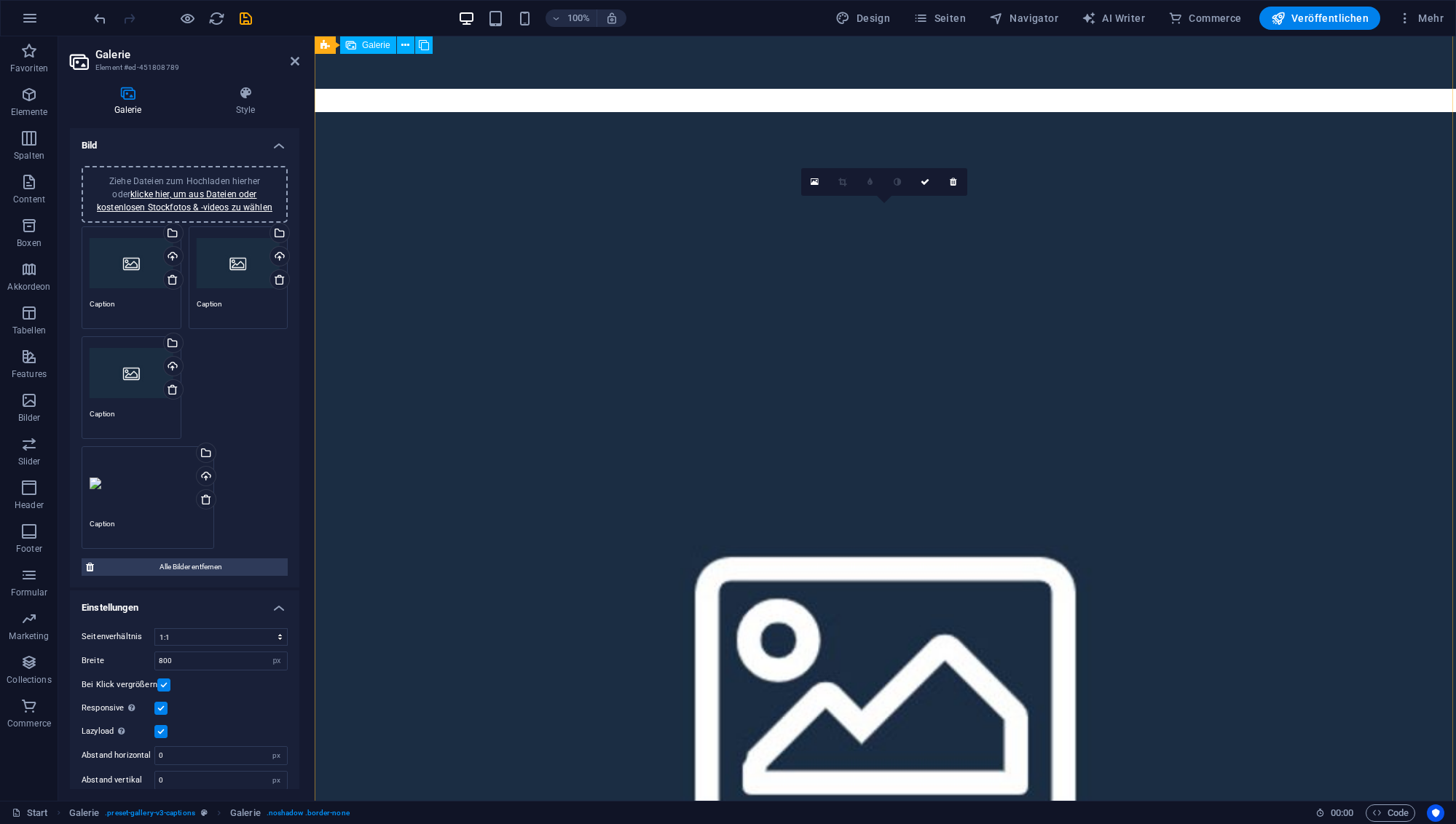
scroll to position [2949, 0]
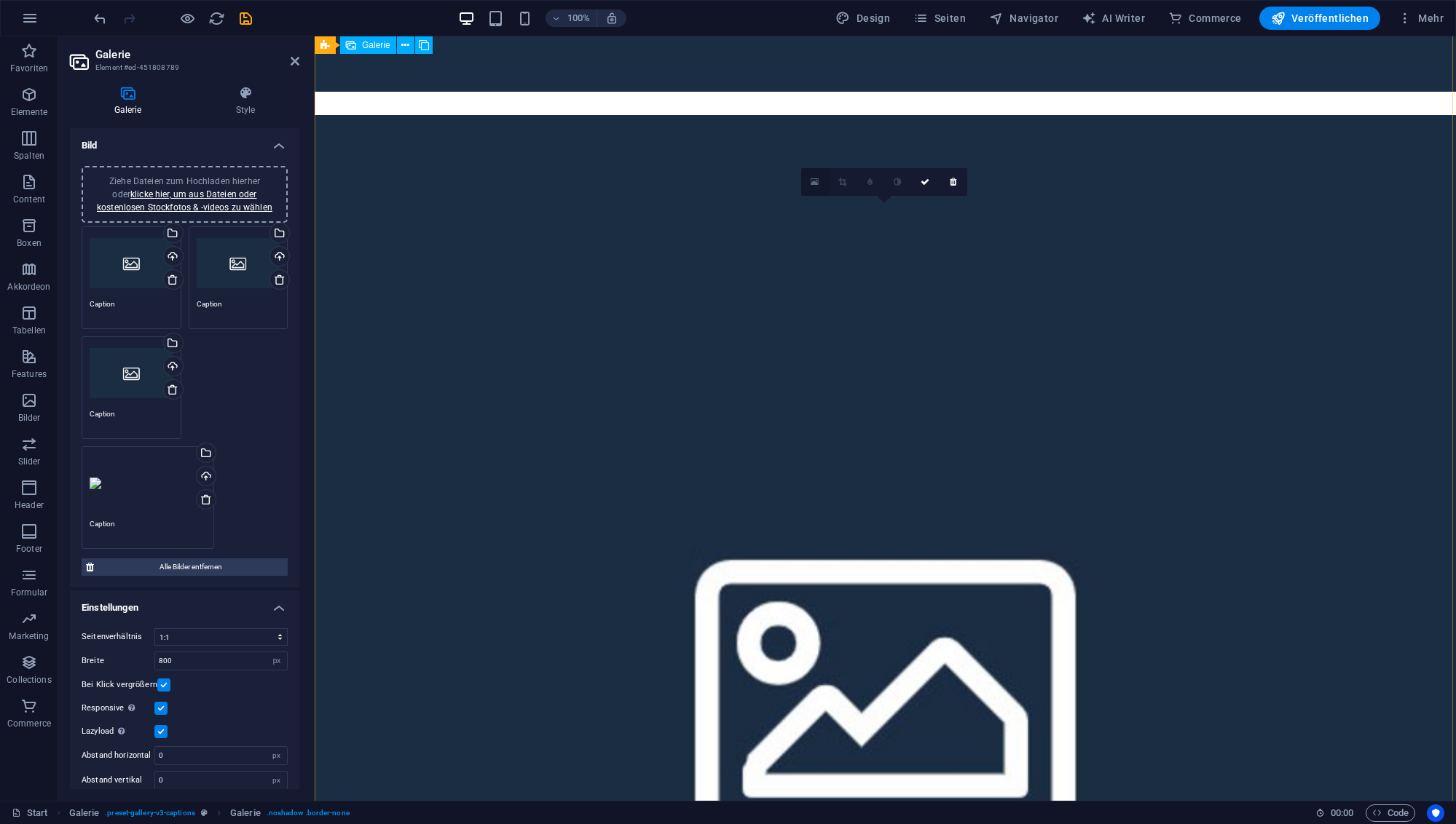
click at [813, 184] on icon at bounding box center [815, 182] width 8 height 10
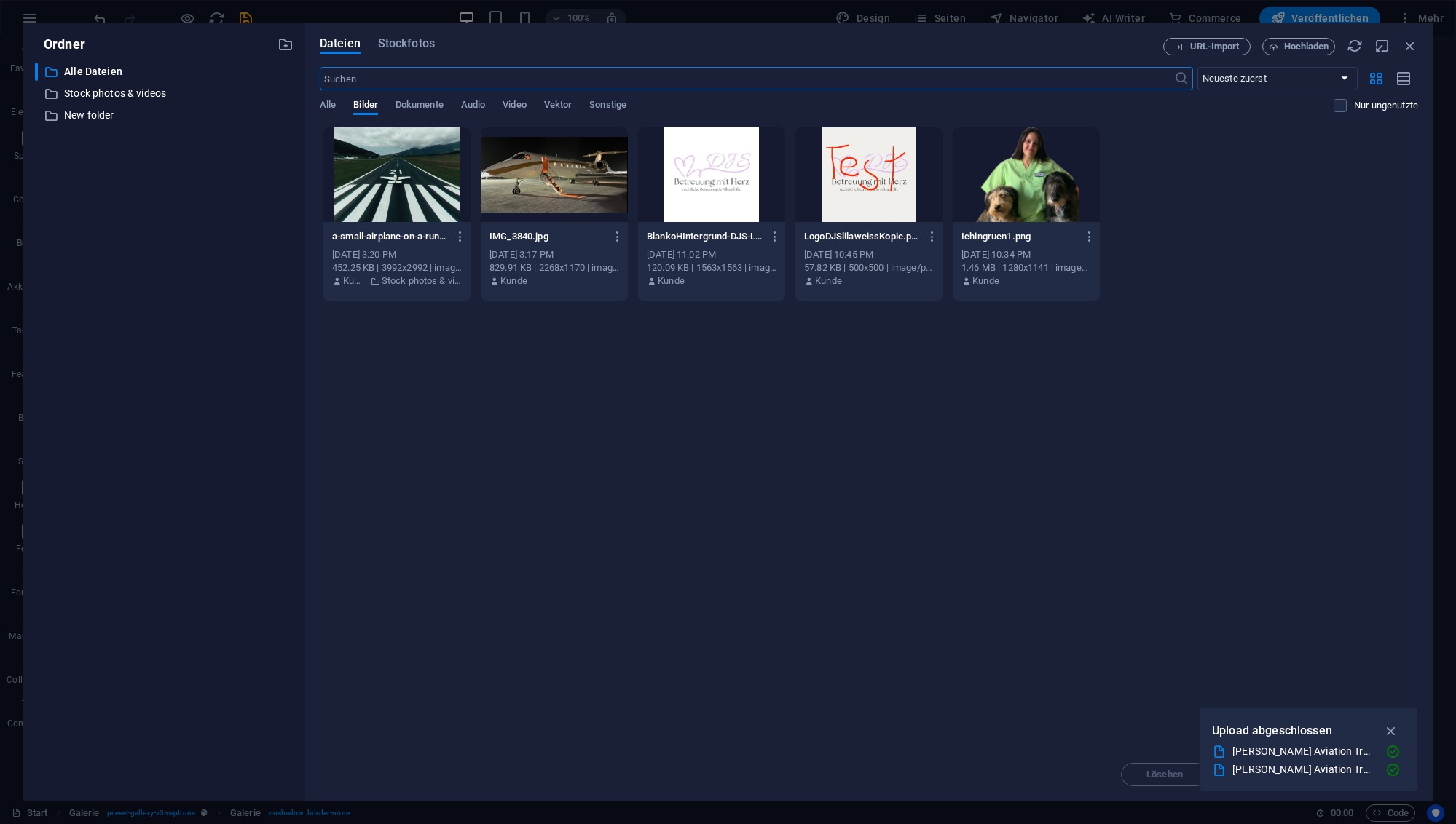
scroll to position [2884, 0]
click at [416, 107] on span "Dokumente" at bounding box center [420, 106] width 48 height 21
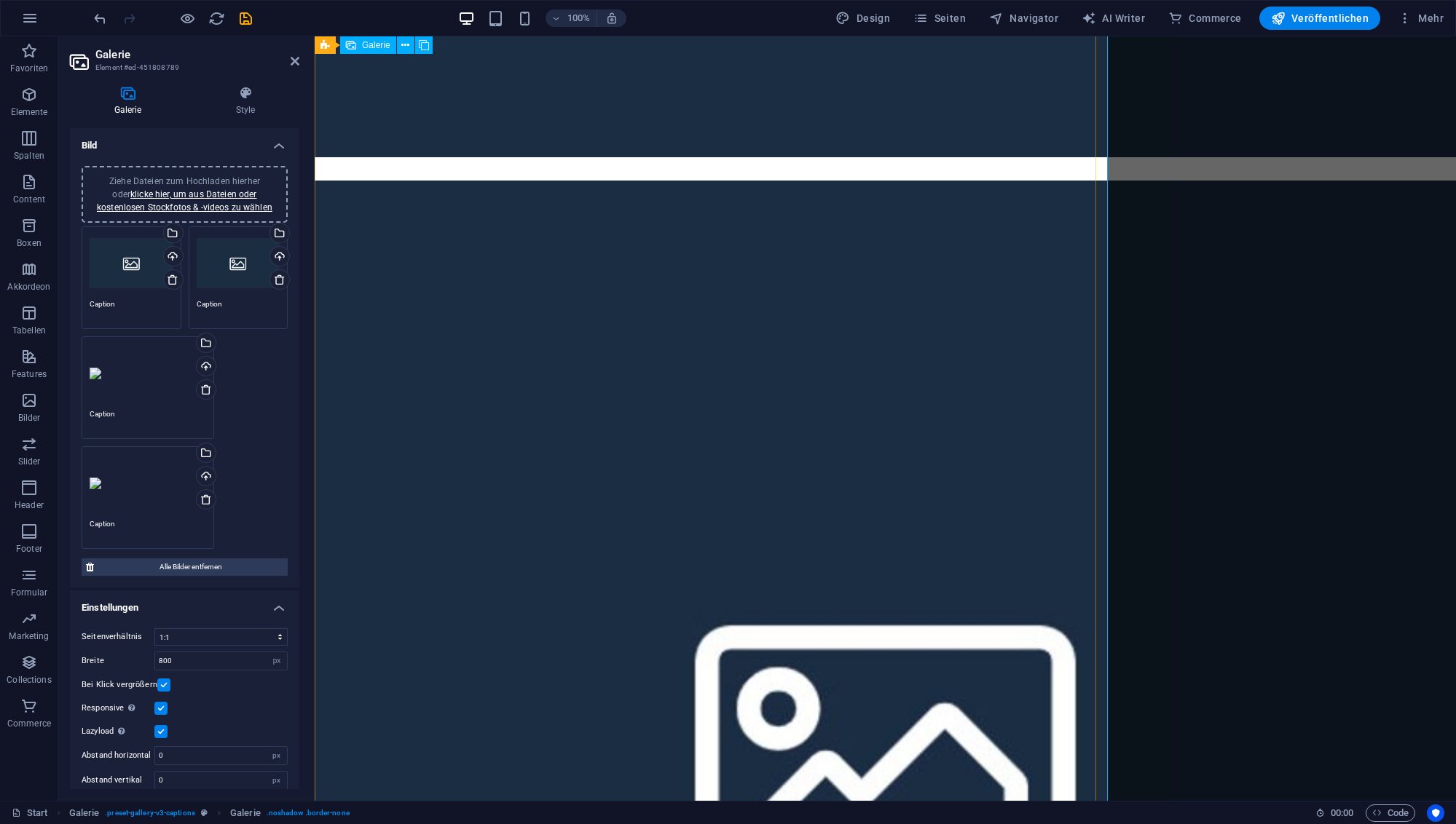
scroll to position [2117, 0]
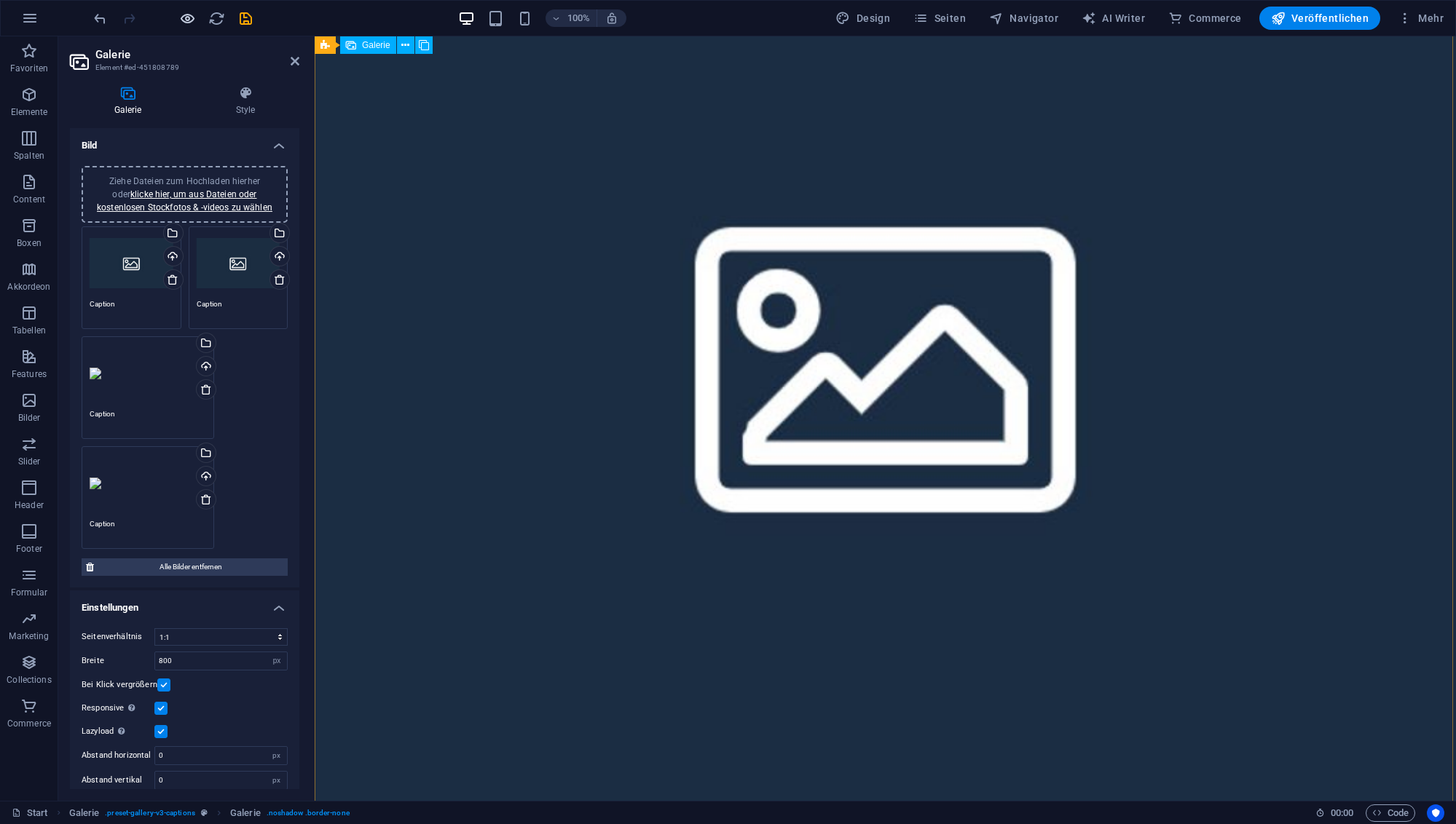
click at [183, 18] on icon "button" at bounding box center [187, 18] width 16 height 16
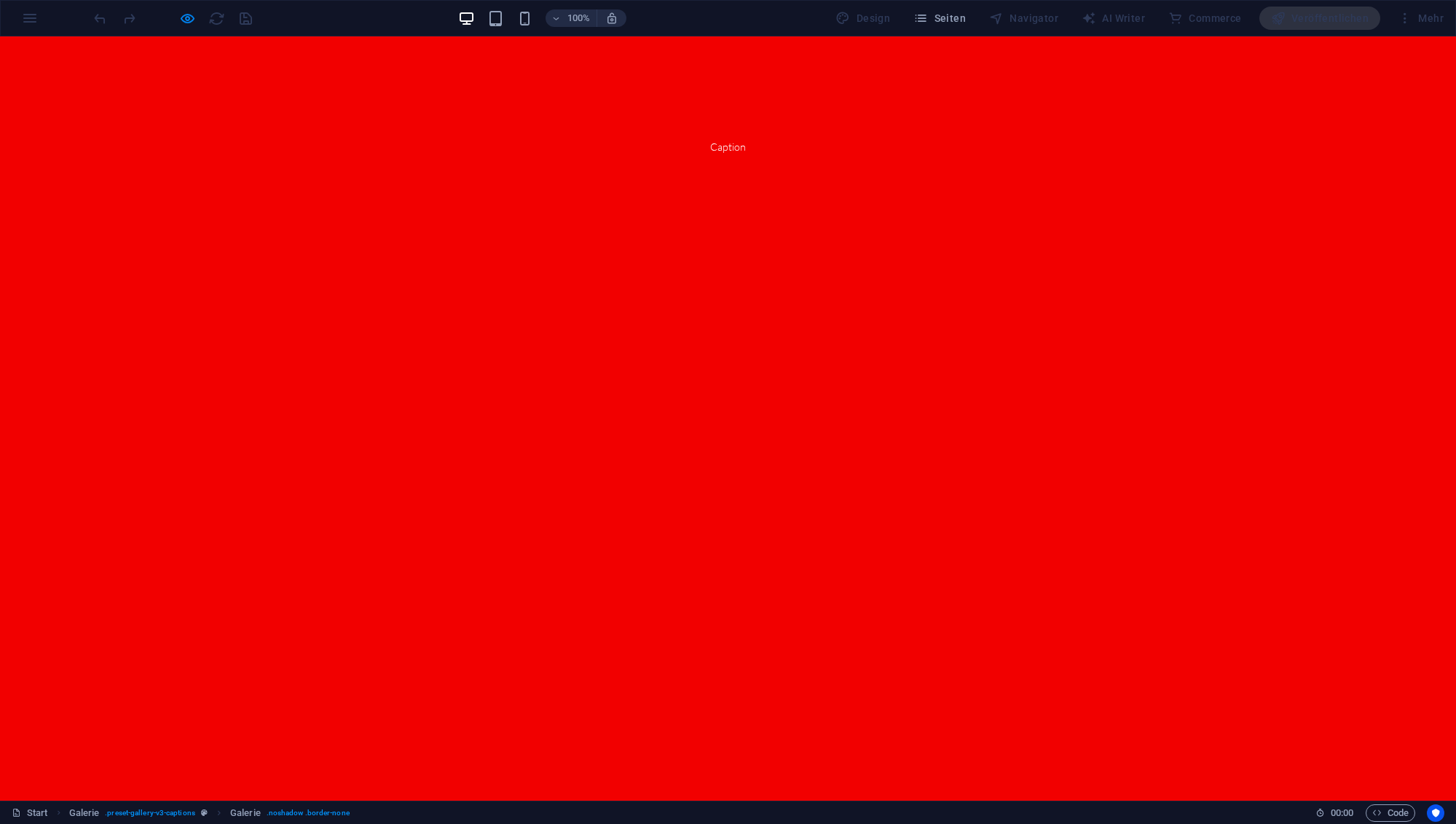
scroll to position [4022, 0]
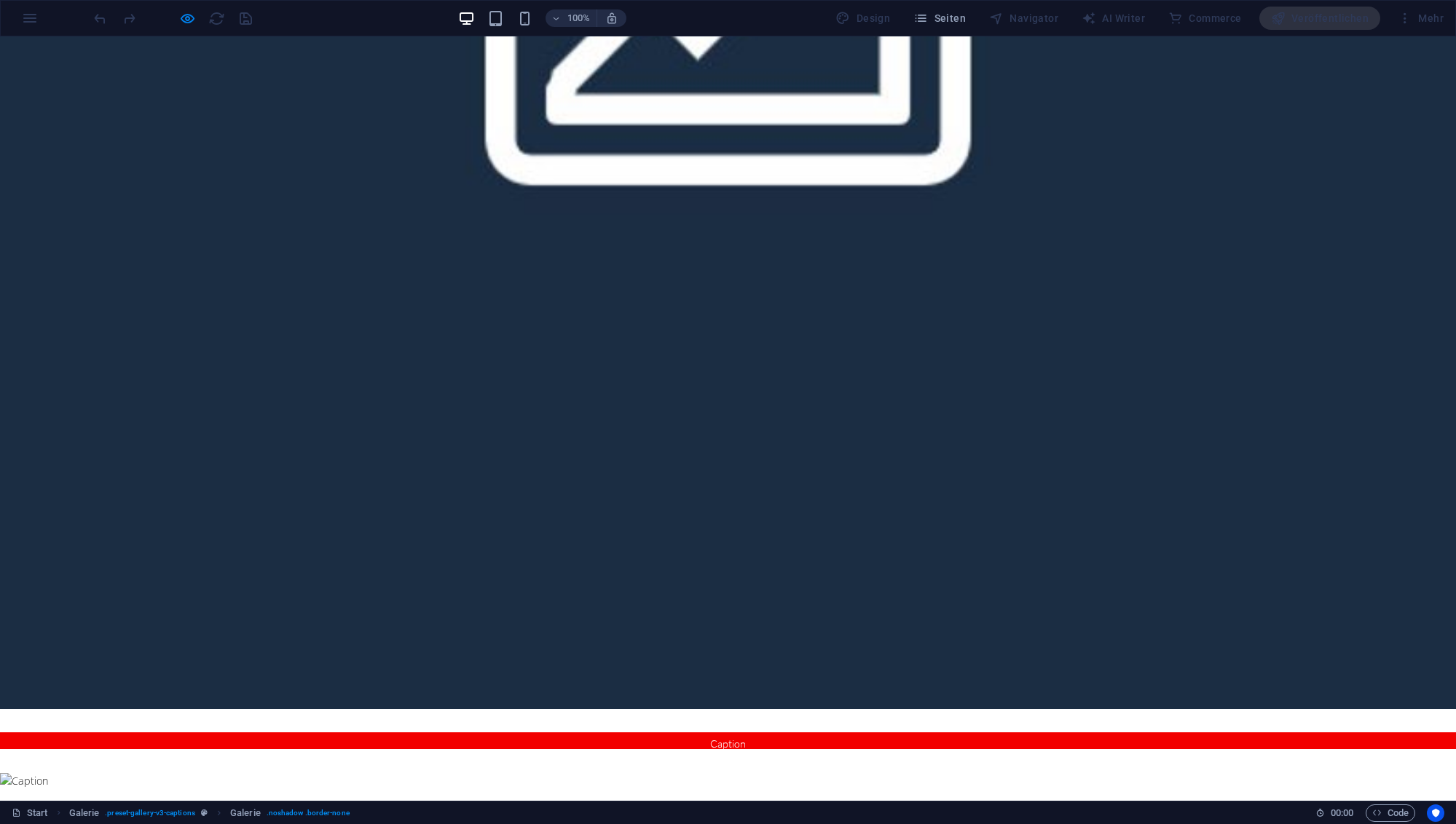
click at [659, 732] on link at bounding box center [728, 740] width 1456 height 16
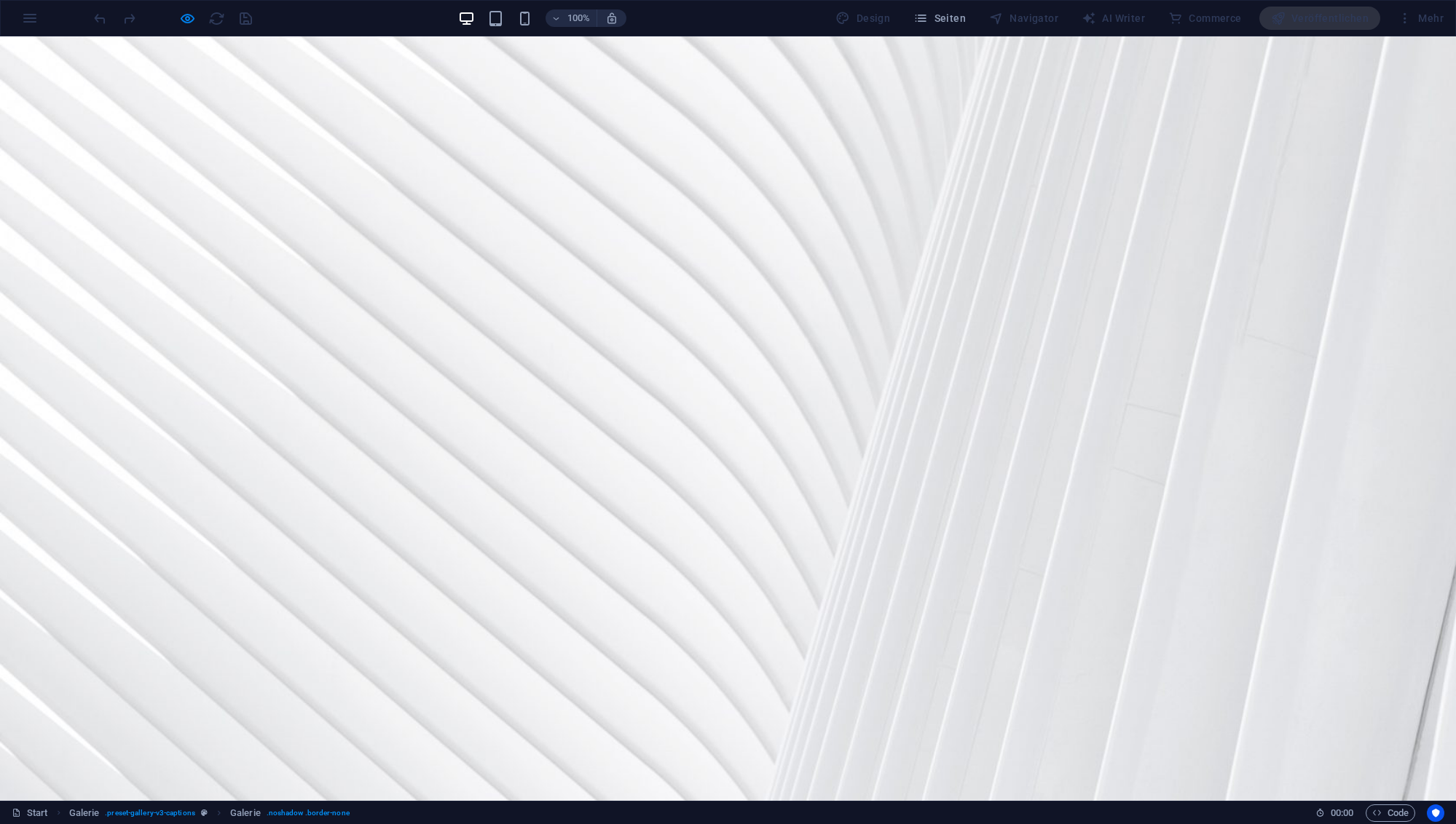
scroll to position [0, 0]
